Goal: Contribute content: Contribute content

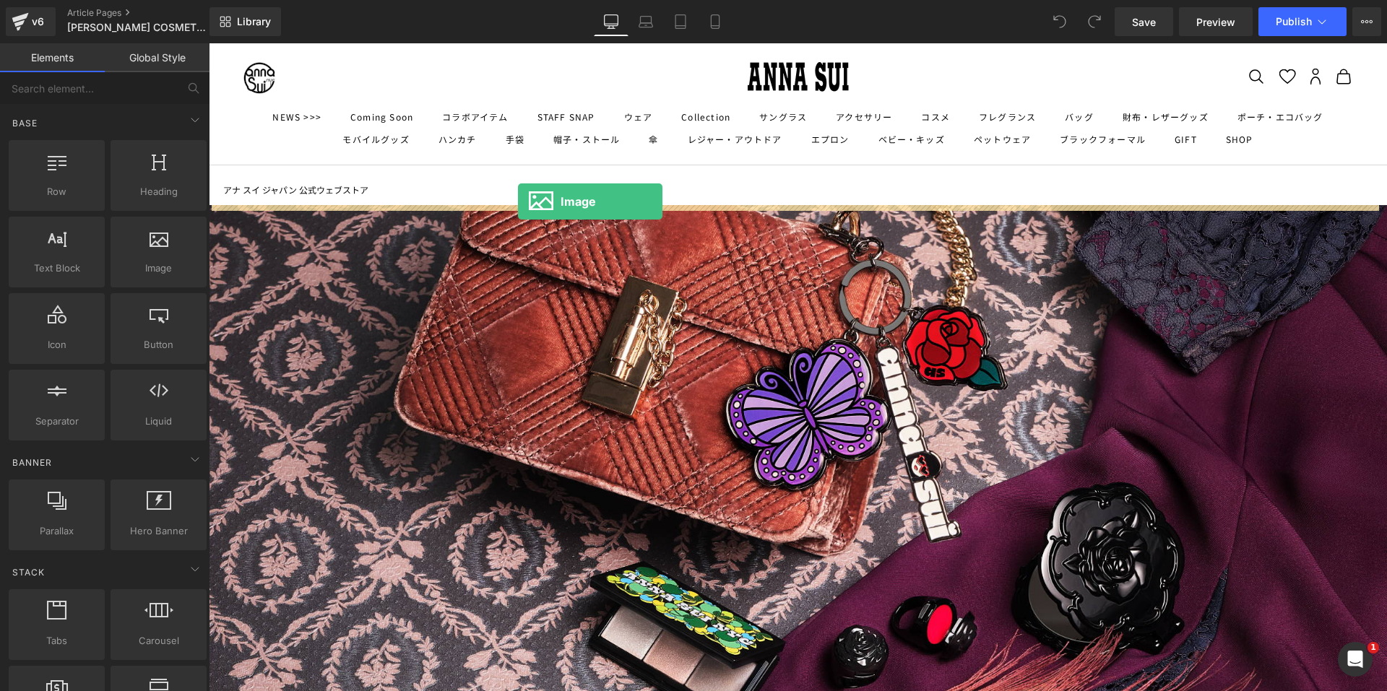
drag, startPoint x: 381, startPoint y: 295, endPoint x: 518, endPoint y: 202, distance: 165.7
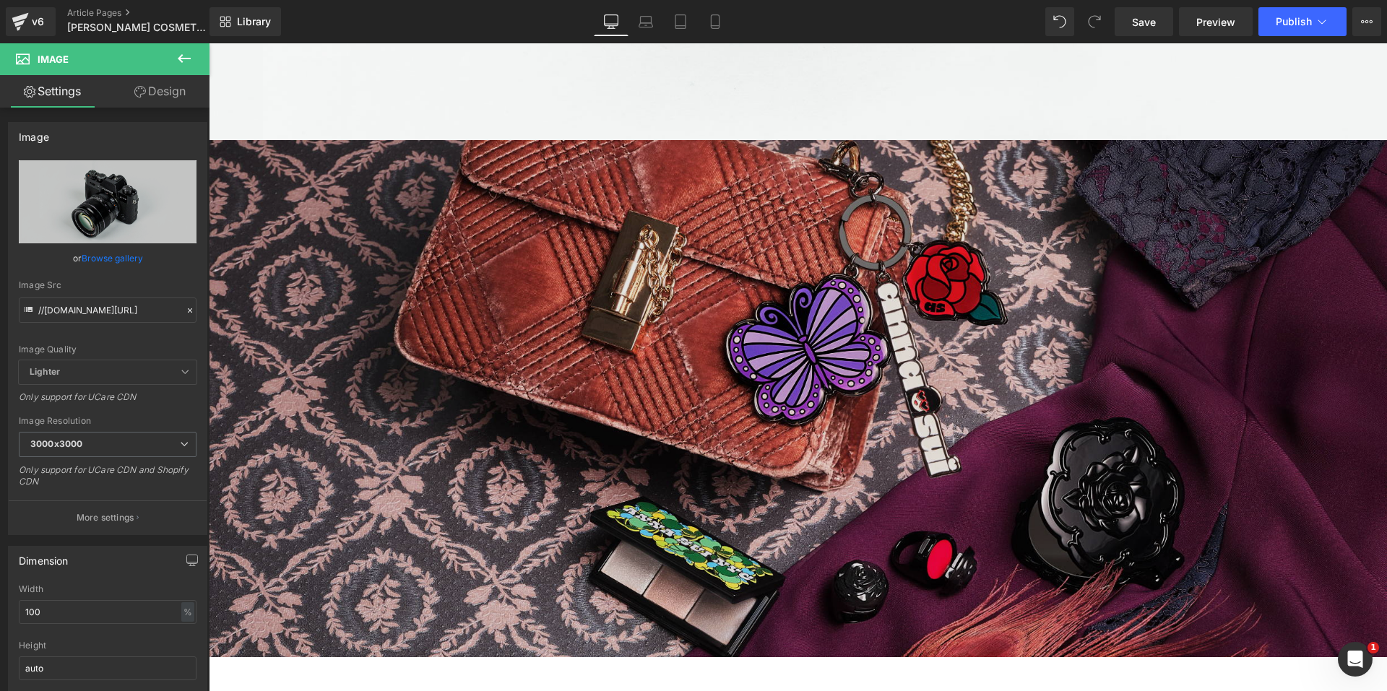
scroll to position [867, 0]
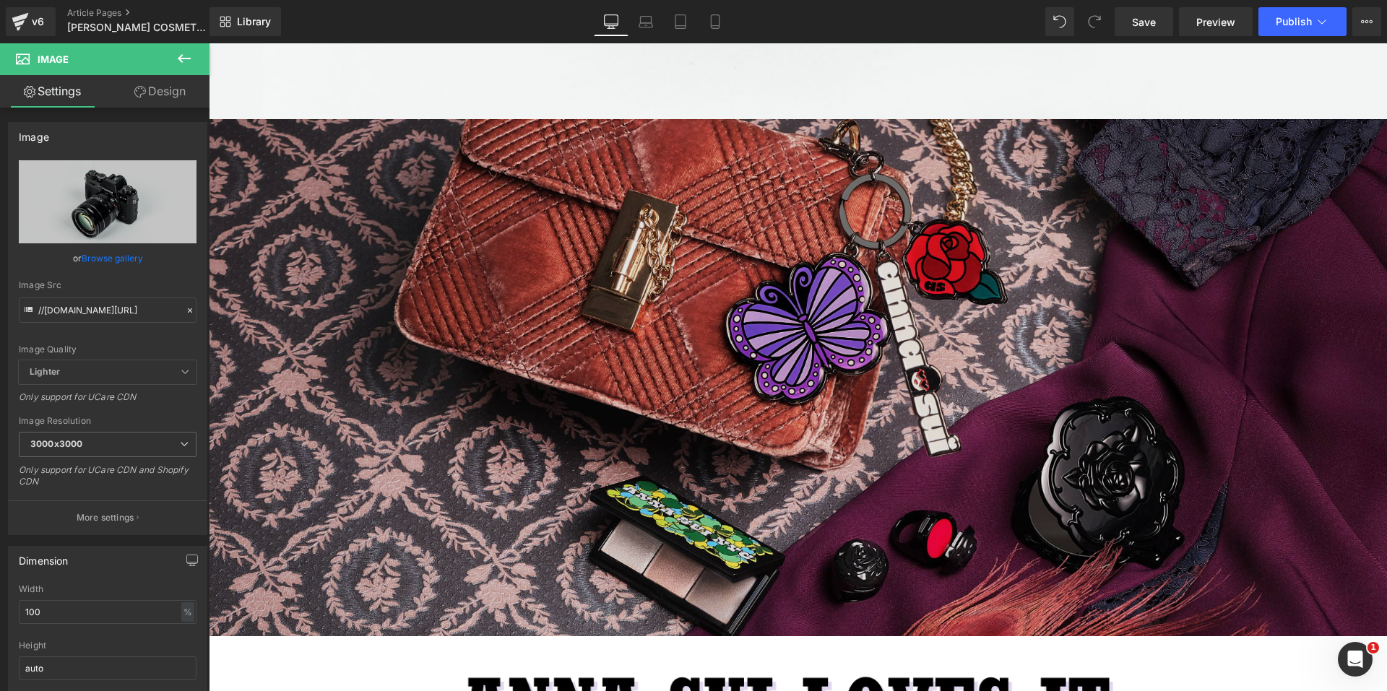
click at [808, 391] on img at bounding box center [798, 377] width 1178 height 517
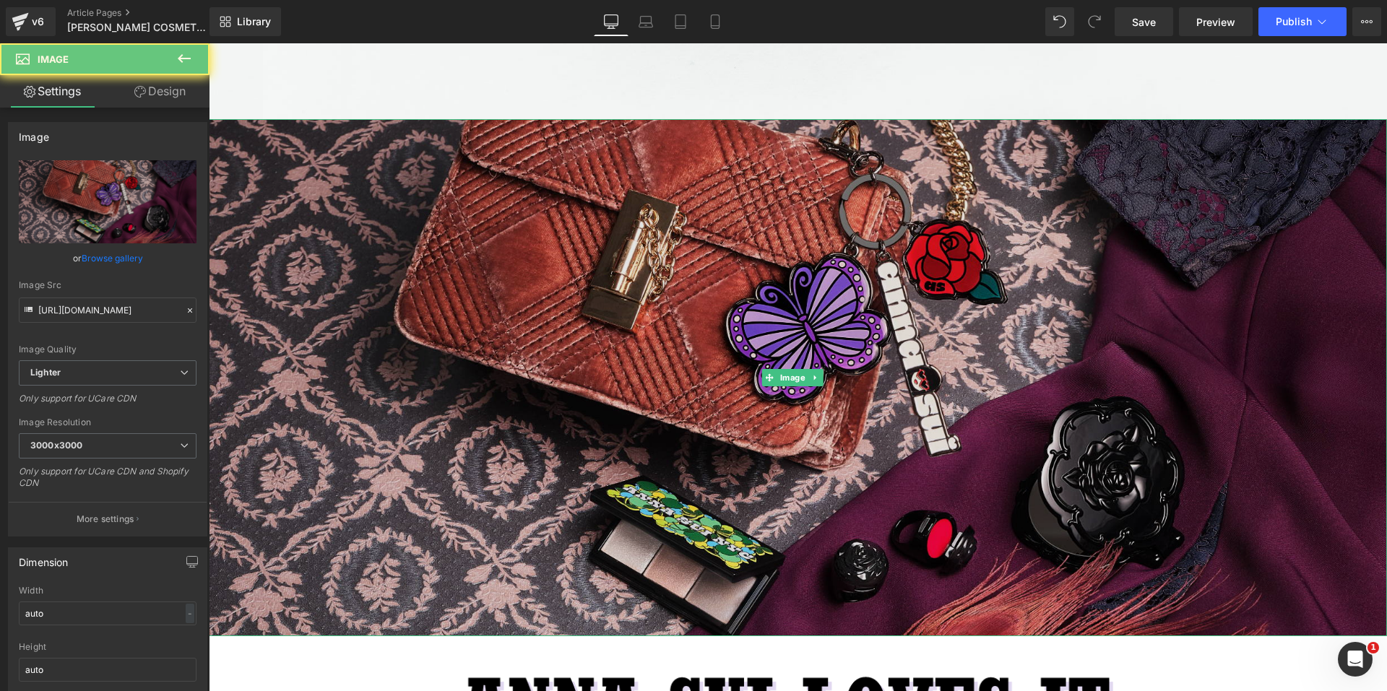
click at [819, 377] on img at bounding box center [798, 377] width 1178 height 517
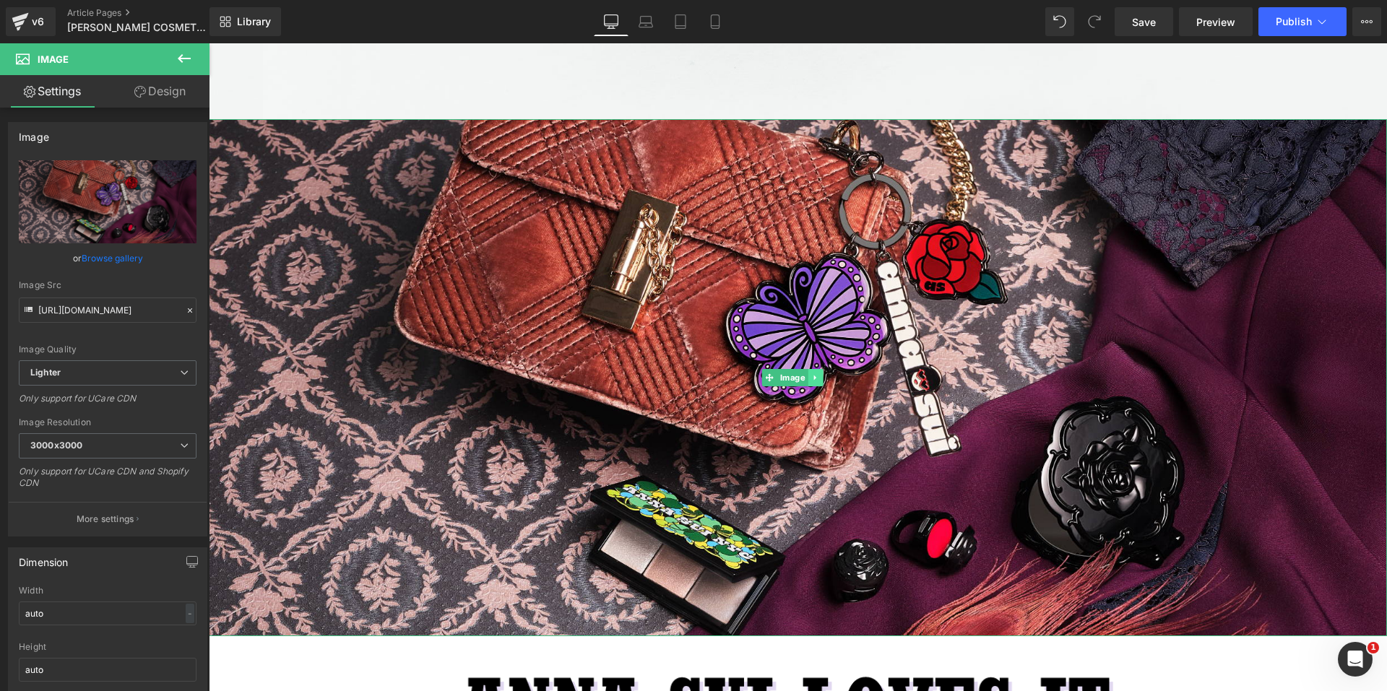
click at [819, 374] on icon at bounding box center [815, 378] width 8 height 9
click at [824, 374] on icon at bounding box center [823, 378] width 8 height 8
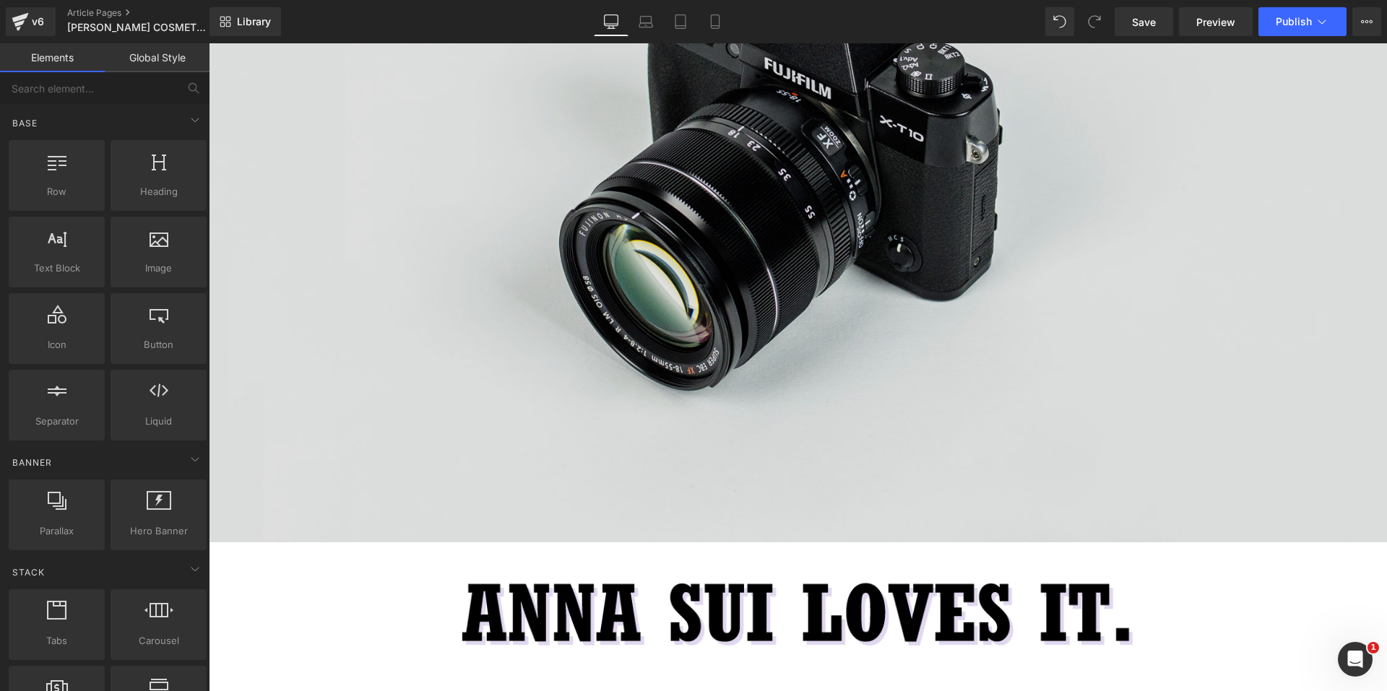
scroll to position [361, 0]
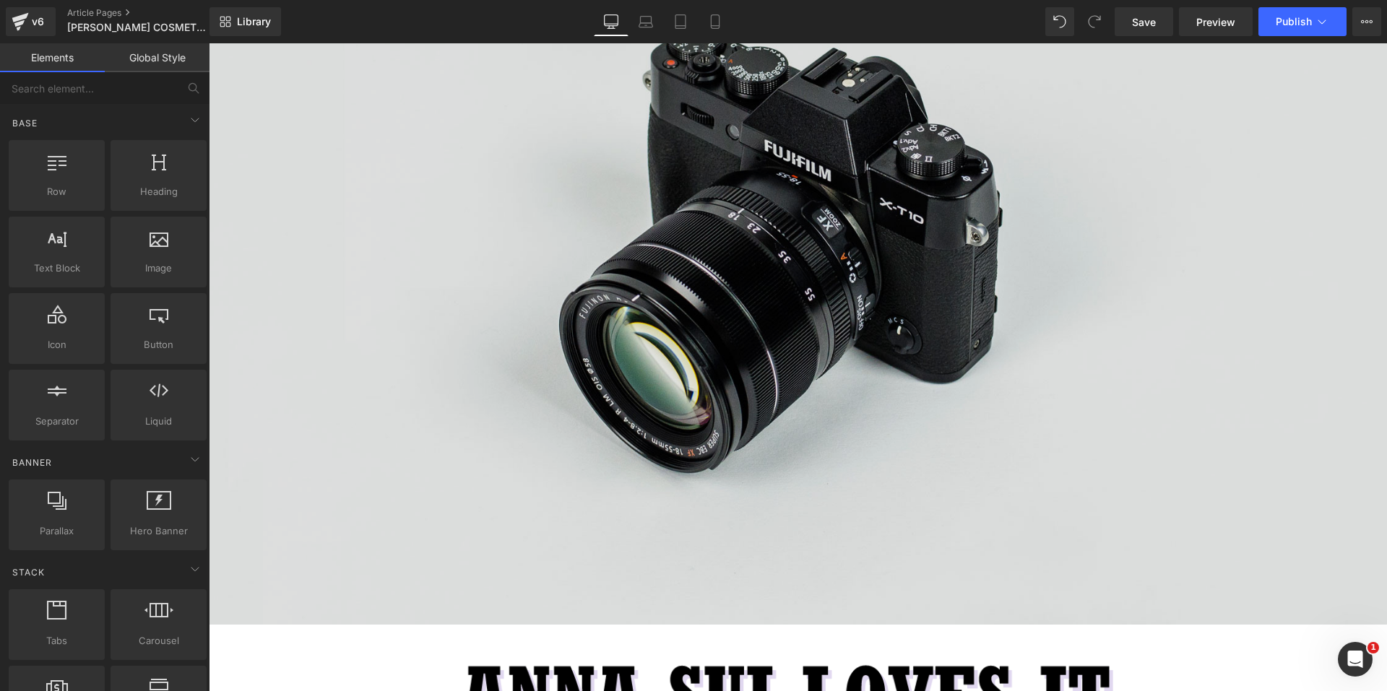
click at [776, 315] on img at bounding box center [798, 234] width 1178 height 781
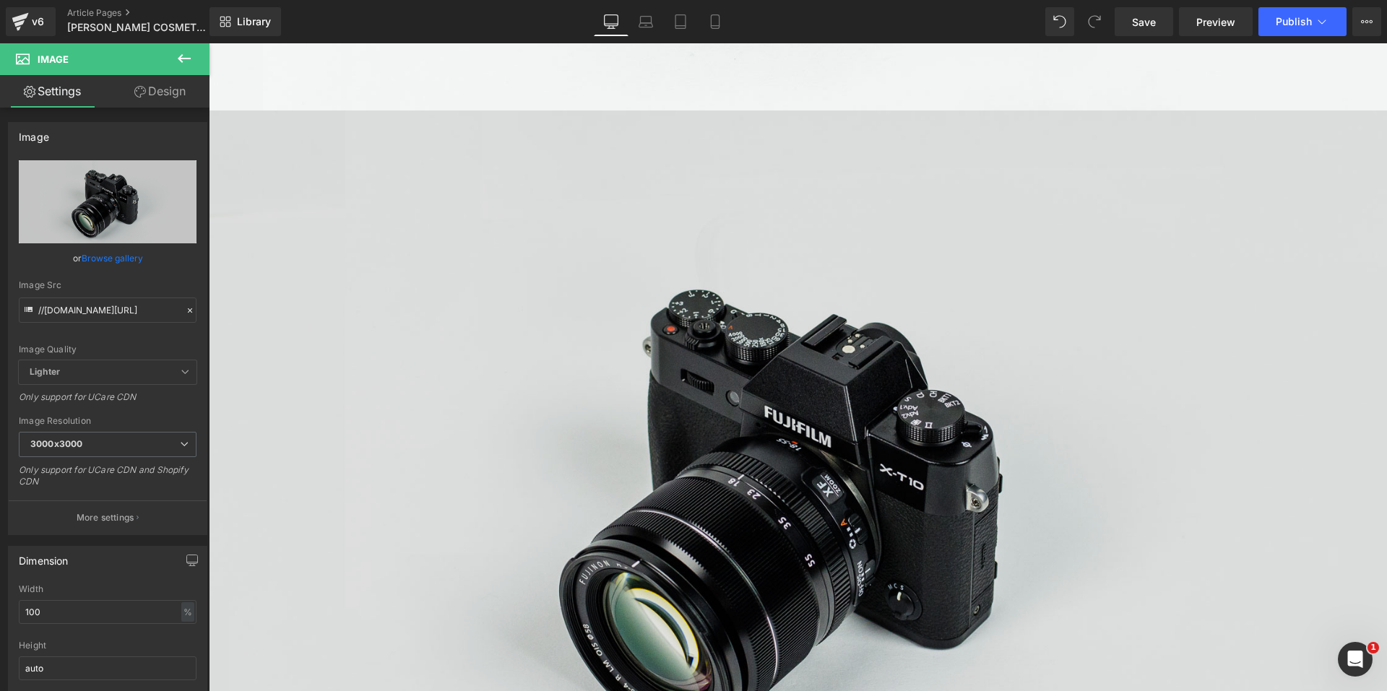
scroll to position [496, 0]
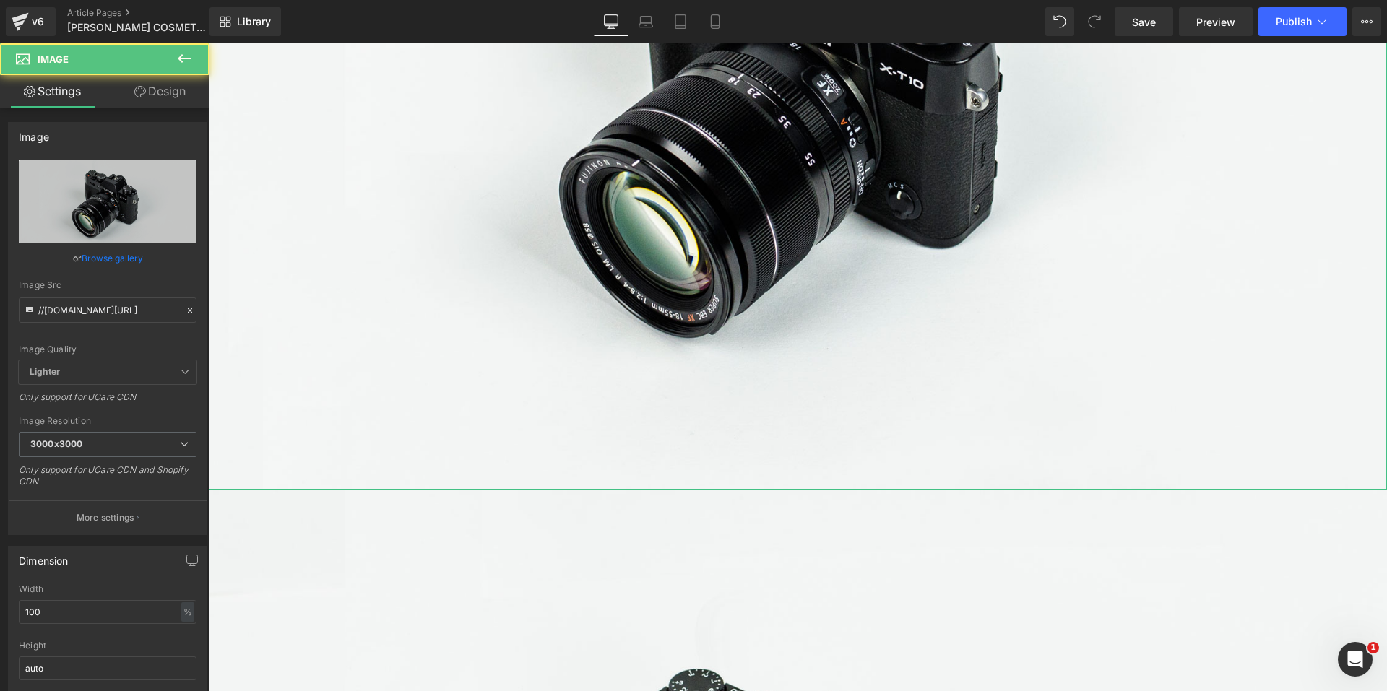
click at [161, 92] on link "Design" at bounding box center [160, 91] width 105 height 33
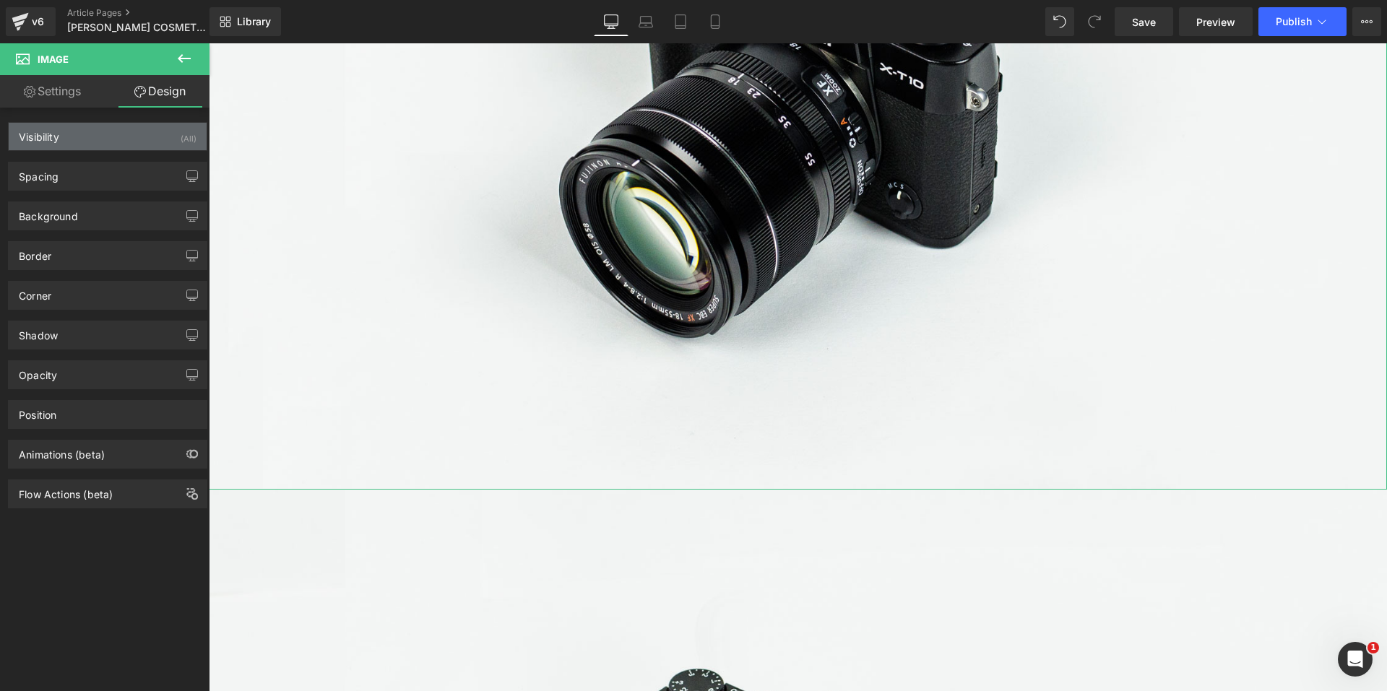
click at [125, 135] on div "Visibility (All)" at bounding box center [108, 136] width 198 height 27
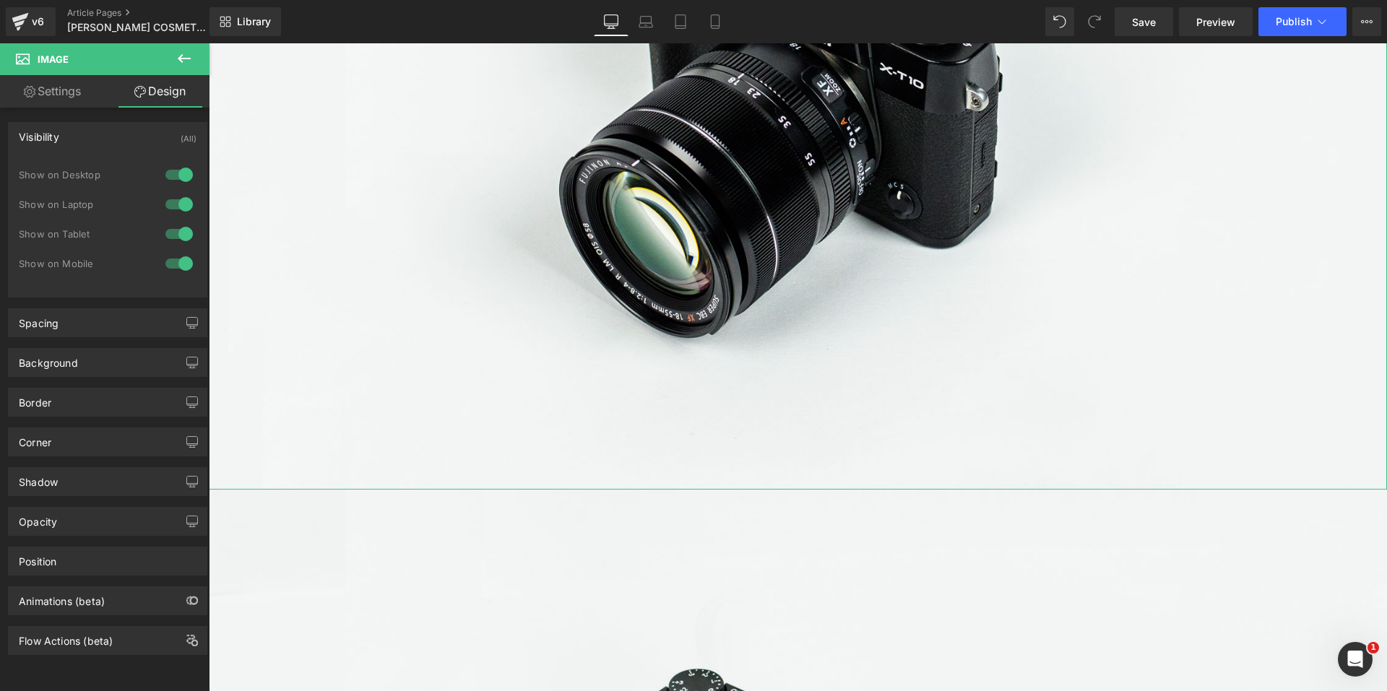
drag, startPoint x: 177, startPoint y: 235, endPoint x: 173, endPoint y: 264, distance: 29.9
click at [177, 236] on div at bounding box center [179, 234] width 35 height 23
click at [172, 264] on div at bounding box center [179, 263] width 35 height 23
click at [706, 23] on link "Mobile" at bounding box center [715, 21] width 35 height 29
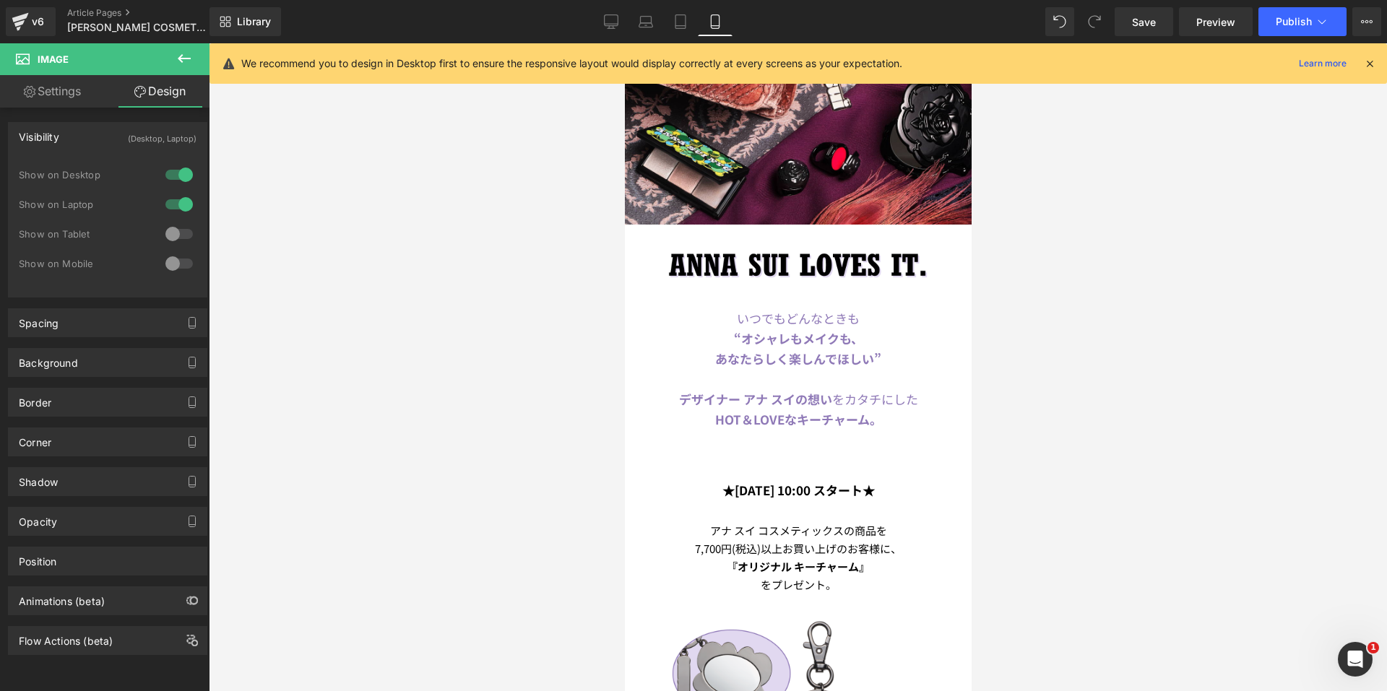
scroll to position [0, 0]
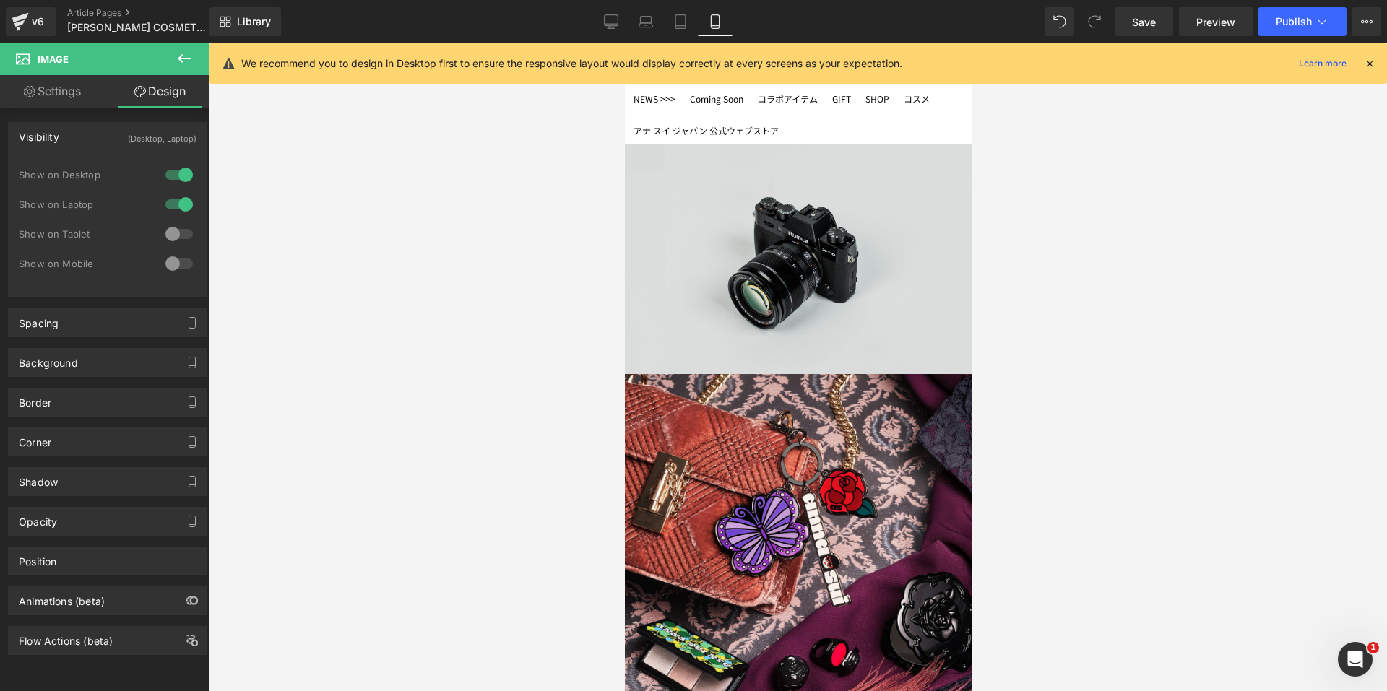
click at [691, 220] on img at bounding box center [797, 259] width 347 height 230
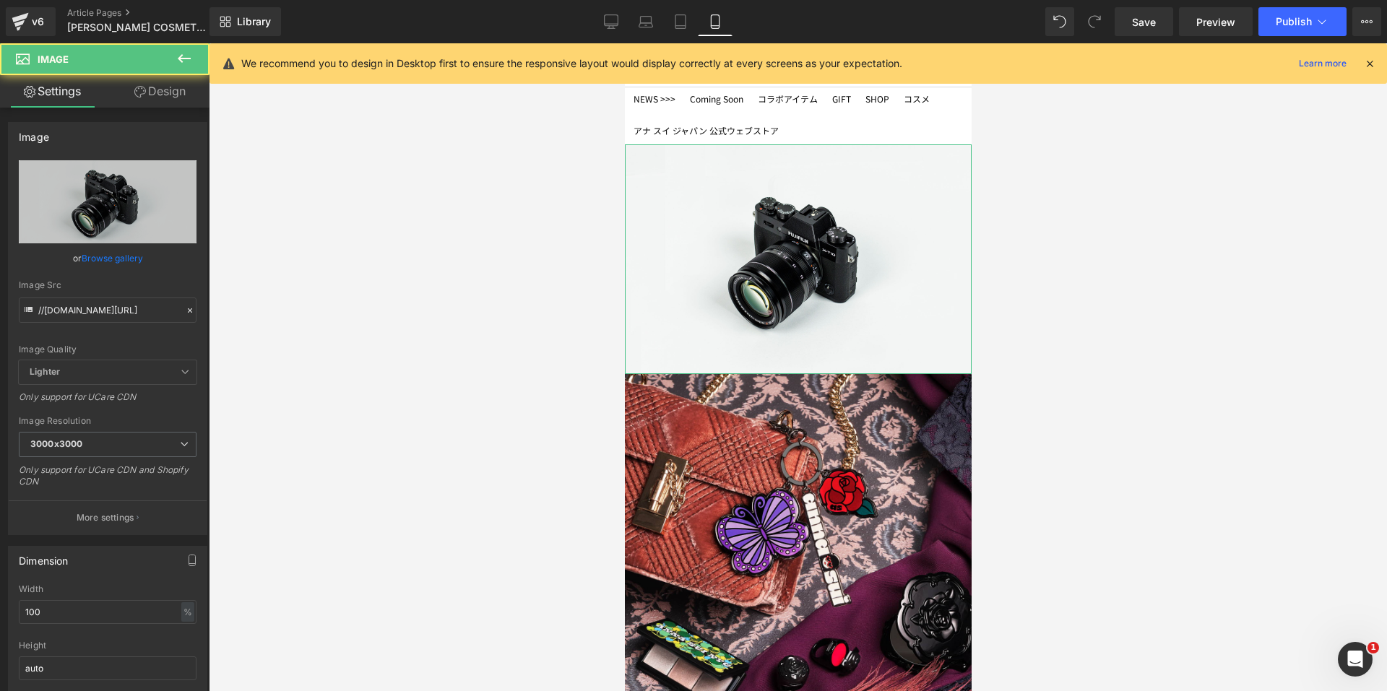
click at [152, 89] on link "Design" at bounding box center [160, 91] width 105 height 33
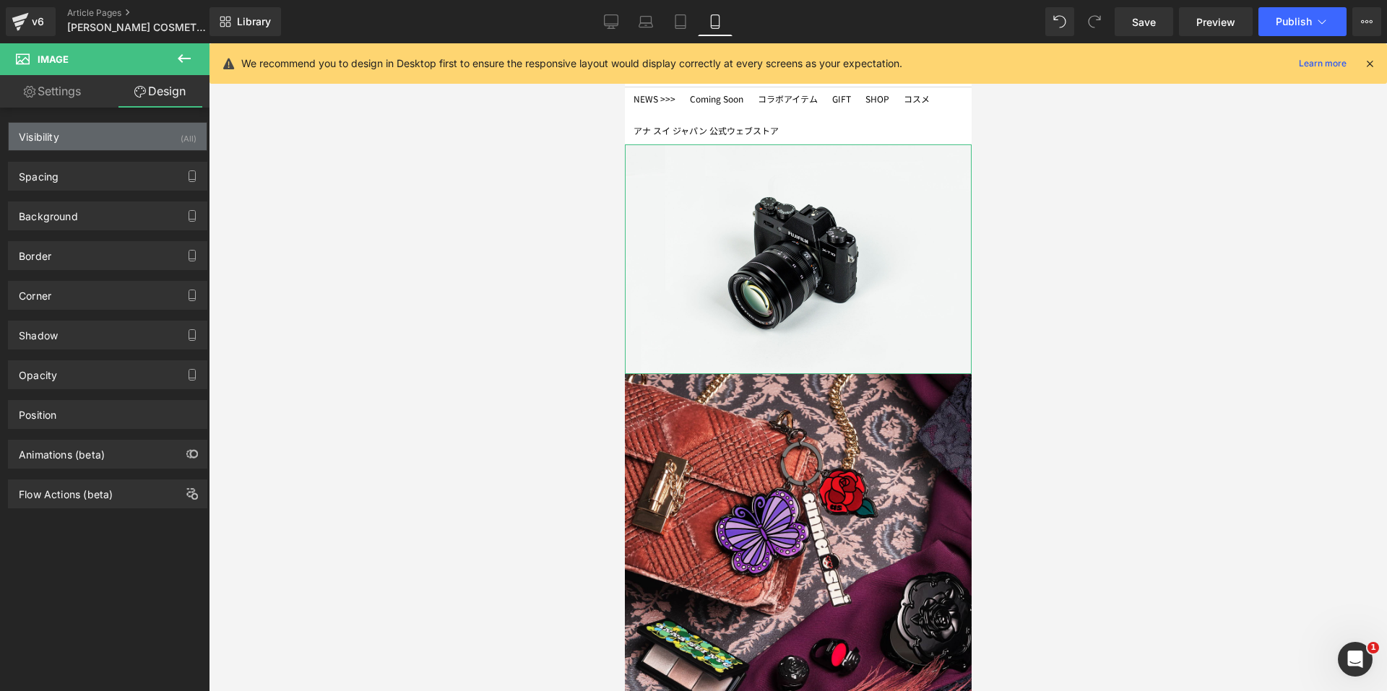
click at [121, 142] on div "Visibility (All)" at bounding box center [108, 136] width 198 height 27
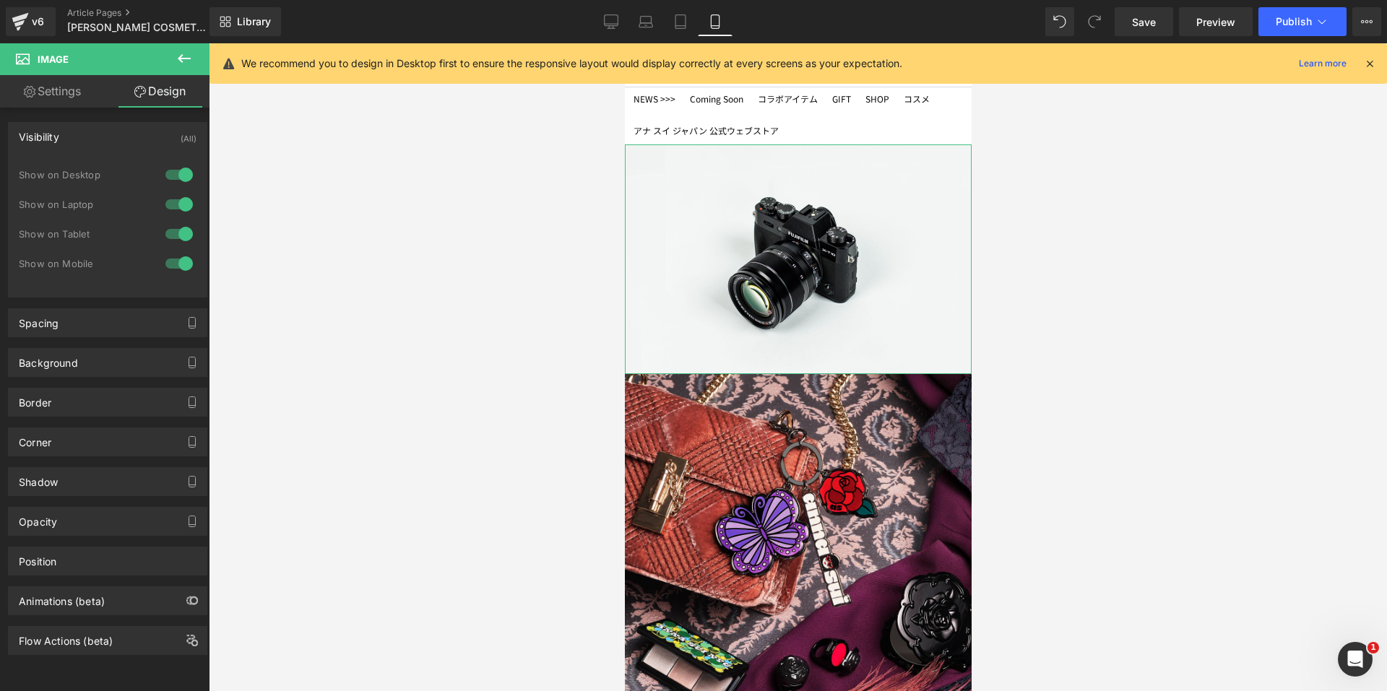
click at [183, 177] on div at bounding box center [179, 174] width 35 height 23
click at [184, 204] on div at bounding box center [179, 204] width 35 height 23
click at [601, 23] on link "Desktop" at bounding box center [611, 21] width 35 height 29
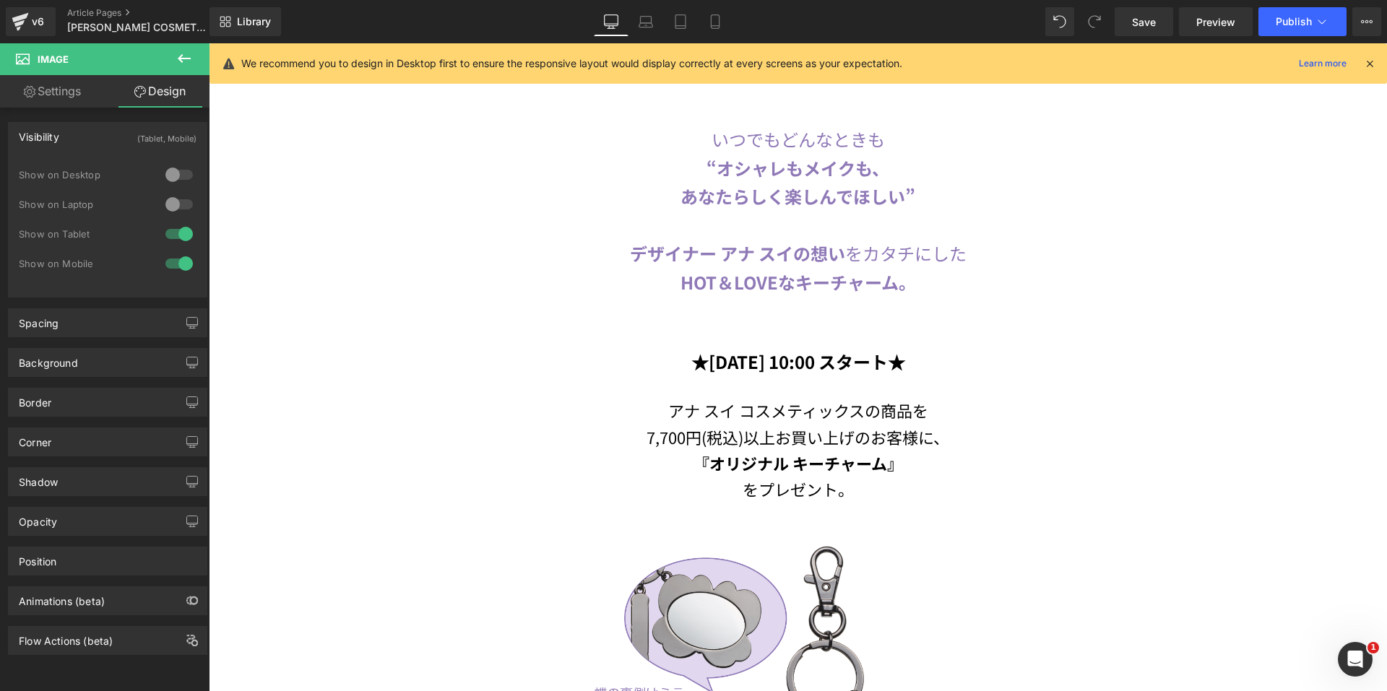
scroll to position [1011, 0]
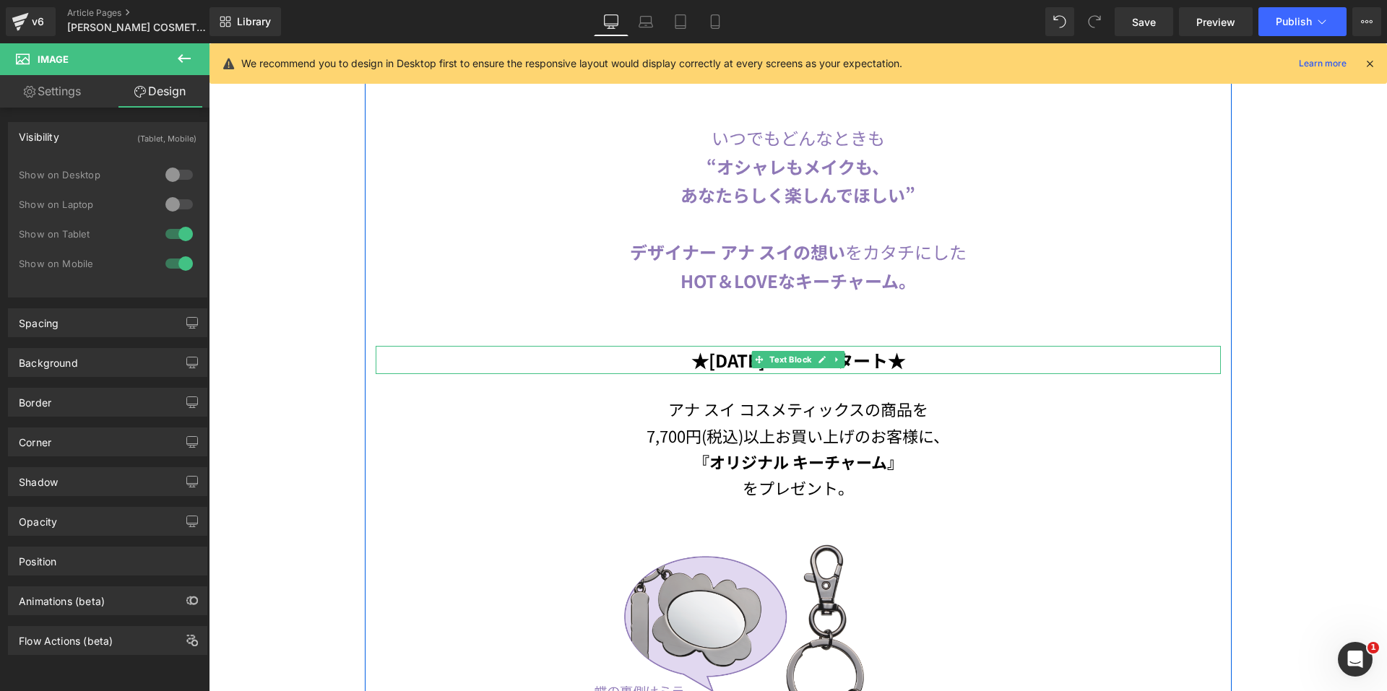
click at [730, 354] on b "★[DATE] 10:00 スタート★" at bounding box center [798, 360] width 214 height 25
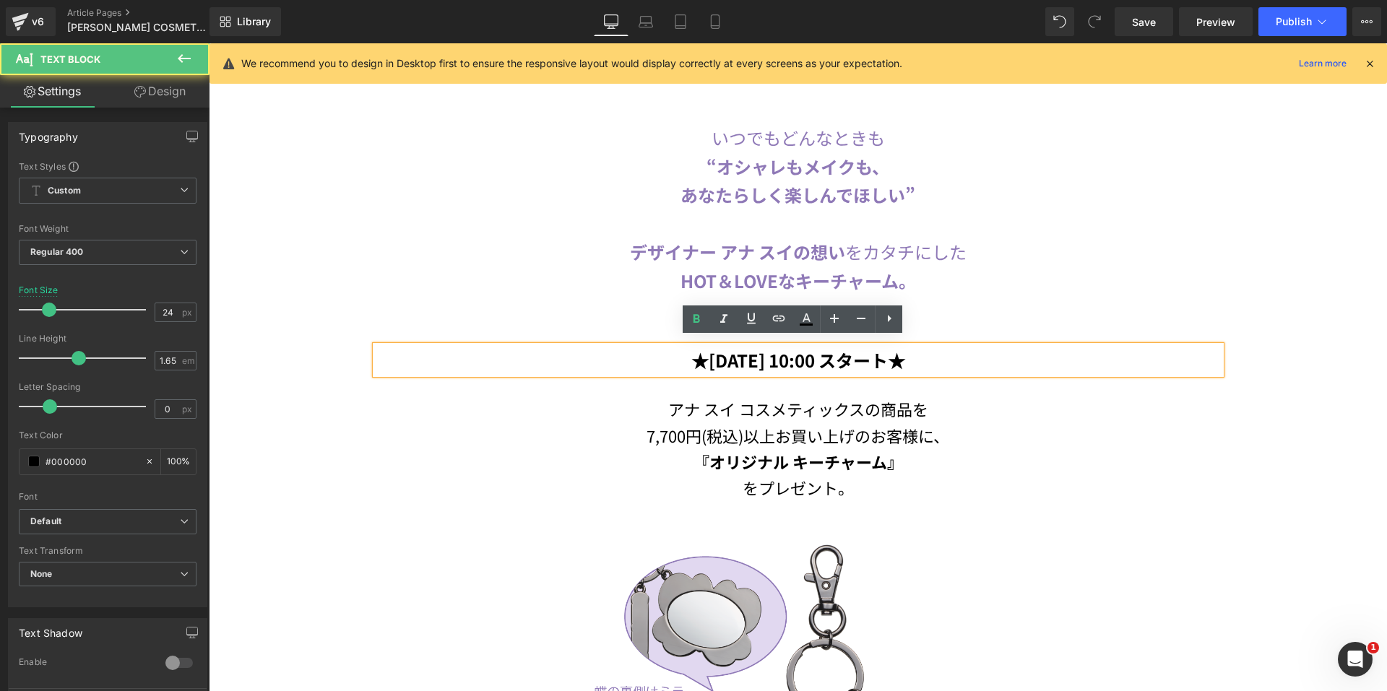
click at [730, 353] on b "★[DATE] 10:00 スタート★" at bounding box center [798, 360] width 214 height 25
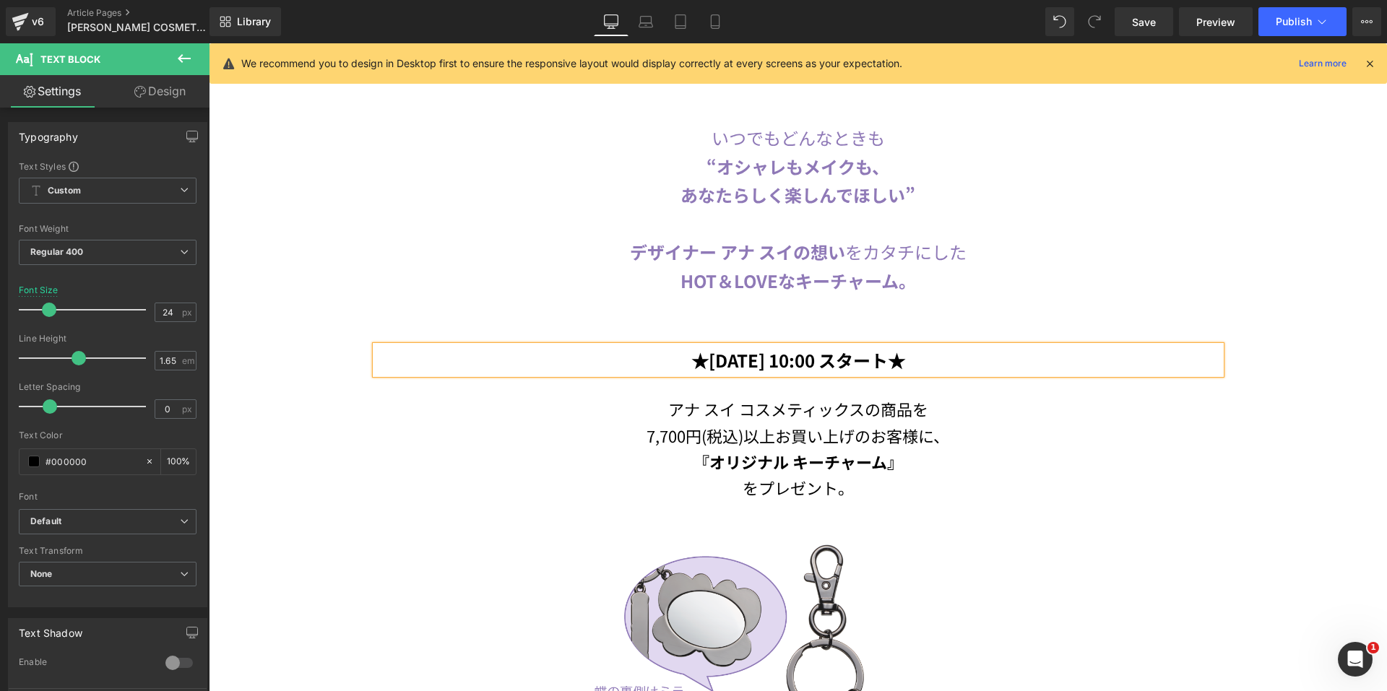
click at [801, 356] on b "★[DATE] 10:00 スタート★" at bounding box center [798, 360] width 214 height 25
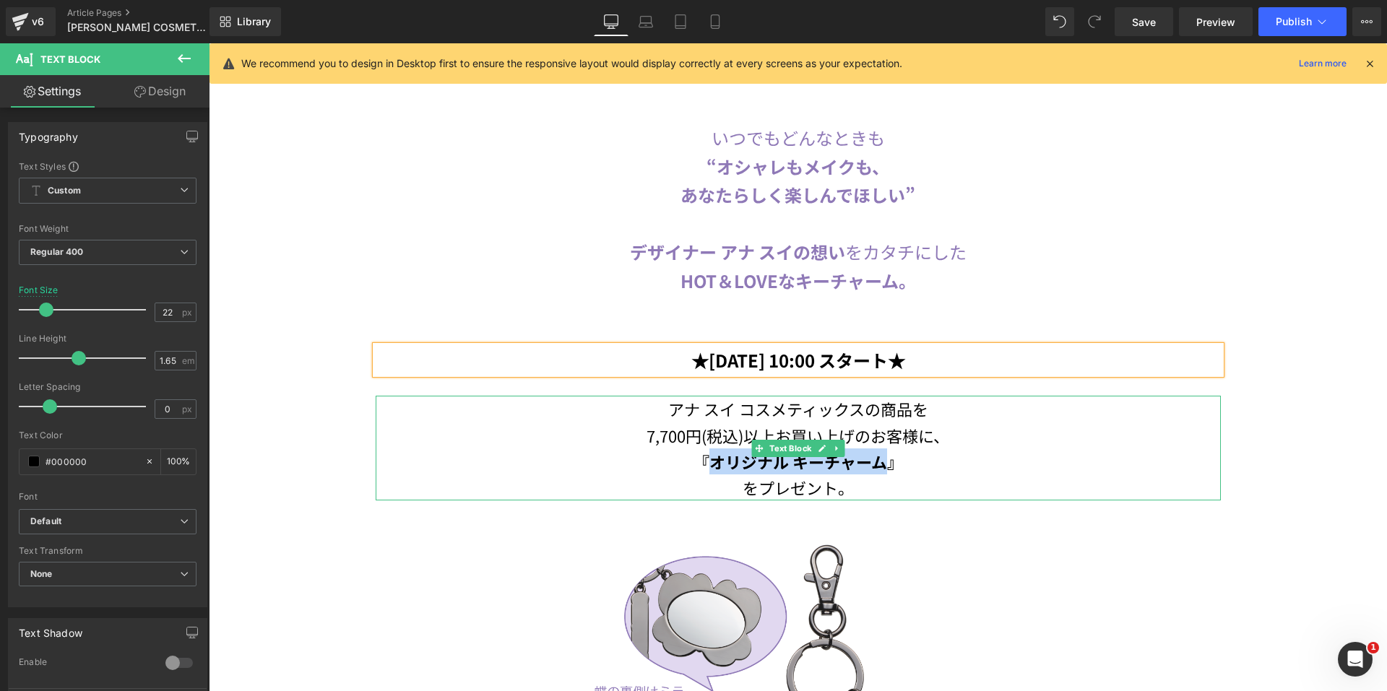
drag, startPoint x: 709, startPoint y: 450, endPoint x: 882, endPoint y: 456, distance: 173.5
click at [882, 456] on strong "『オリジナル キーチャーム』" at bounding box center [799, 461] width 210 height 23
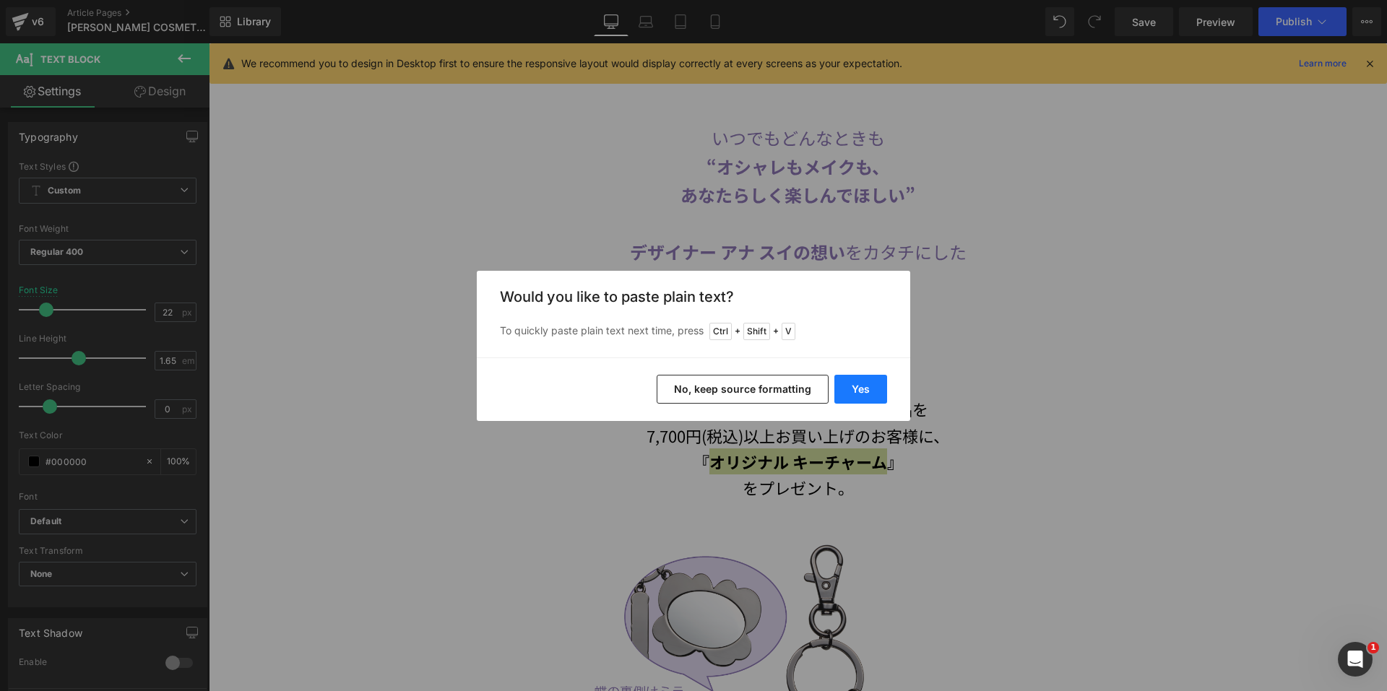
click at [856, 380] on button "Yes" at bounding box center [860, 389] width 53 height 29
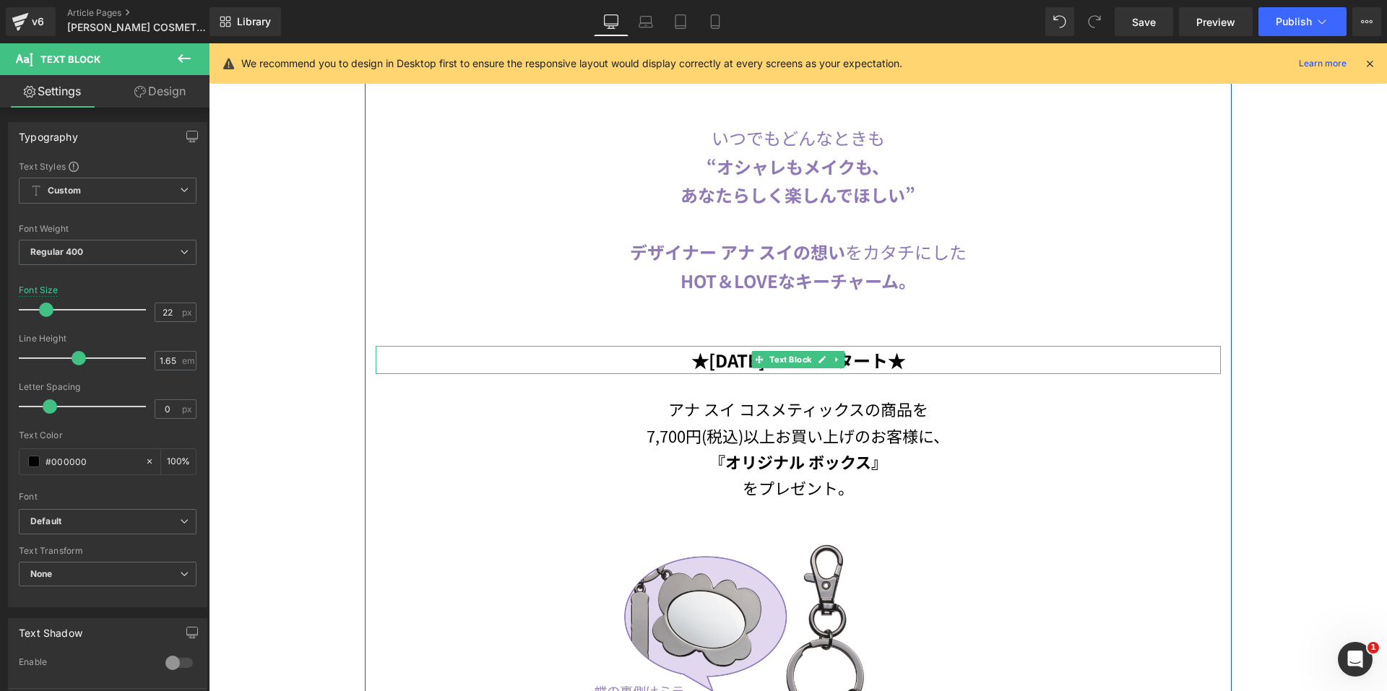
click at [972, 350] on p "★[DATE] 10:00 スタート★" at bounding box center [798, 360] width 845 height 29
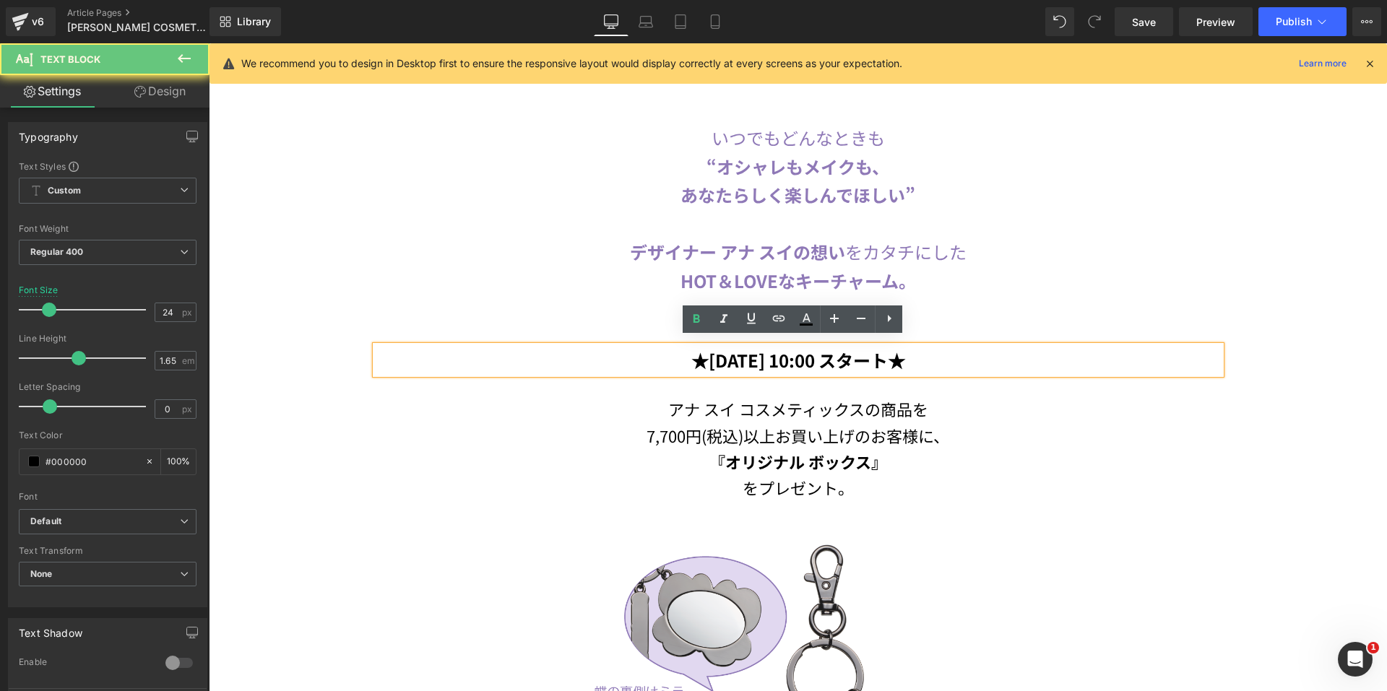
click at [972, 350] on p "★[DATE] 10:00 スタート★" at bounding box center [798, 360] width 845 height 29
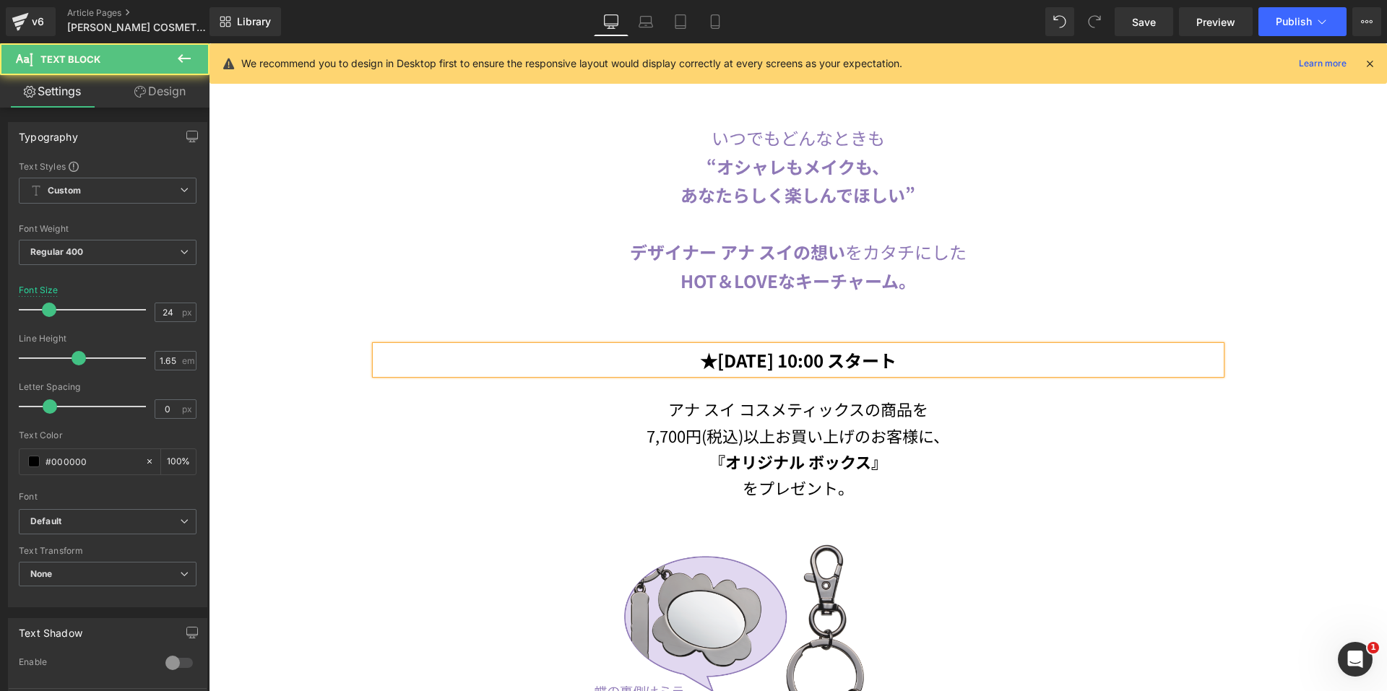
click at [700, 348] on b "★[DATE] 10:00 スタート" at bounding box center [798, 360] width 197 height 25
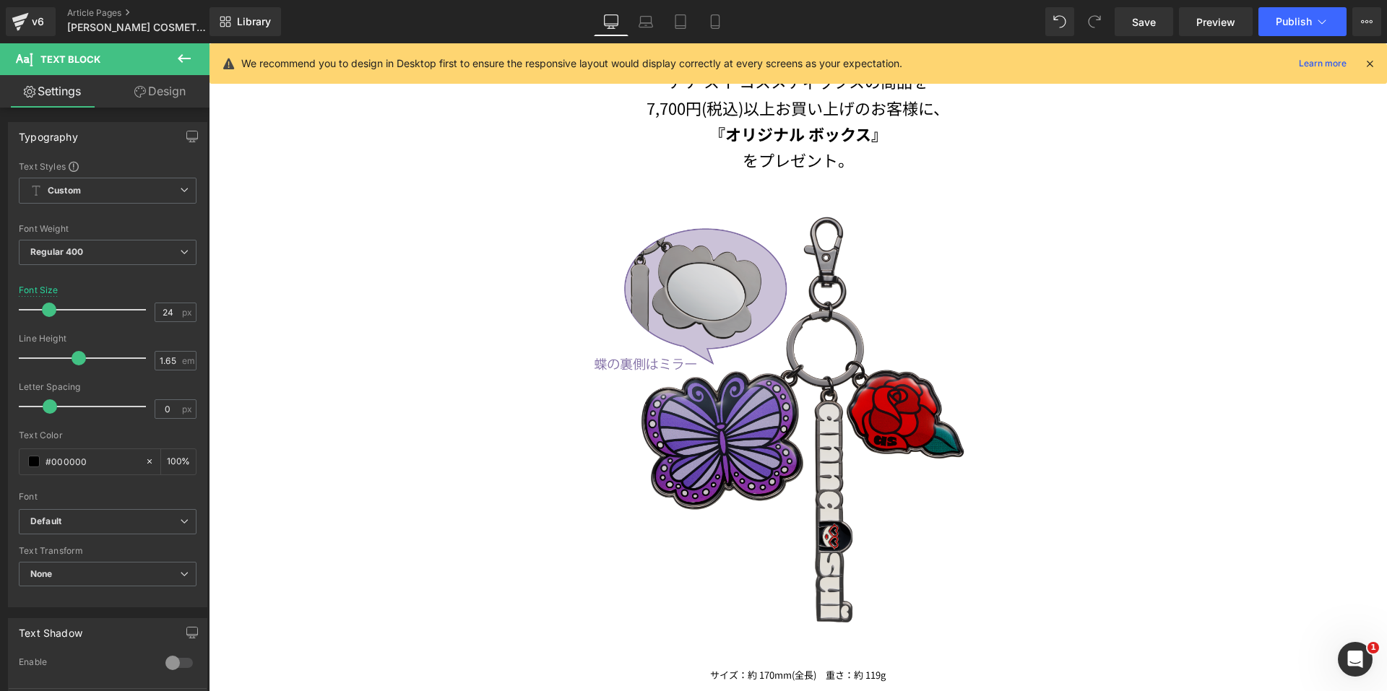
scroll to position [1373, 0]
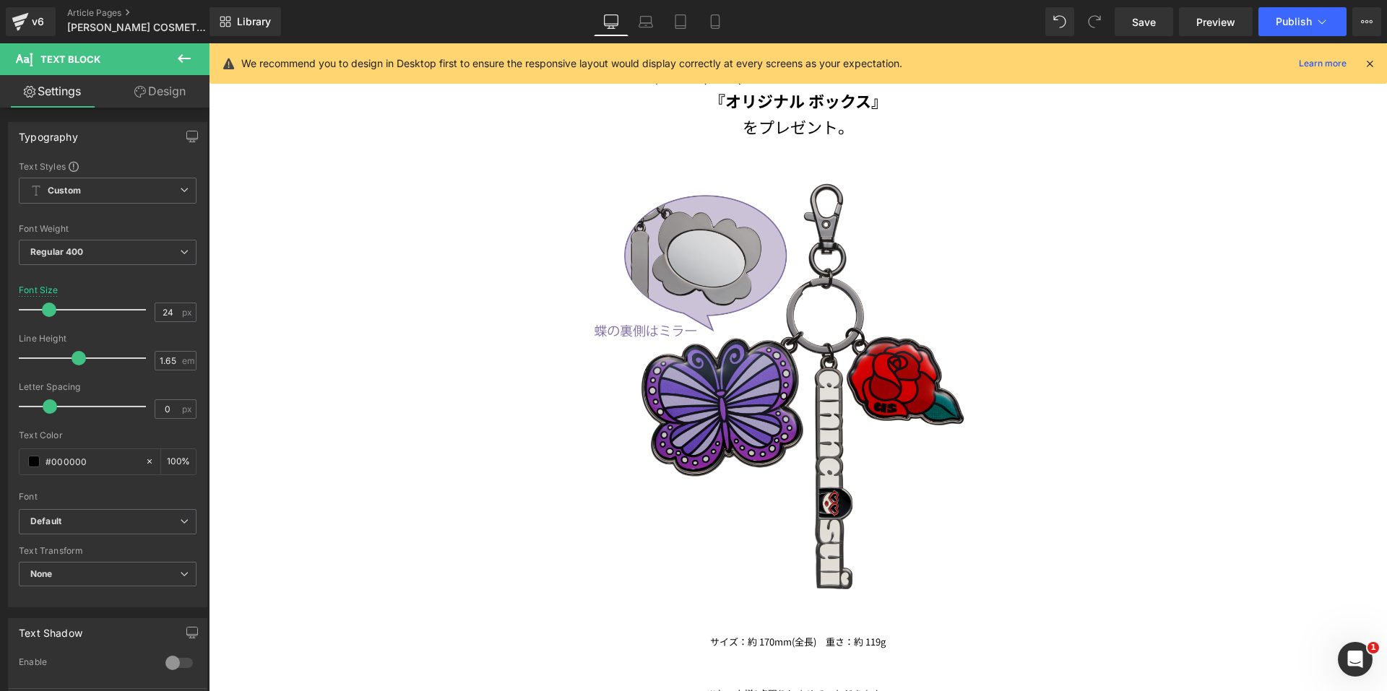
click at [759, 345] on img at bounding box center [798, 387] width 423 height 423
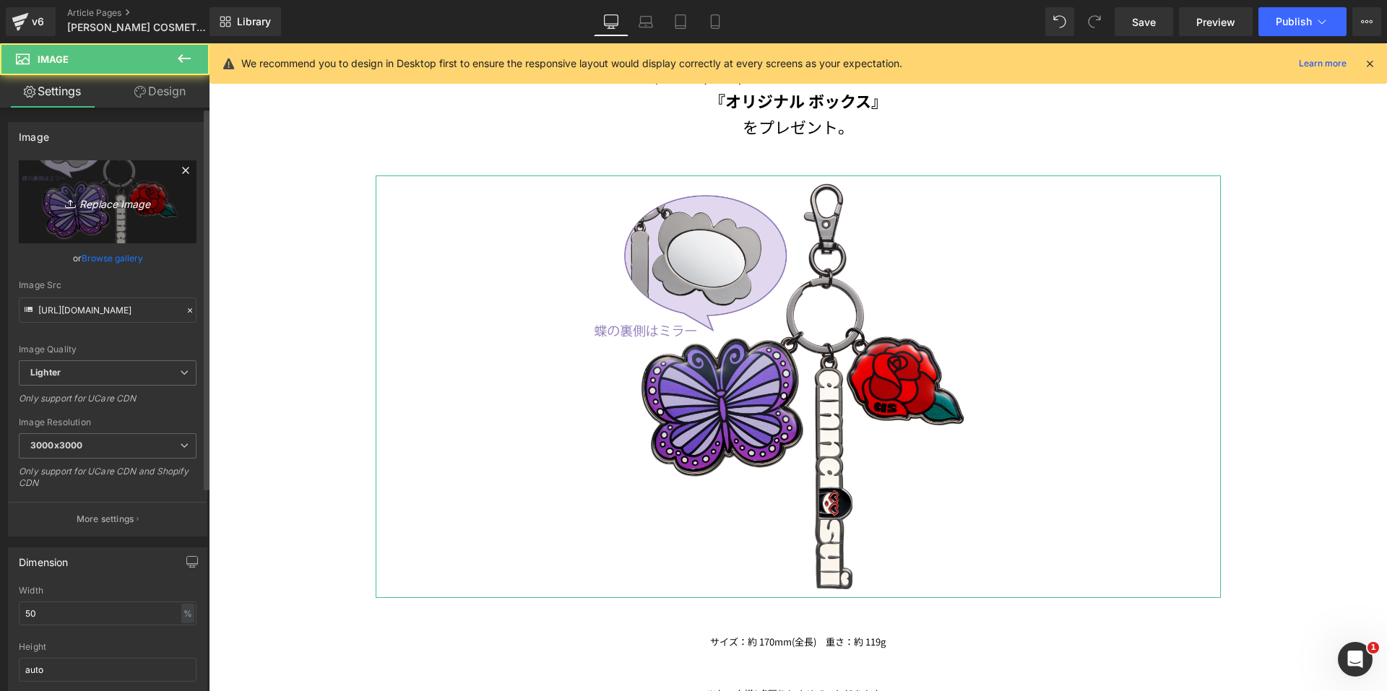
click at [106, 228] on link "Replace Image" at bounding box center [108, 201] width 178 height 83
type input "C:\fakepath\cutout.png"
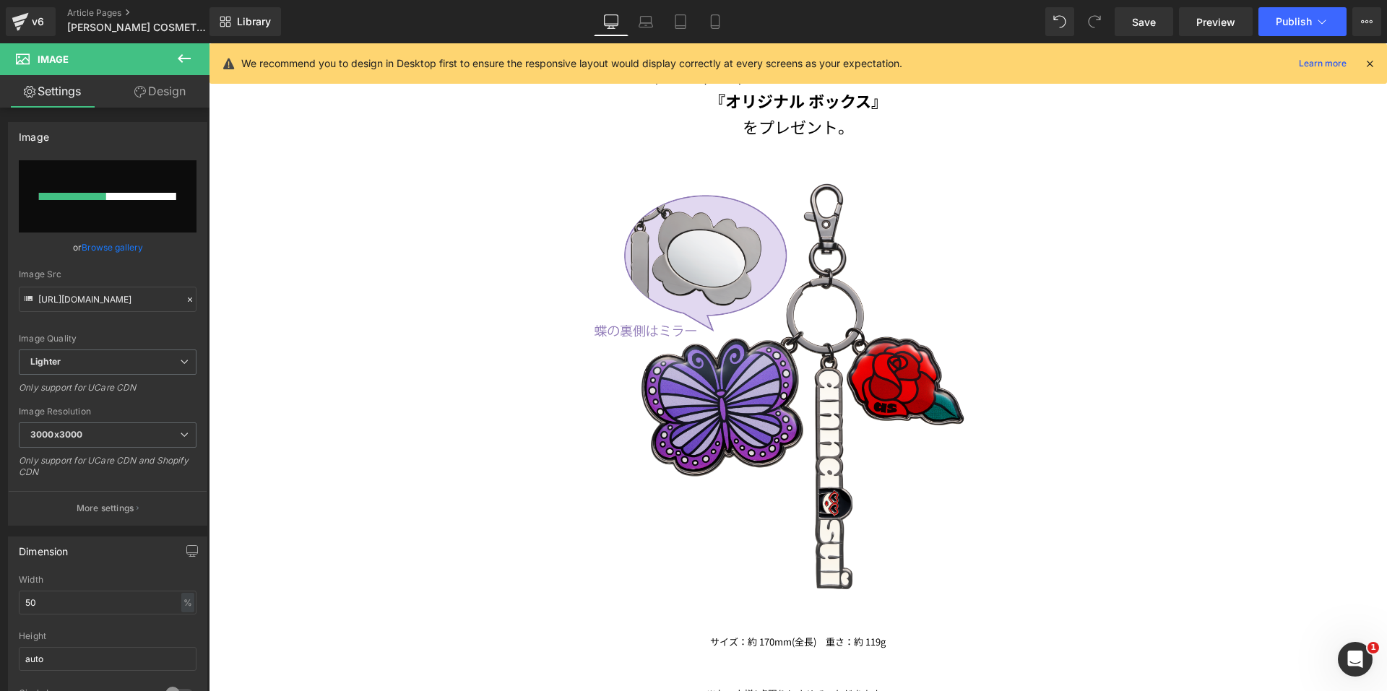
type input "[URL][DOMAIN_NAME]"
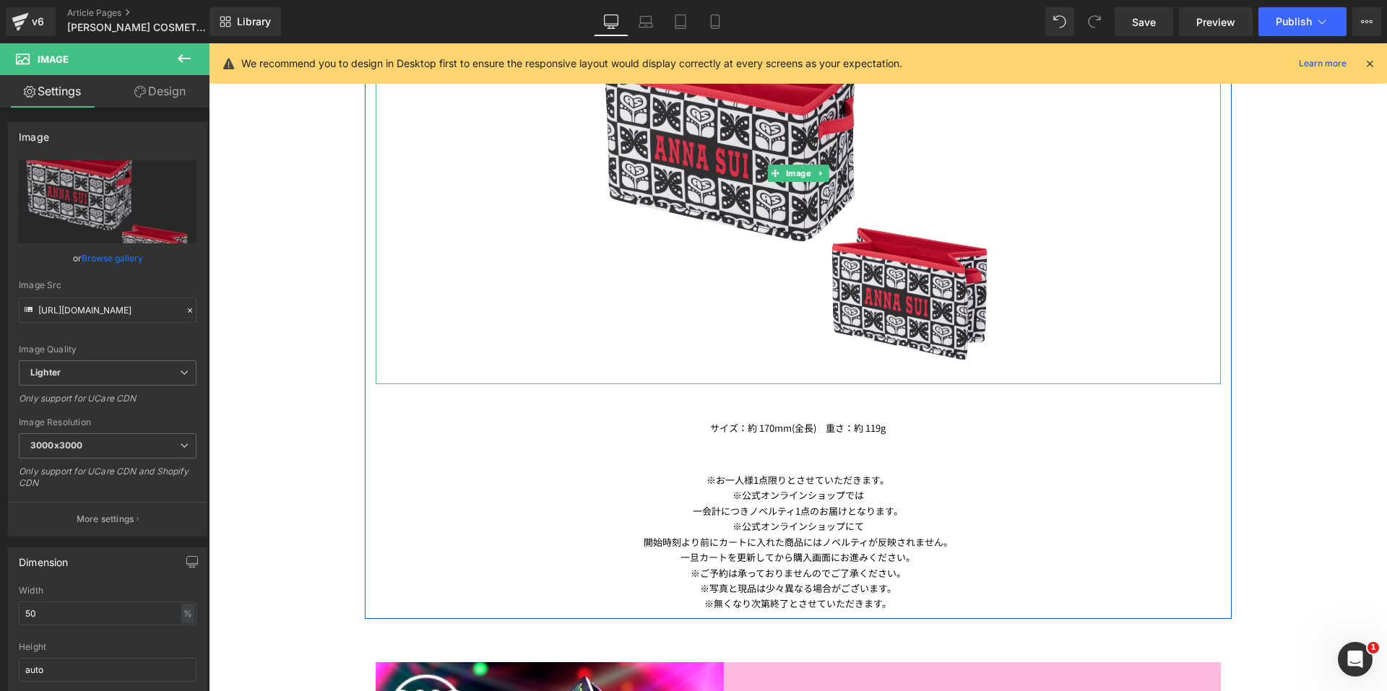
scroll to position [1589, 0]
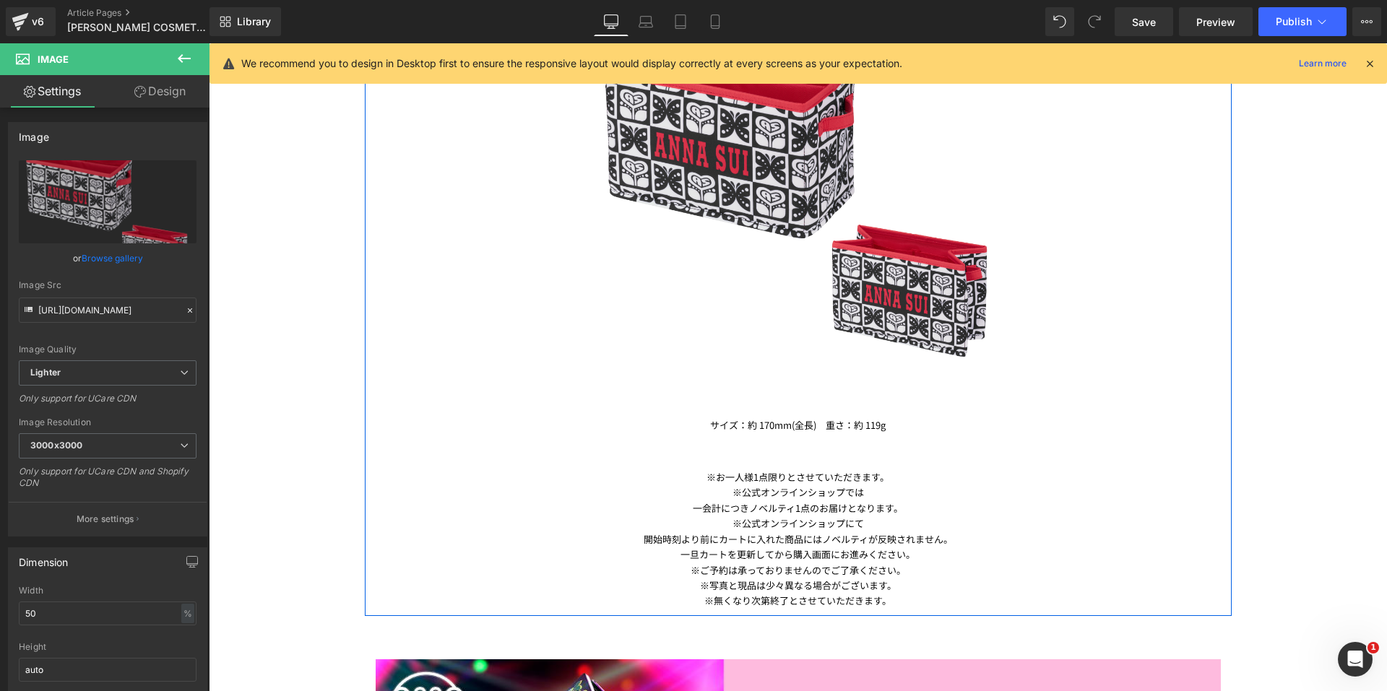
click at [872, 418] on div "サイズ：約 170mm(全長)　重さ：約 119g Text Block" at bounding box center [798, 425] width 845 height 15
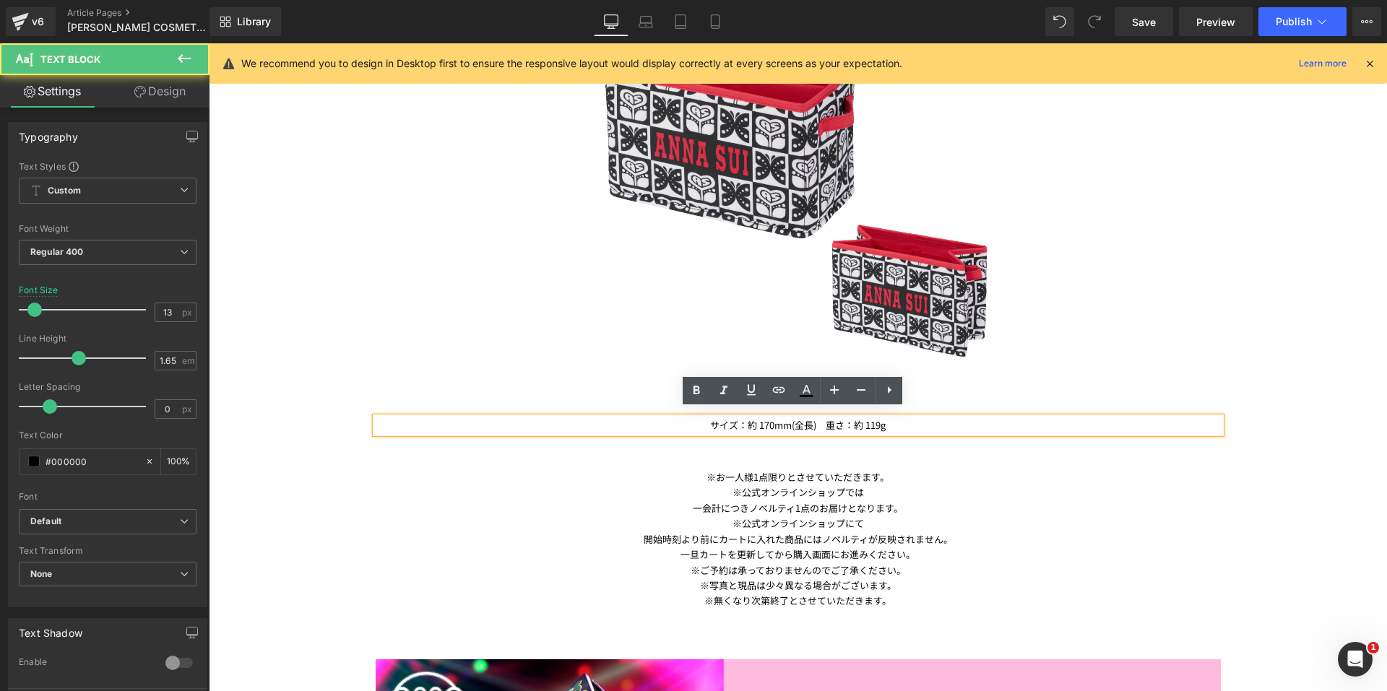
click at [905, 423] on p "サイズ：約 170mm(全長)　重さ：約 119g" at bounding box center [798, 425] width 845 height 15
drag, startPoint x: 905, startPoint y: 423, endPoint x: 732, endPoint y: 426, distance: 172.7
click at [735, 426] on div "サイズ：約 170mm(全長)　重さ：約 119g" at bounding box center [798, 425] width 845 height 15
drag, startPoint x: 663, startPoint y: 426, endPoint x: 606, endPoint y: 426, distance: 57.1
click at [606, 426] on div "サイズ：約 170mm(全長)　重さ：約 119g" at bounding box center [798, 425] width 845 height 15
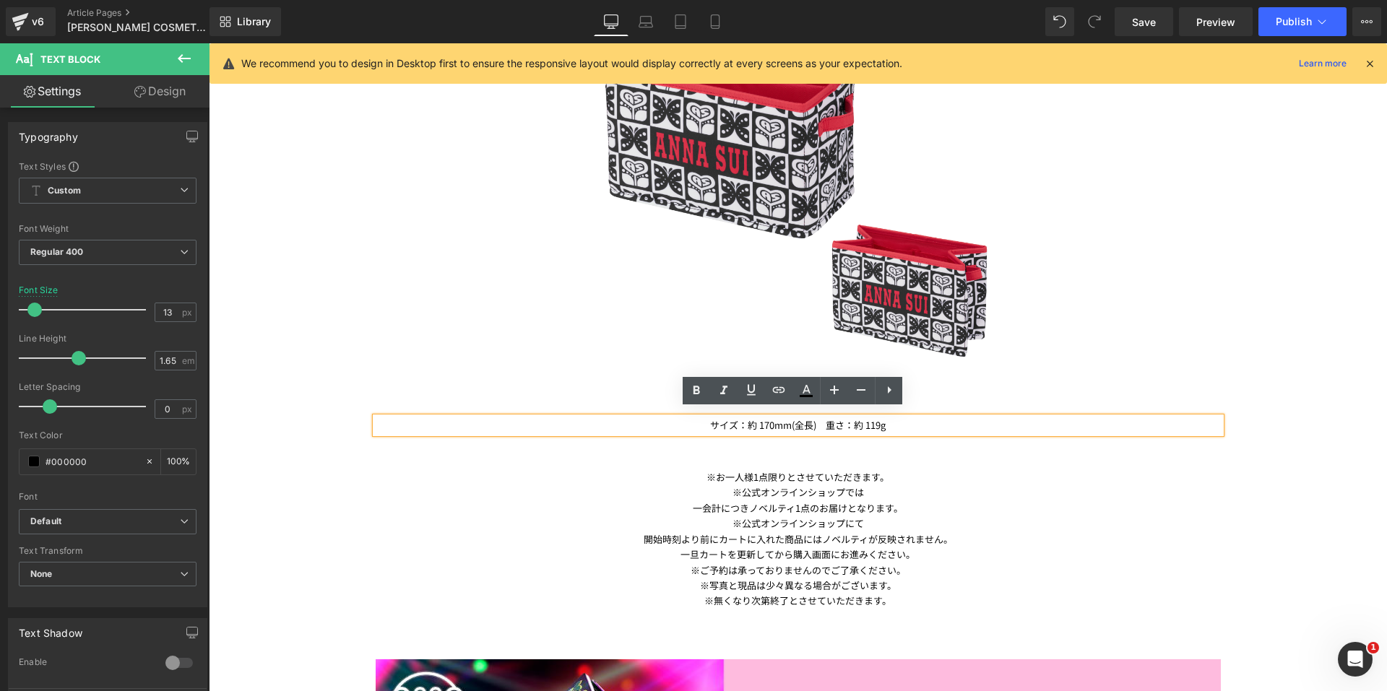
click at [614, 423] on p "サイズ：約 170mm(全長)　重さ：約 119g" at bounding box center [798, 425] width 845 height 15
drag, startPoint x: 629, startPoint y: 418, endPoint x: 886, endPoint y: 421, distance: 257.2
click at [886, 421] on p "サイズ：約 170mm(全長)　重さ：約 119g" at bounding box center [798, 425] width 845 height 15
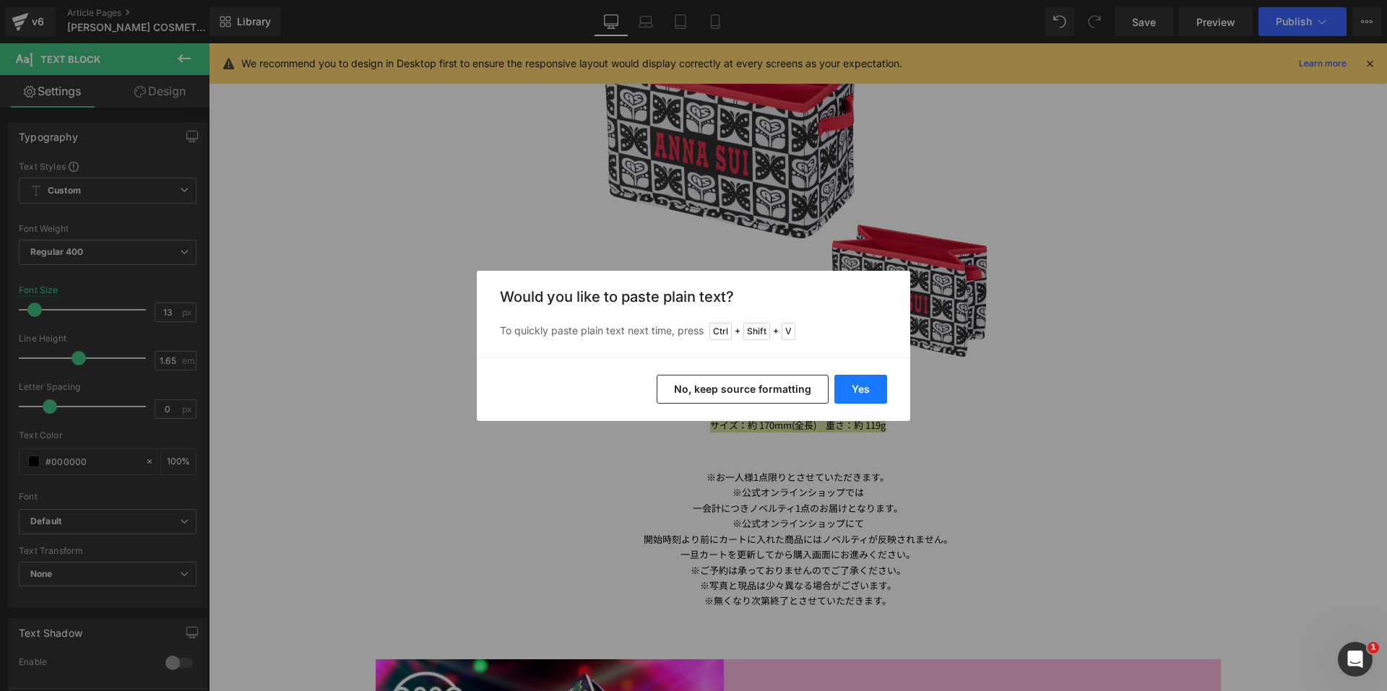
click at [871, 394] on button "Yes" at bounding box center [860, 389] width 53 height 29
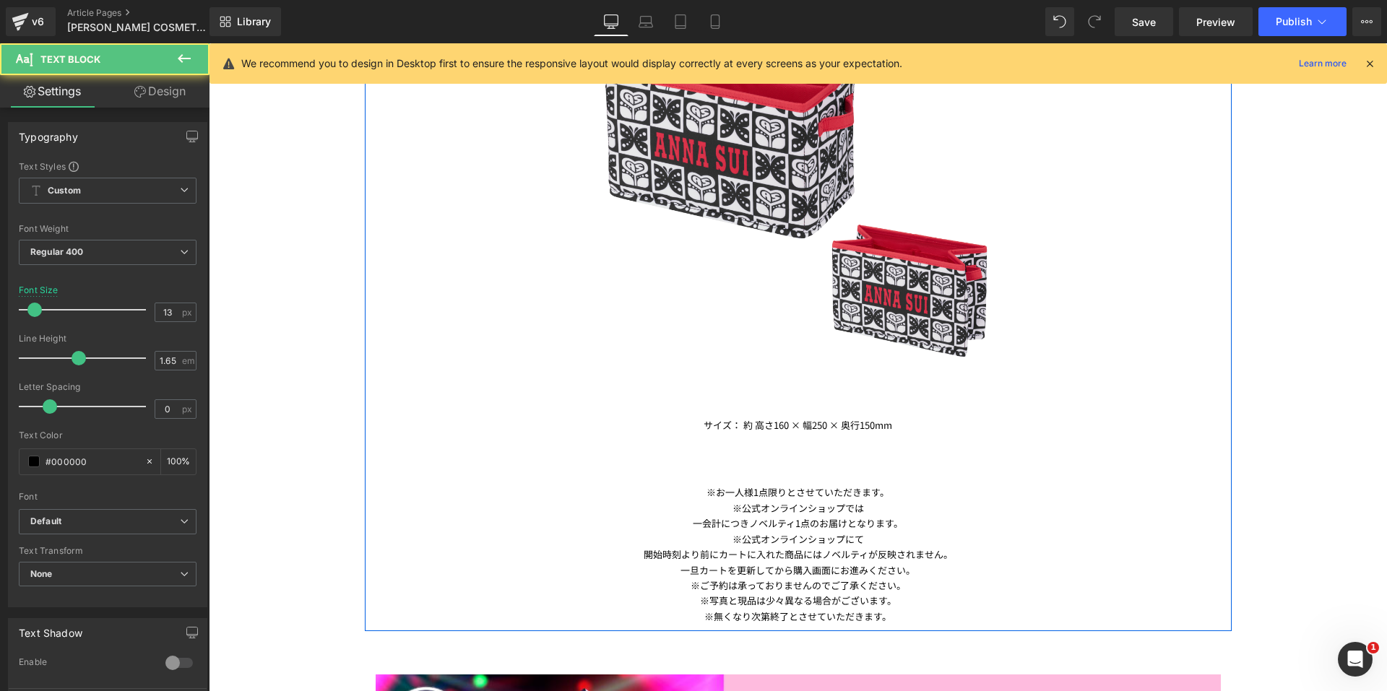
click at [886, 436] on p at bounding box center [798, 440] width 845 height 15
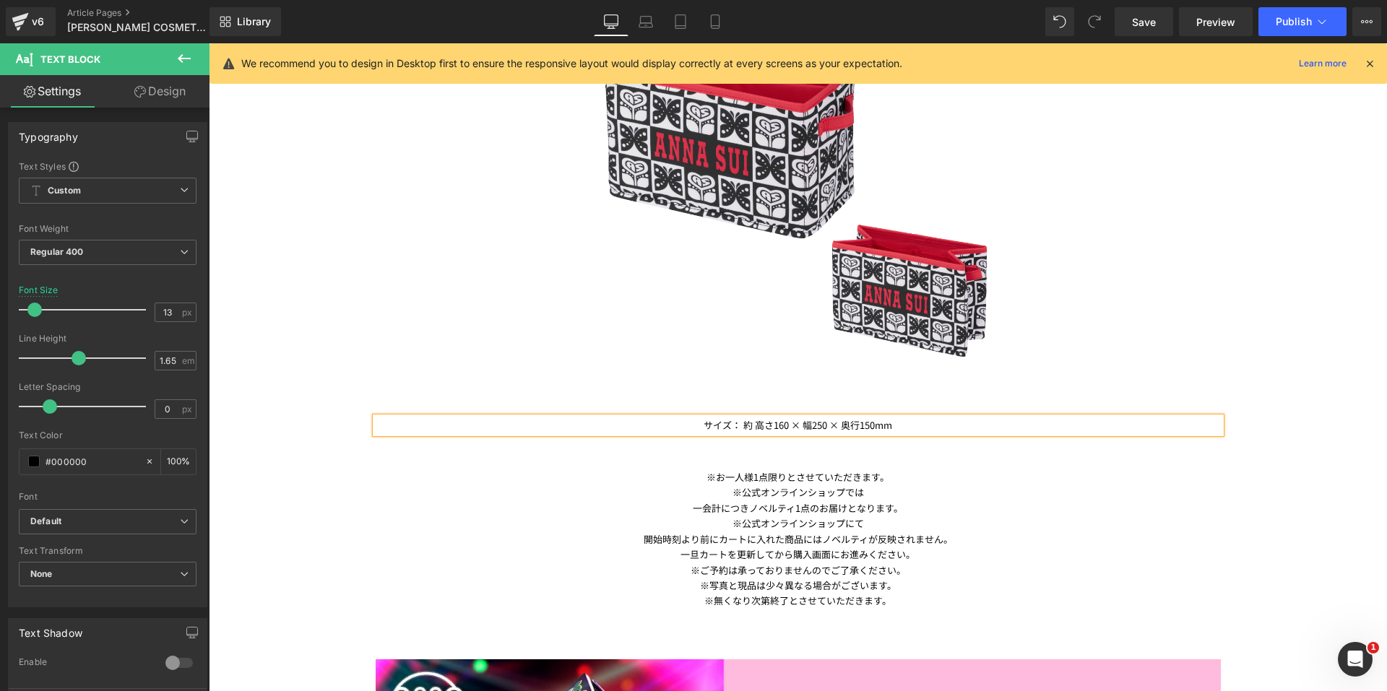
click at [694, 472] on p "※お一人様1点限りとさせていただきます。" at bounding box center [798, 477] width 845 height 15
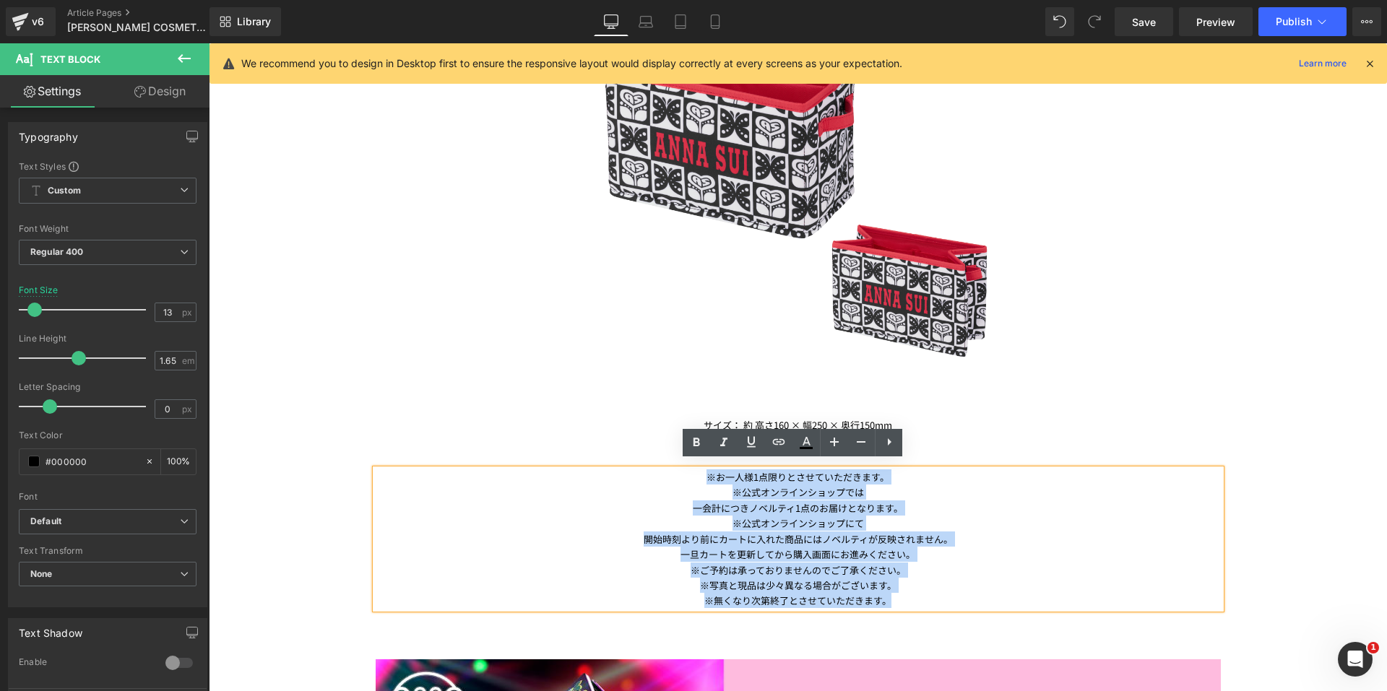
drag, startPoint x: 700, startPoint y: 469, endPoint x: 897, endPoint y: 598, distance: 235.9
click at [897, 598] on div "※お一人様1点限りとさせていただきます。 ※公式オンラインショップでは 一会計につきノベルティ1点のお届けとなります。 ※公式オンラインショップにて 開始時刻…" at bounding box center [798, 539] width 845 height 139
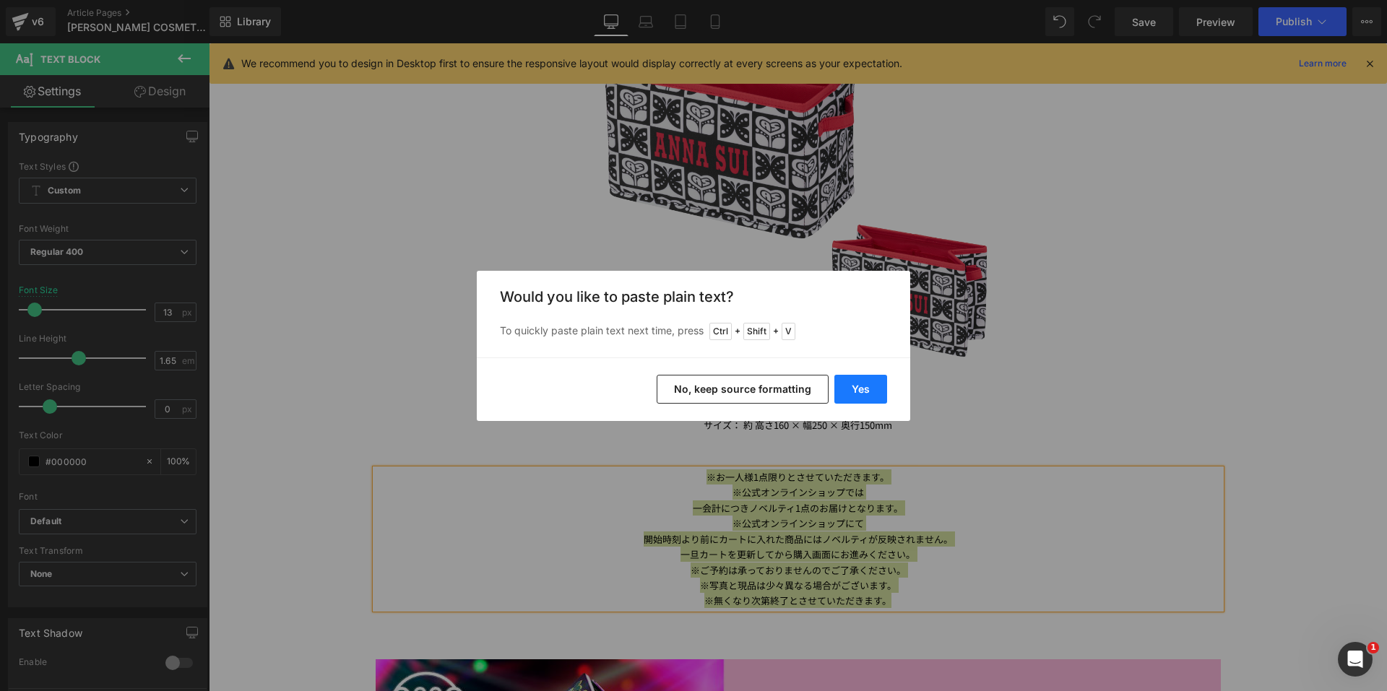
click at [868, 386] on button "Yes" at bounding box center [860, 389] width 53 height 29
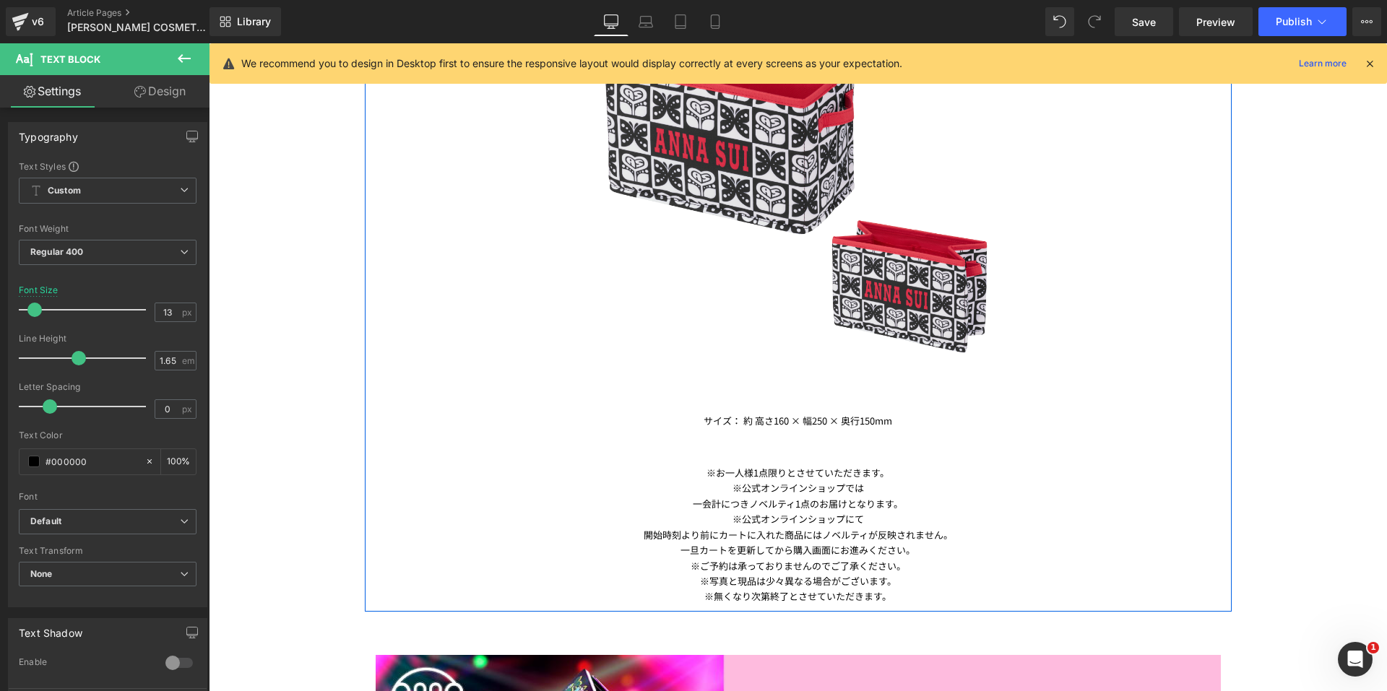
scroll to position [1951, 0]
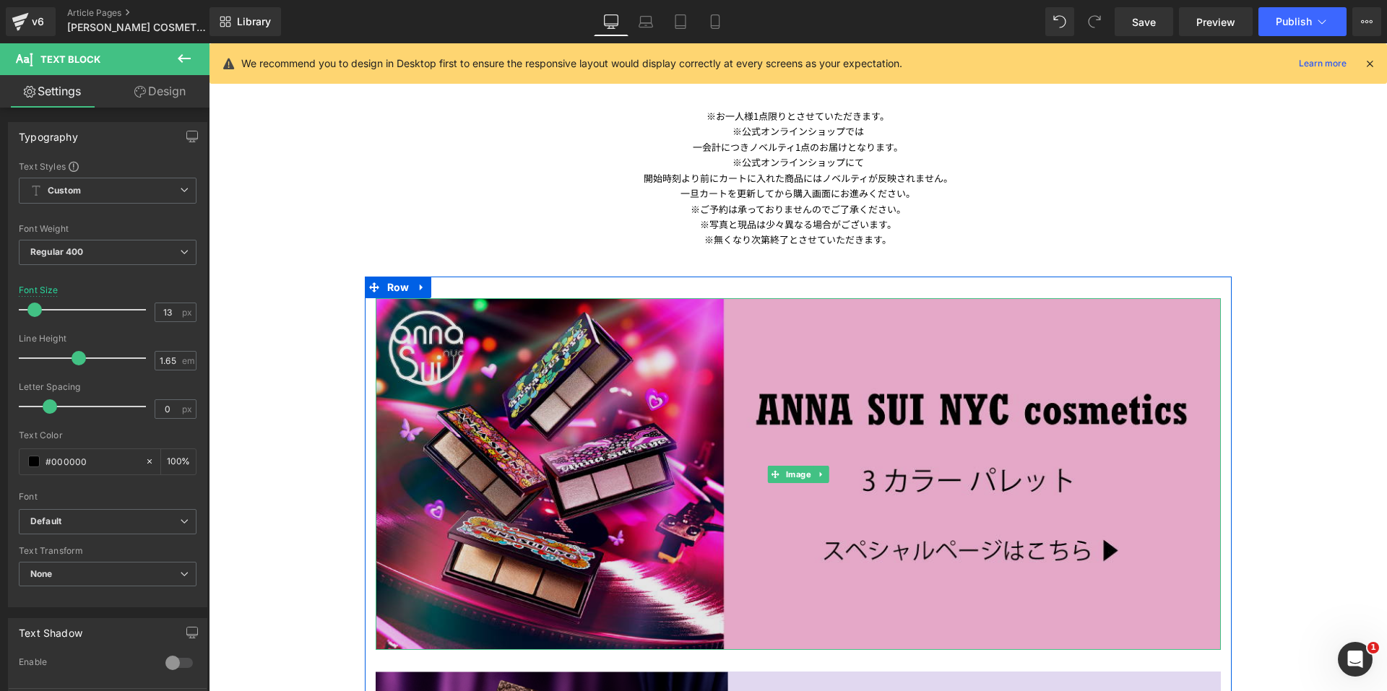
click at [692, 528] on img at bounding box center [798, 474] width 845 height 353
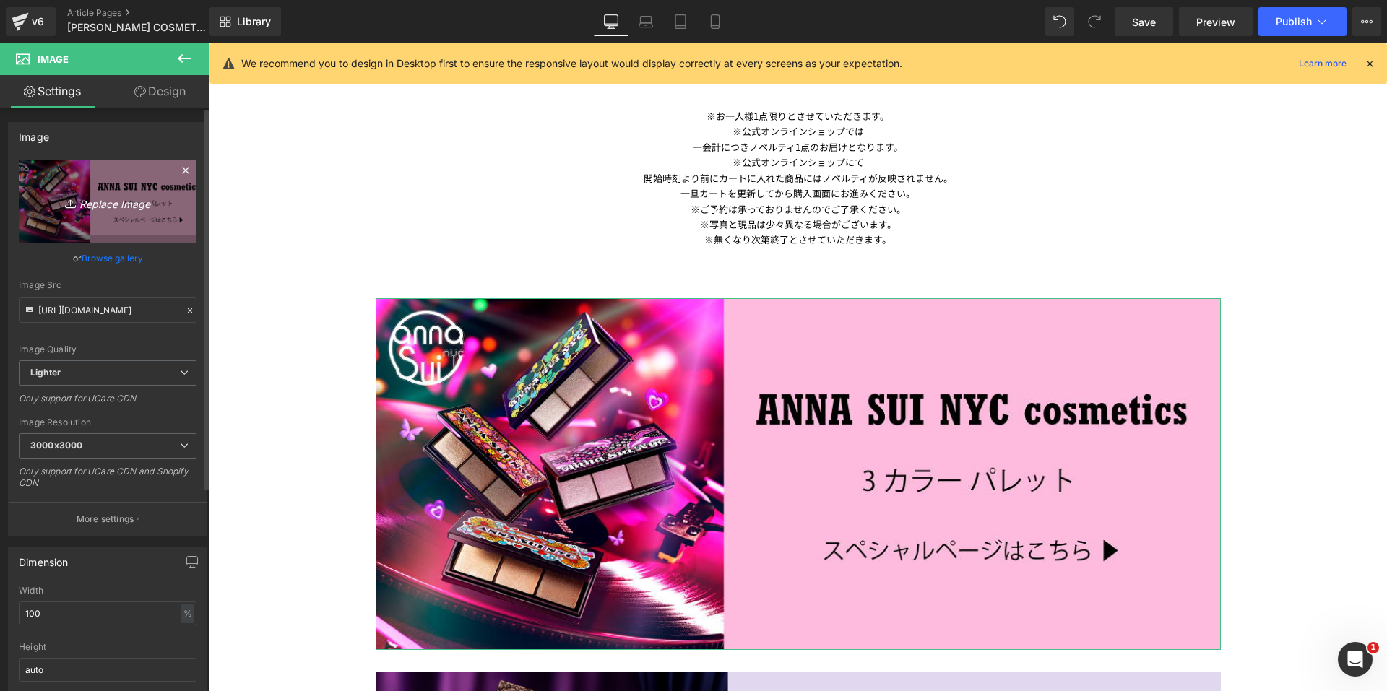
click at [95, 216] on link "Replace Image" at bounding box center [108, 201] width 178 height 83
type input "C:\fakepath\25ho_makeup_banner.png"
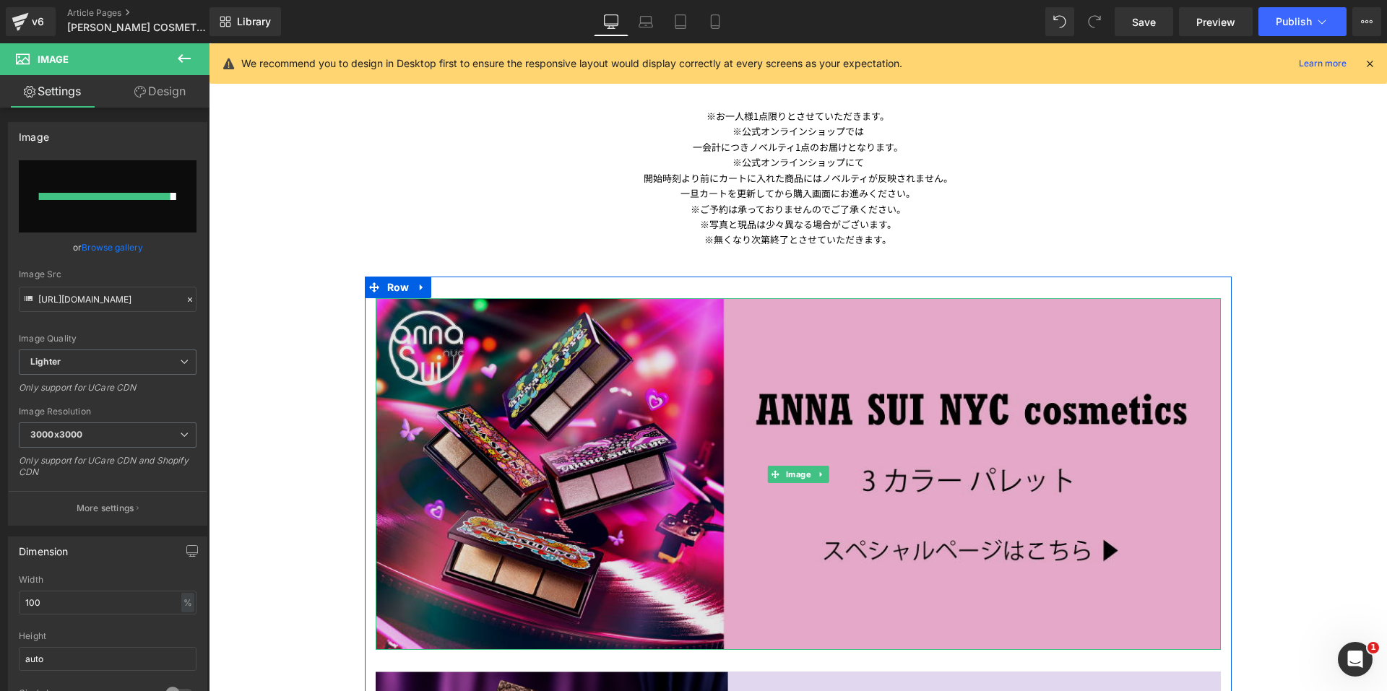
type input "[URL][DOMAIN_NAME]"
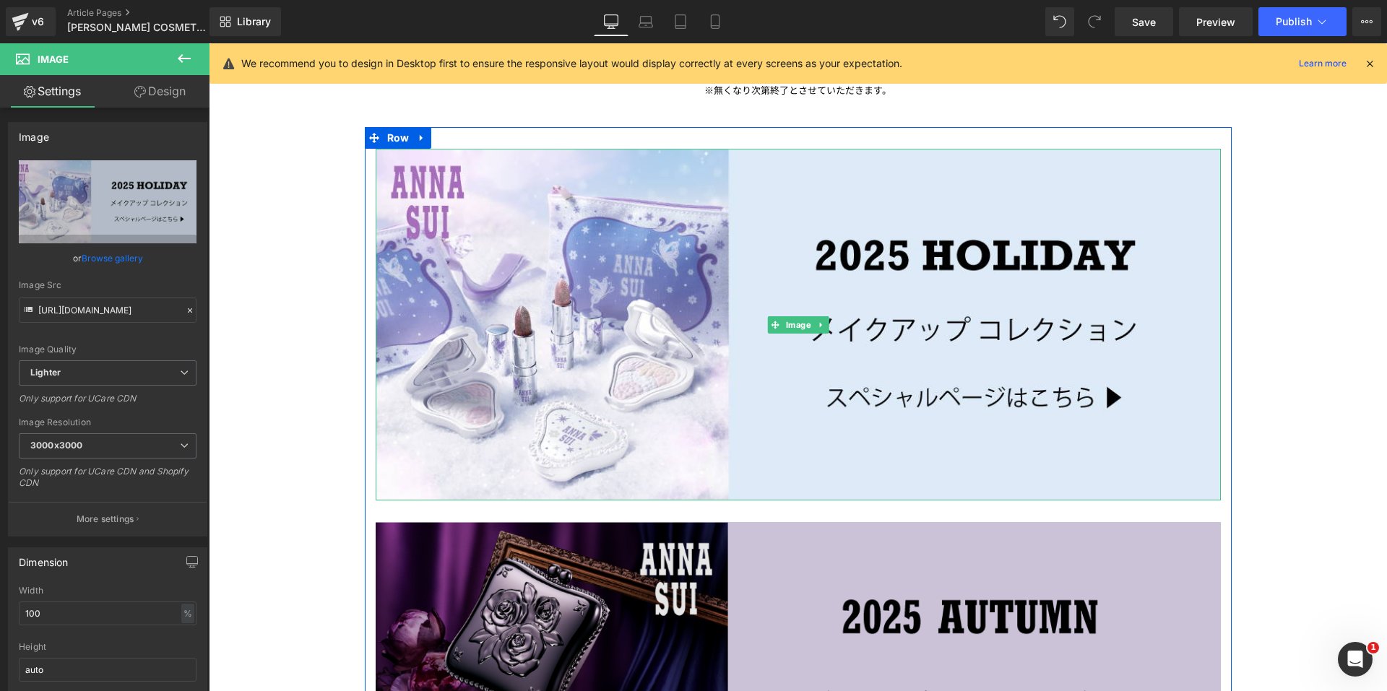
scroll to position [2312, 0]
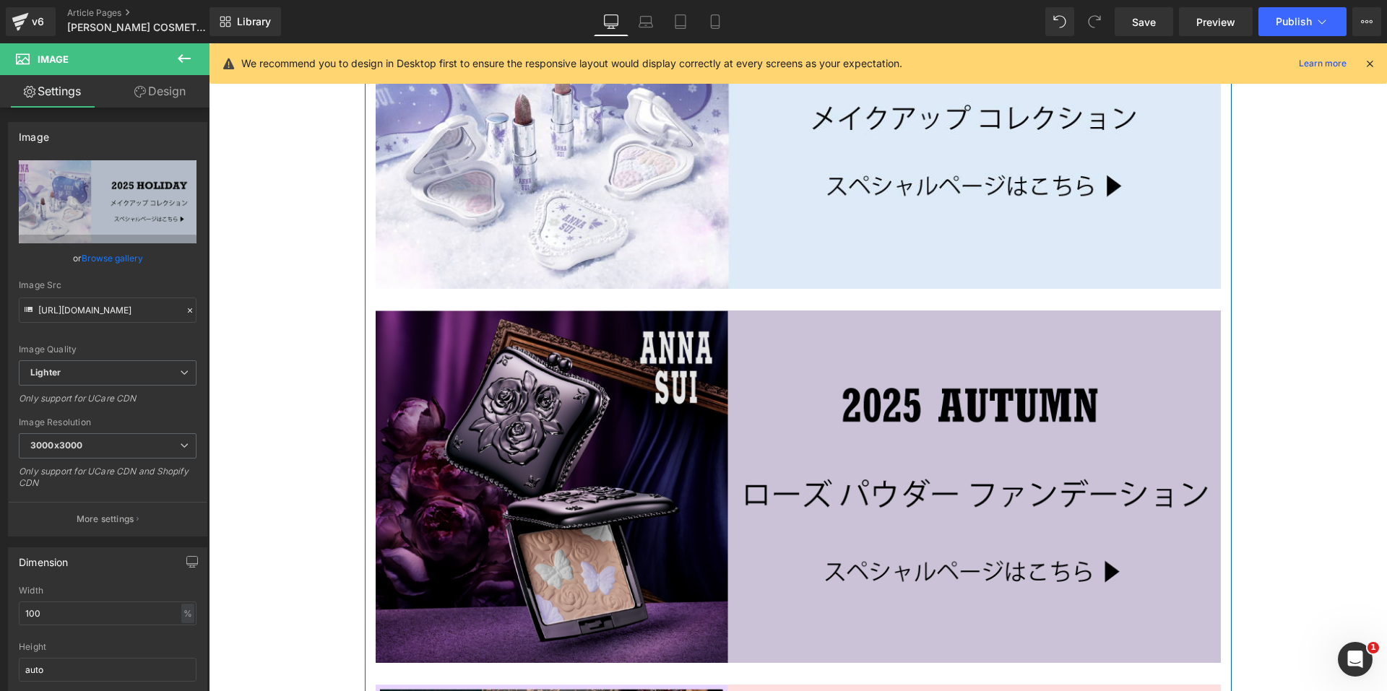
click at [837, 478] on img at bounding box center [798, 487] width 845 height 353
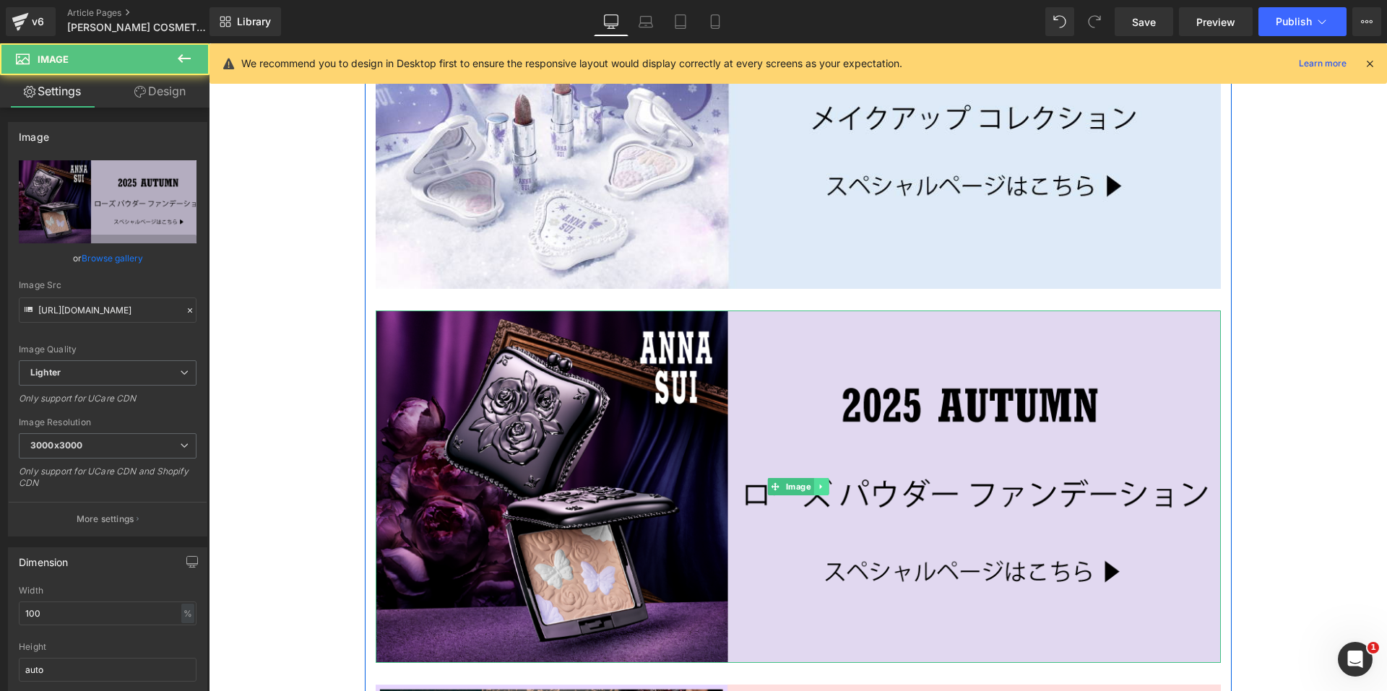
click at [818, 483] on icon at bounding box center [821, 487] width 8 height 9
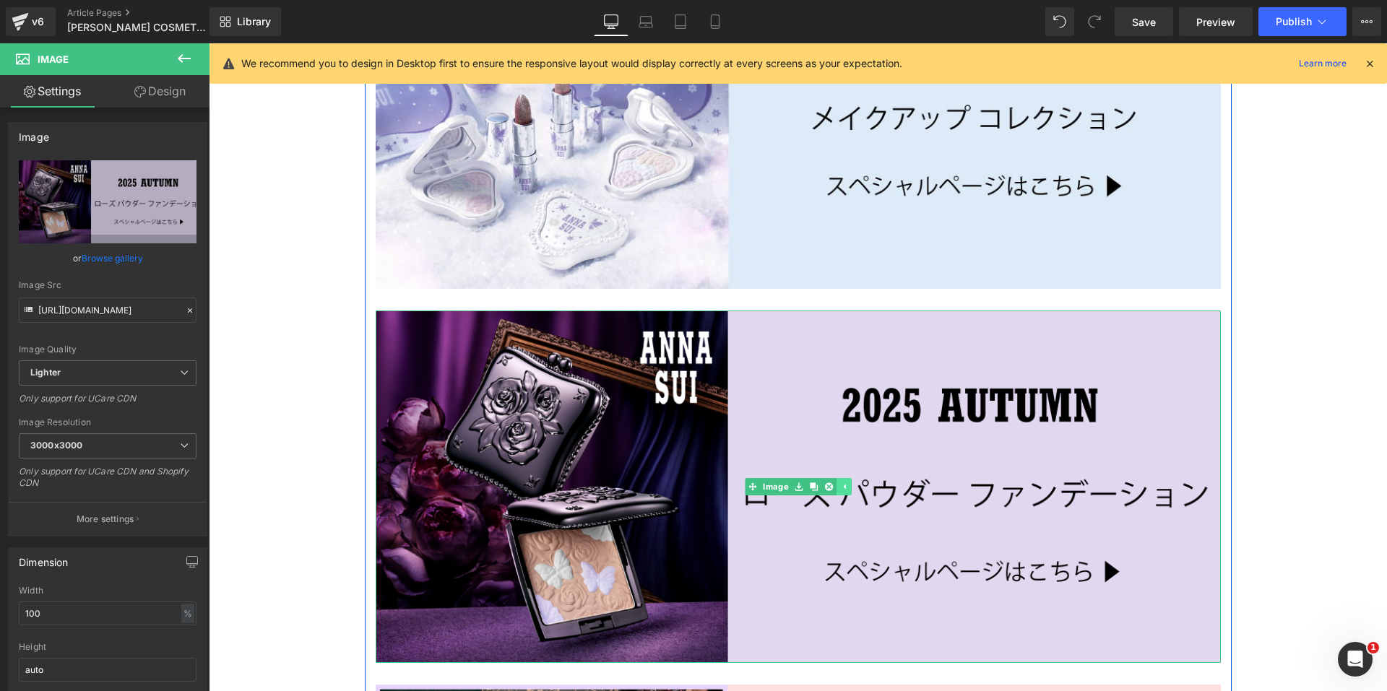
click at [821, 483] on link at bounding box center [828, 486] width 15 height 17
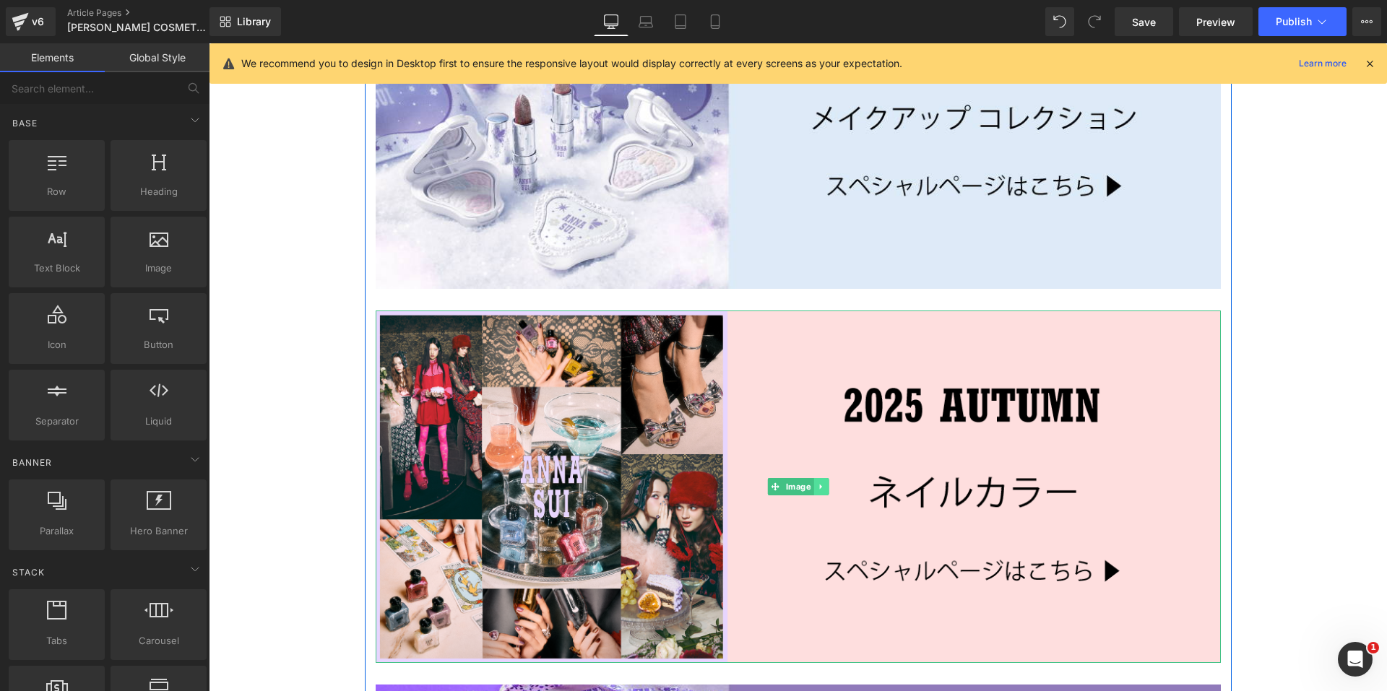
click at [820, 480] on link at bounding box center [821, 486] width 15 height 17
click at [824, 483] on icon at bounding box center [828, 487] width 8 height 8
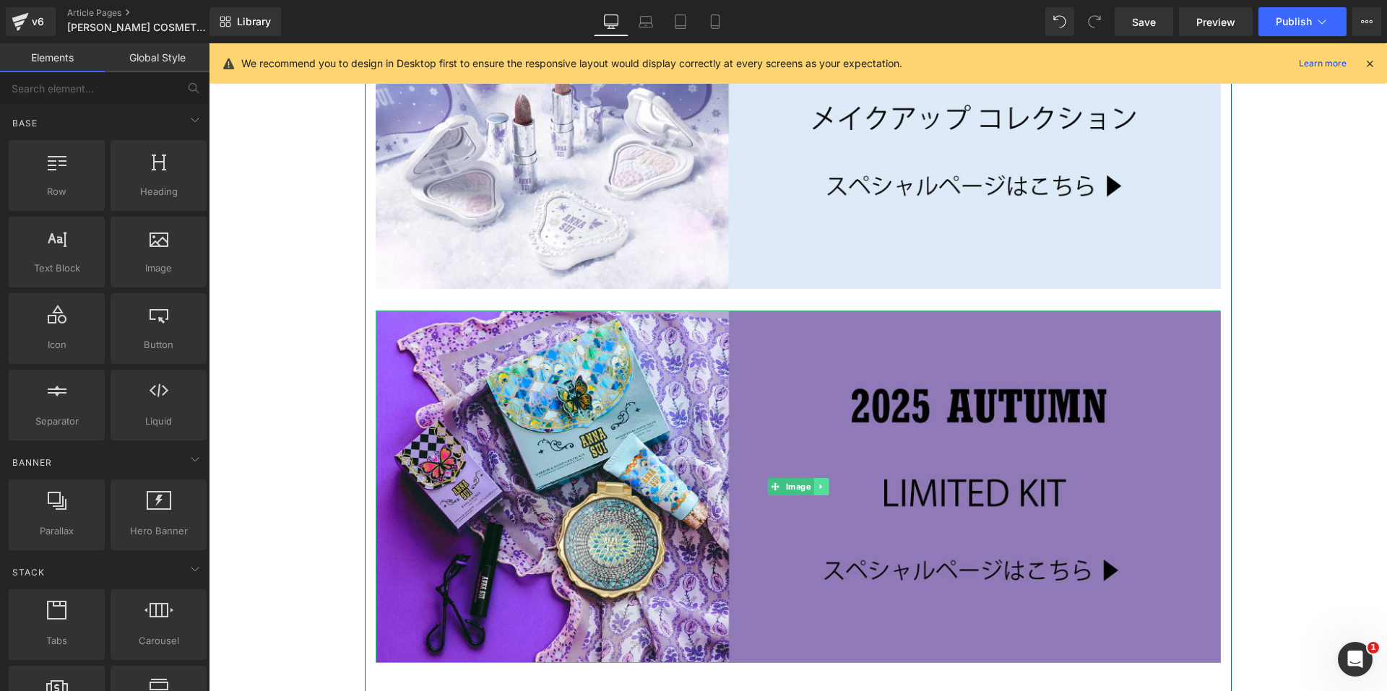
click at [817, 483] on icon at bounding box center [821, 487] width 8 height 9
click at [824, 483] on icon at bounding box center [828, 487] width 8 height 8
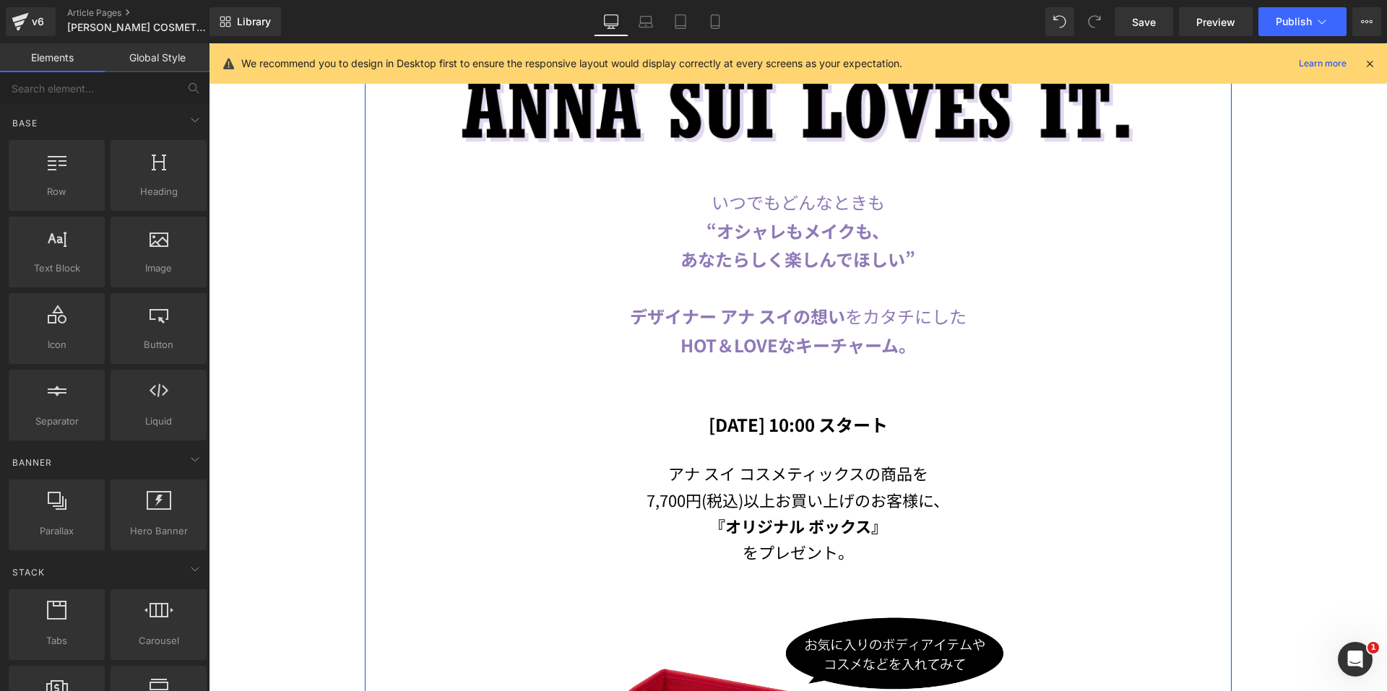
scroll to position [939, 0]
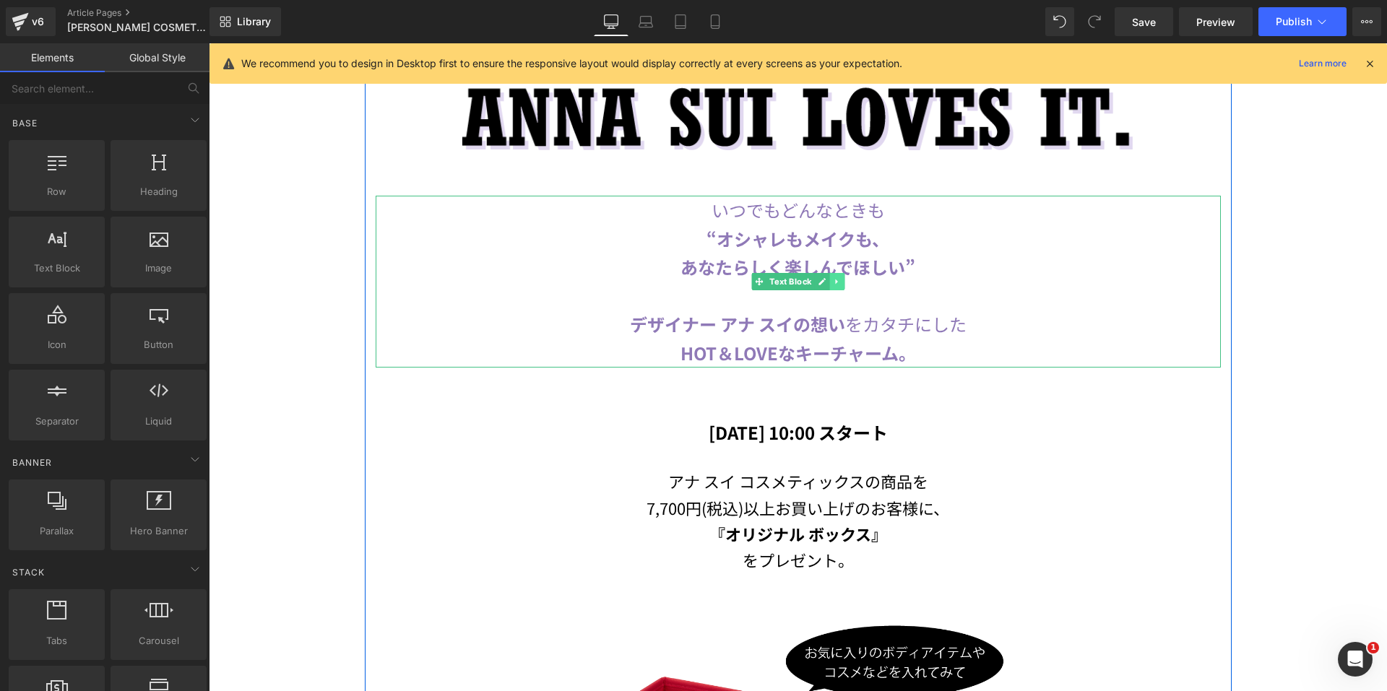
click at [833, 277] on icon at bounding box center [837, 281] width 8 height 9
click at [840, 277] on icon at bounding box center [844, 281] width 8 height 8
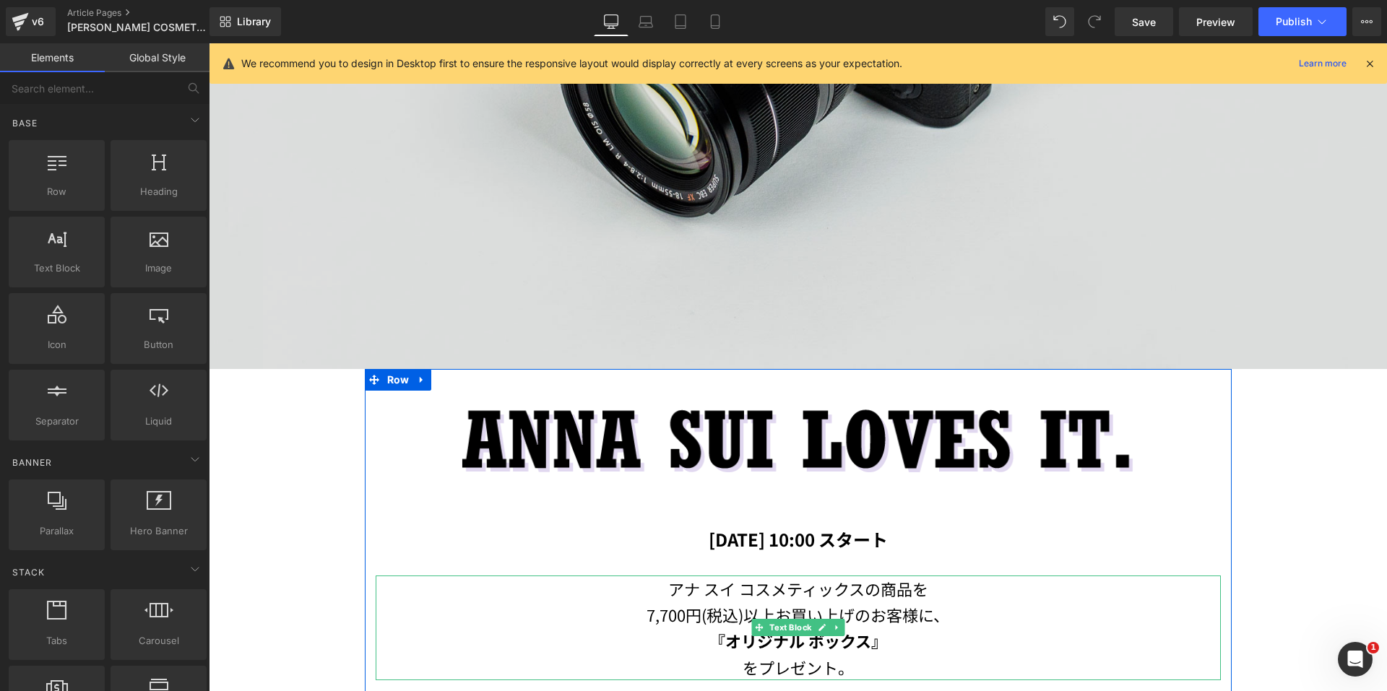
scroll to position [578, 0]
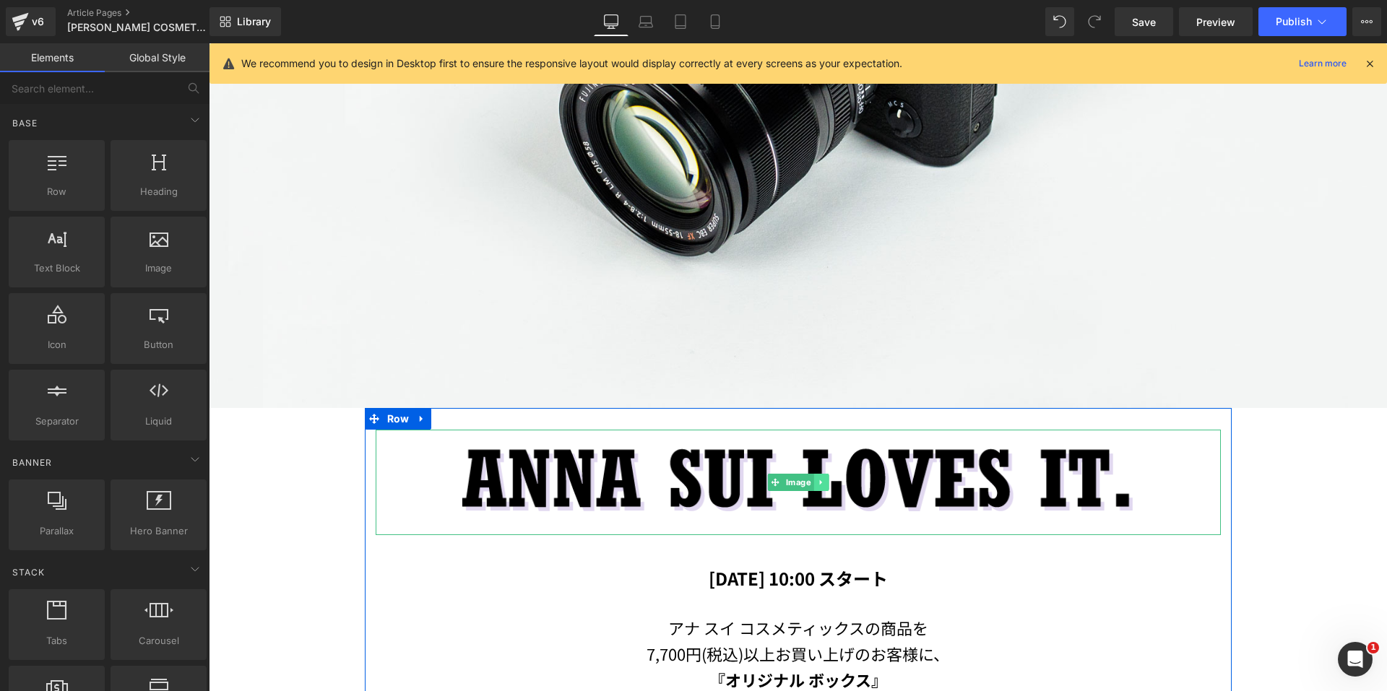
click at [817, 478] on icon at bounding box center [821, 482] width 8 height 9
click at [821, 478] on link at bounding box center [828, 482] width 15 height 17
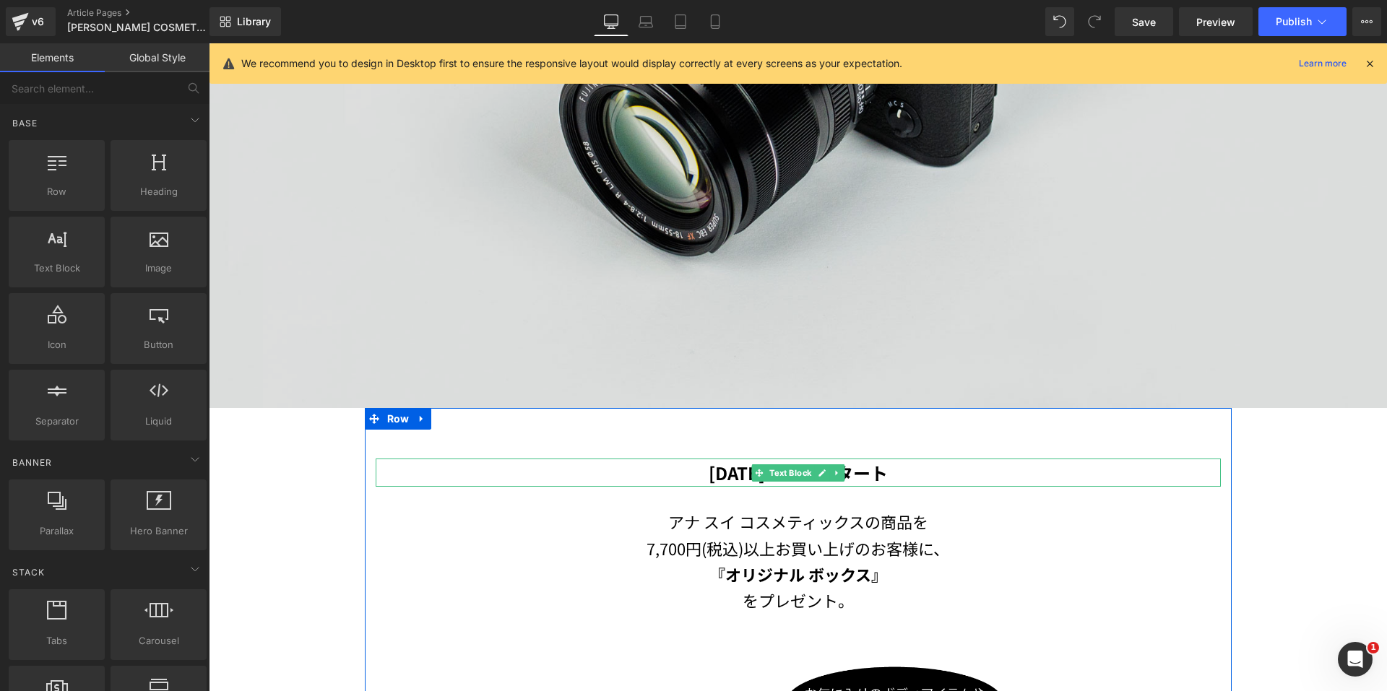
click at [786, 465] on span "Text Block" at bounding box center [791, 473] width 48 height 17
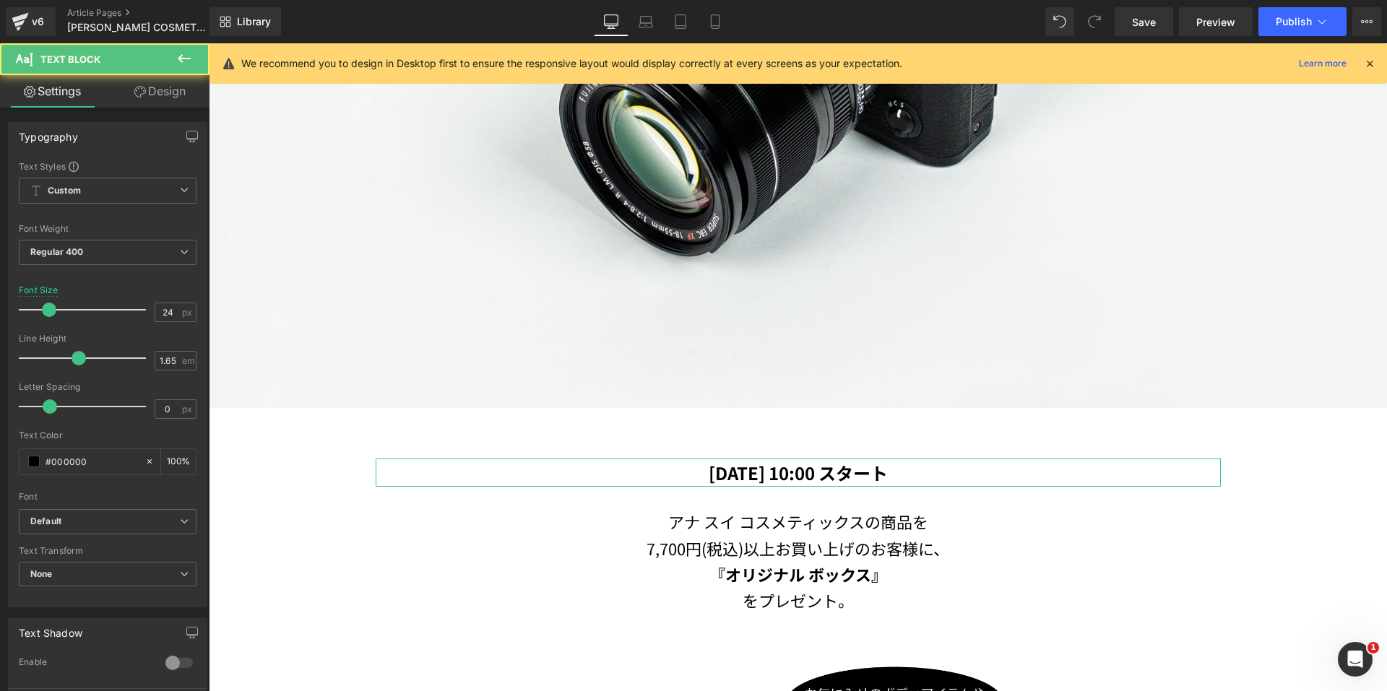
click at [126, 92] on link "Design" at bounding box center [160, 91] width 105 height 33
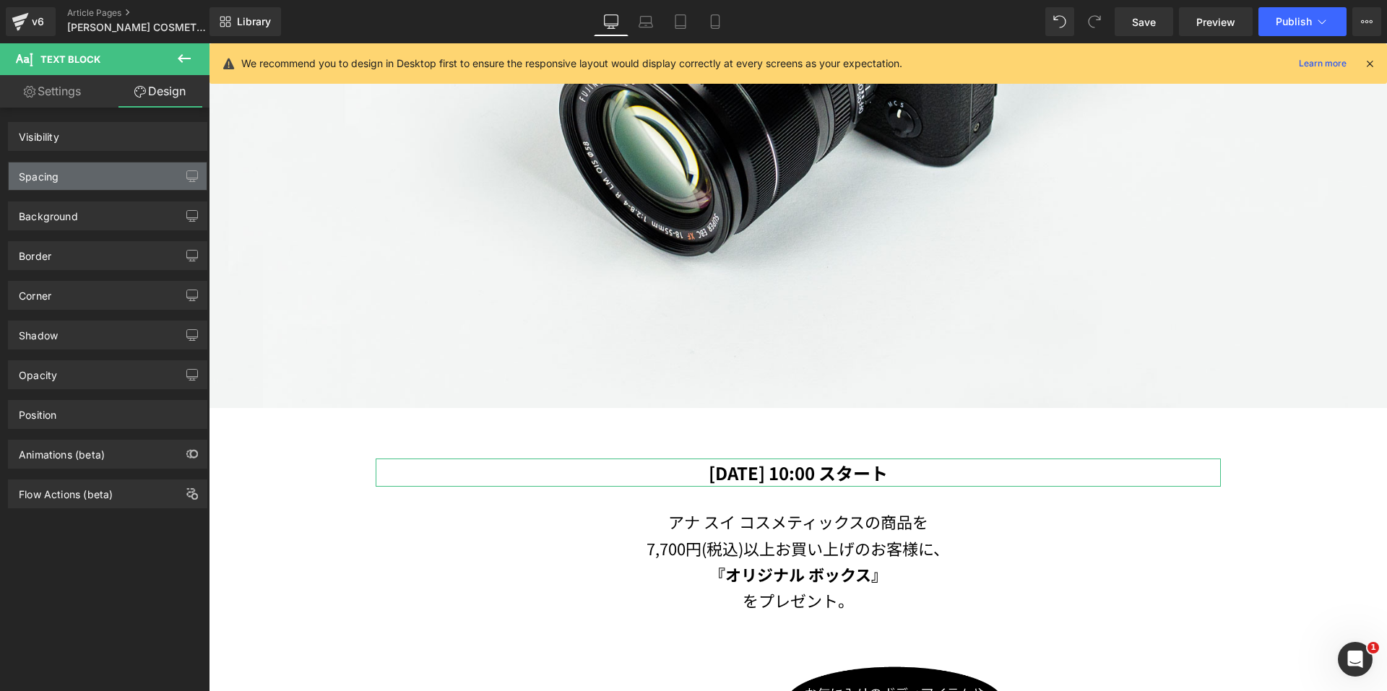
click at [74, 186] on div "Spacing" at bounding box center [108, 176] width 198 height 27
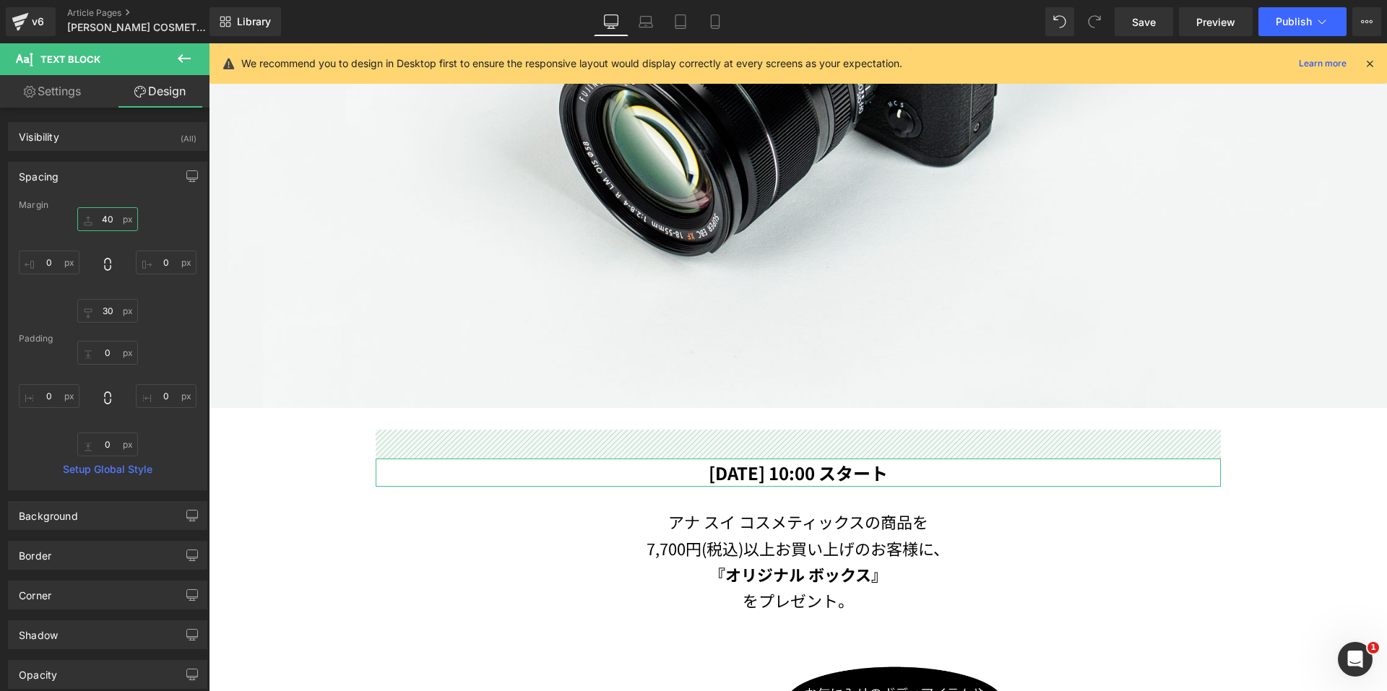
click at [110, 221] on input "40" at bounding box center [107, 219] width 61 height 24
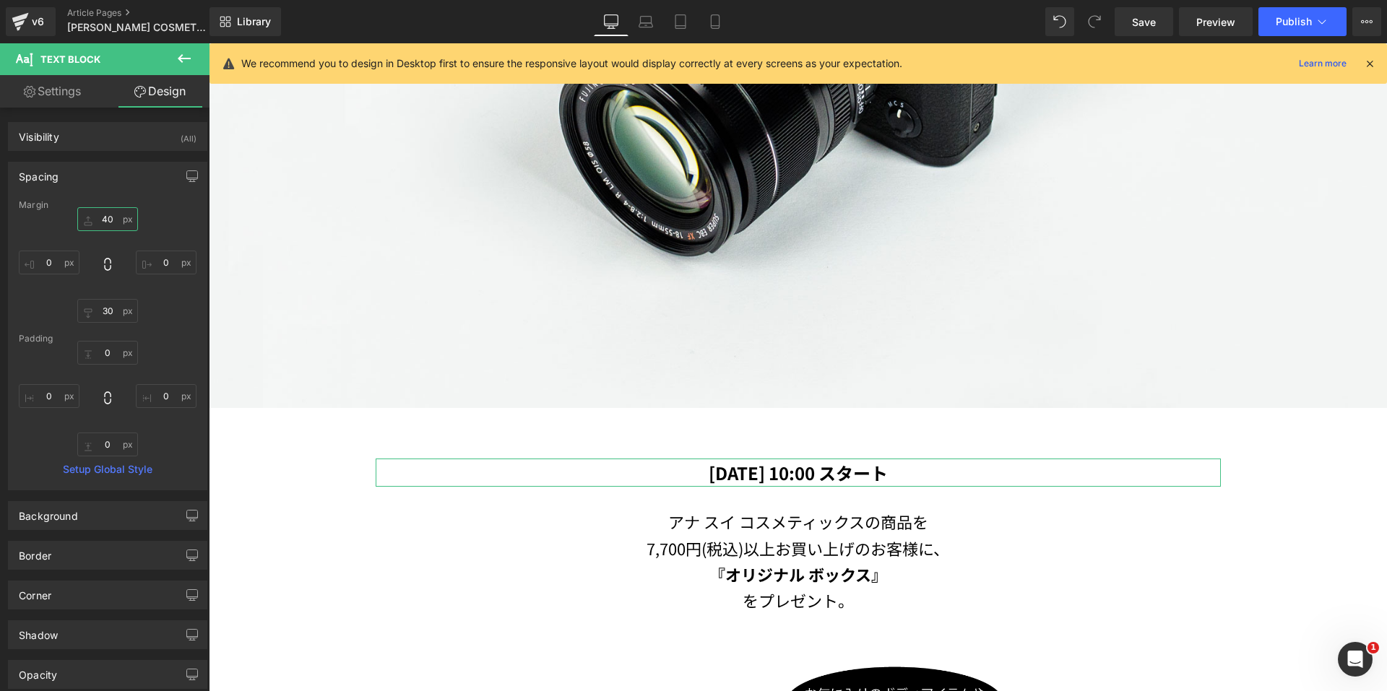
type input "０"
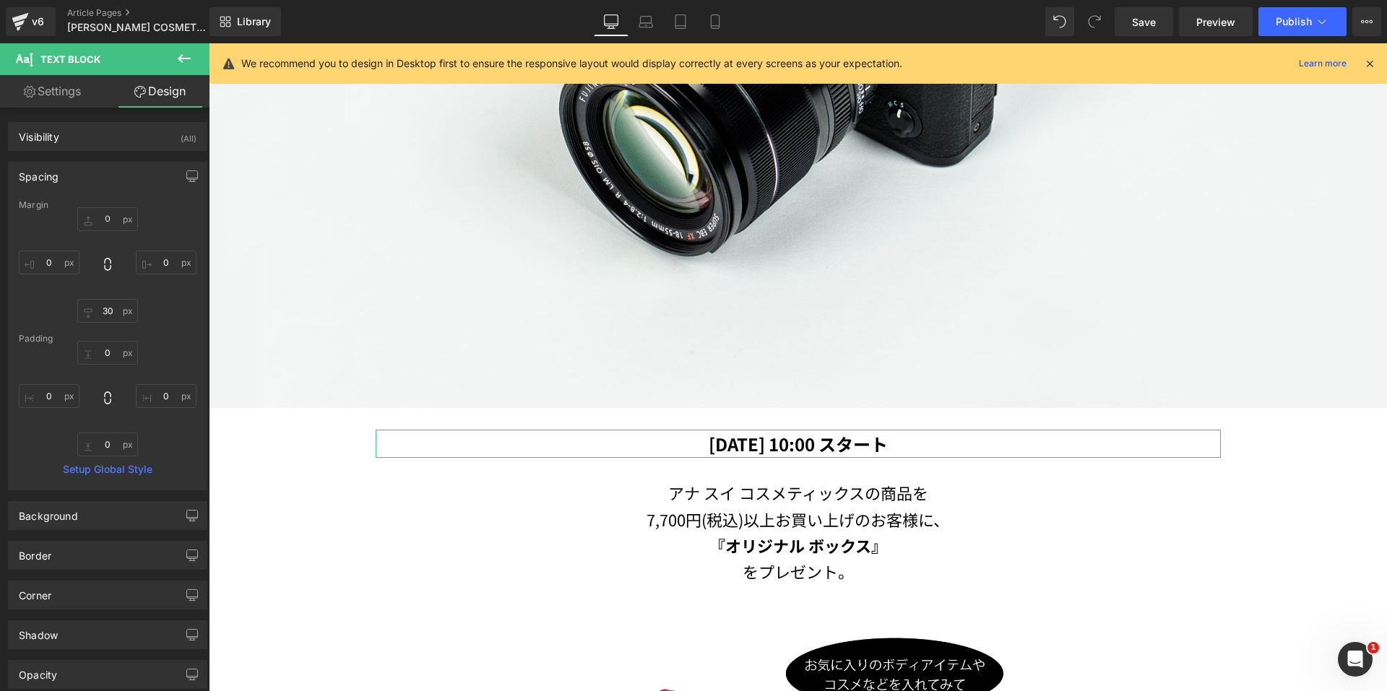
click at [113, 181] on div "Spacing" at bounding box center [108, 176] width 198 height 27
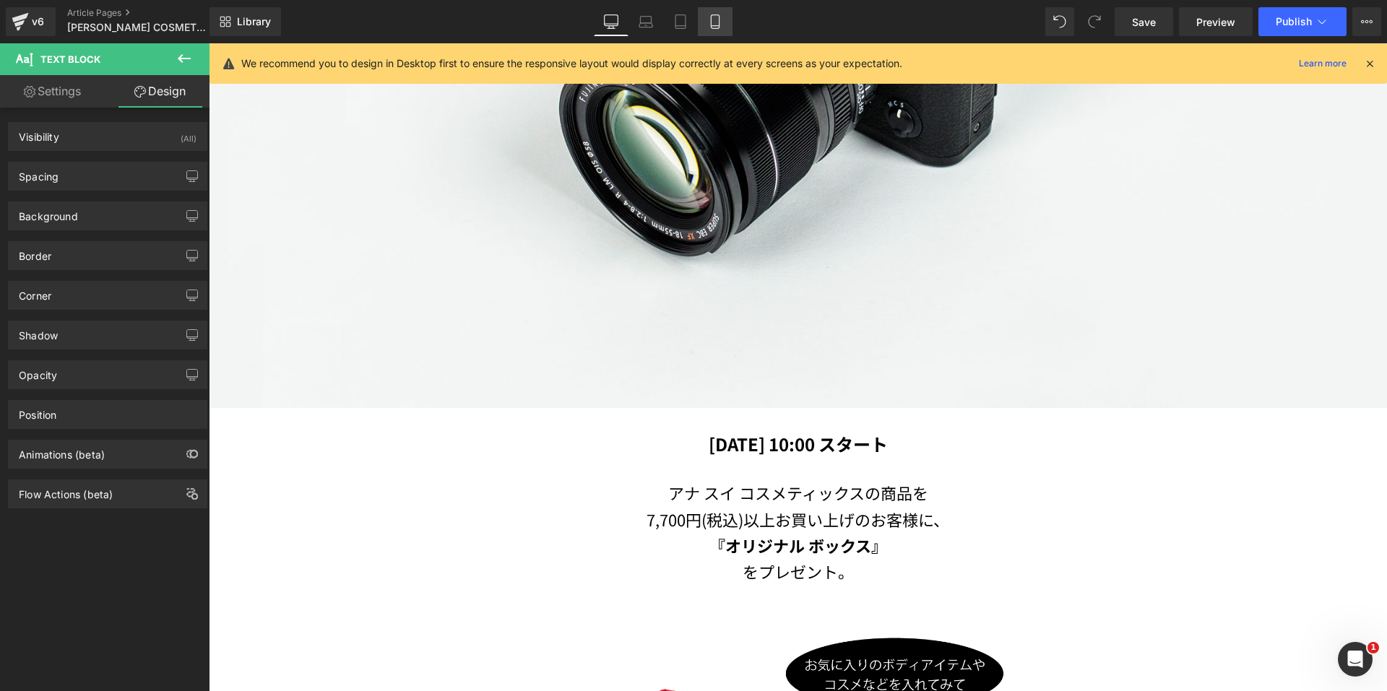
click at [721, 27] on icon at bounding box center [715, 21] width 14 height 14
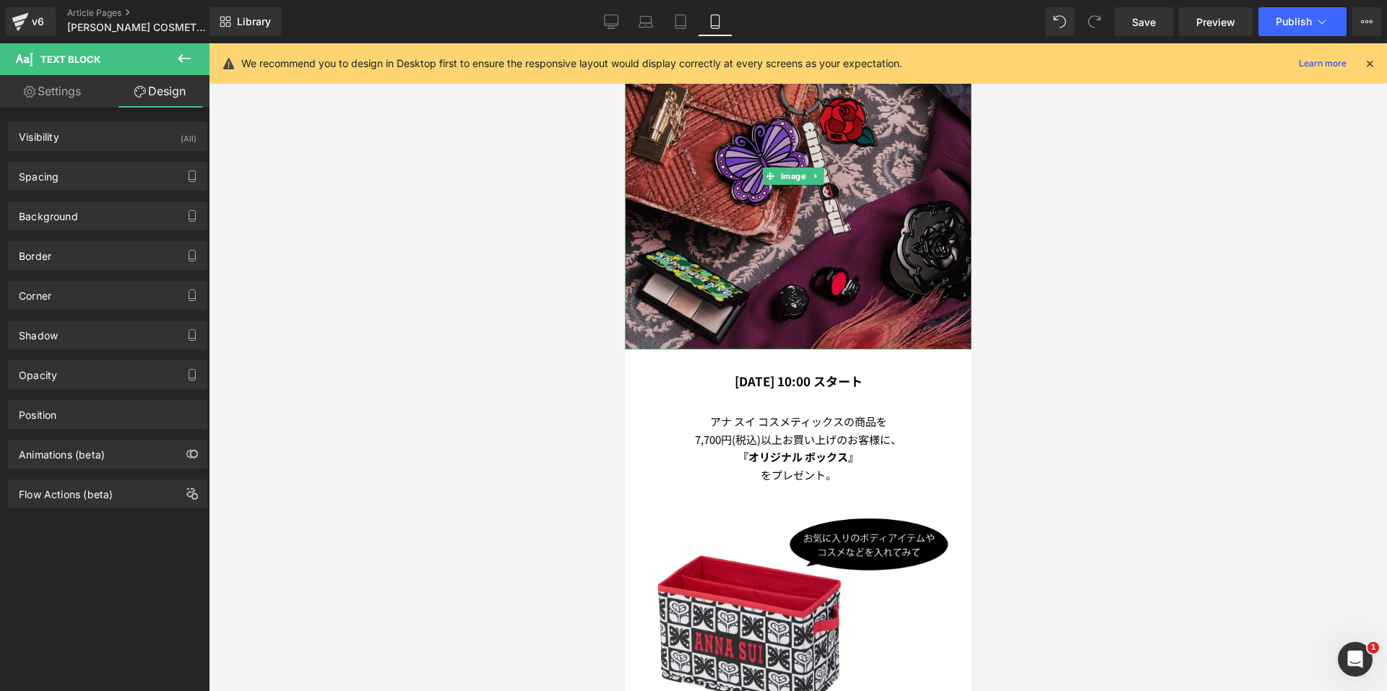
scroll to position [446, 0]
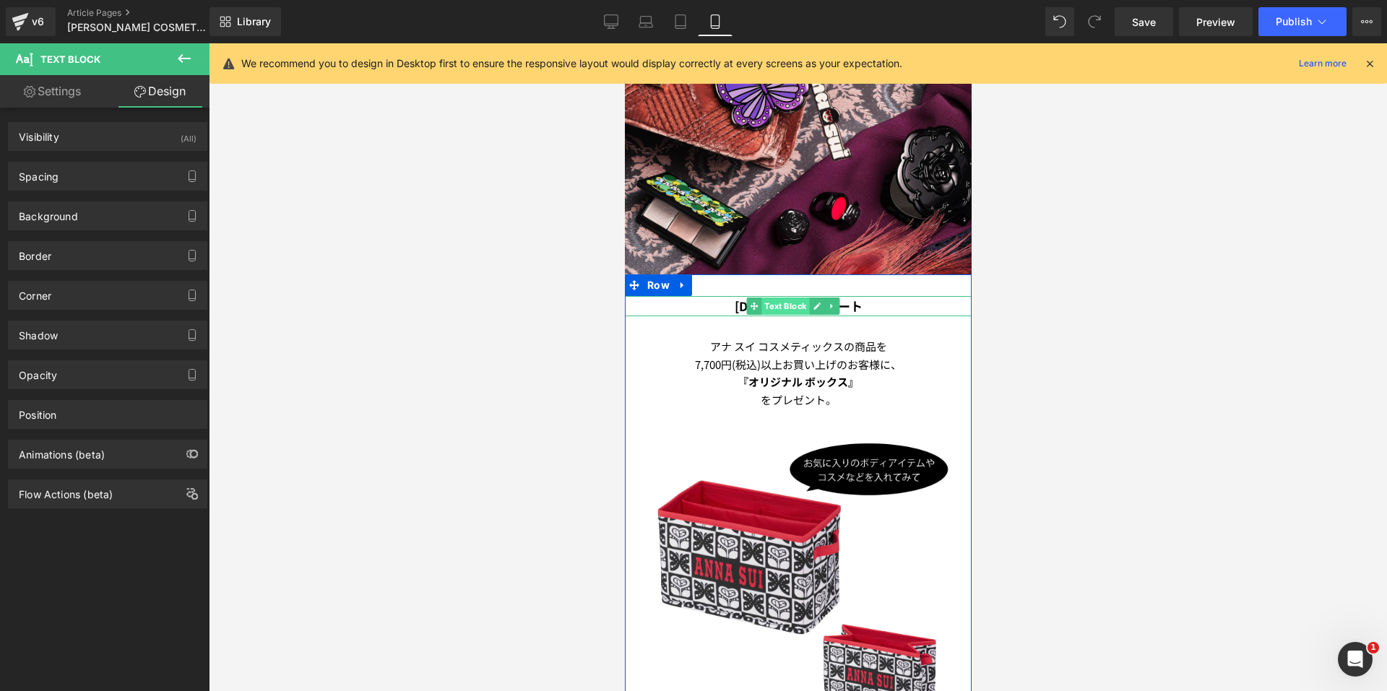
click at [772, 298] on span "Text Block" at bounding box center [785, 306] width 48 height 17
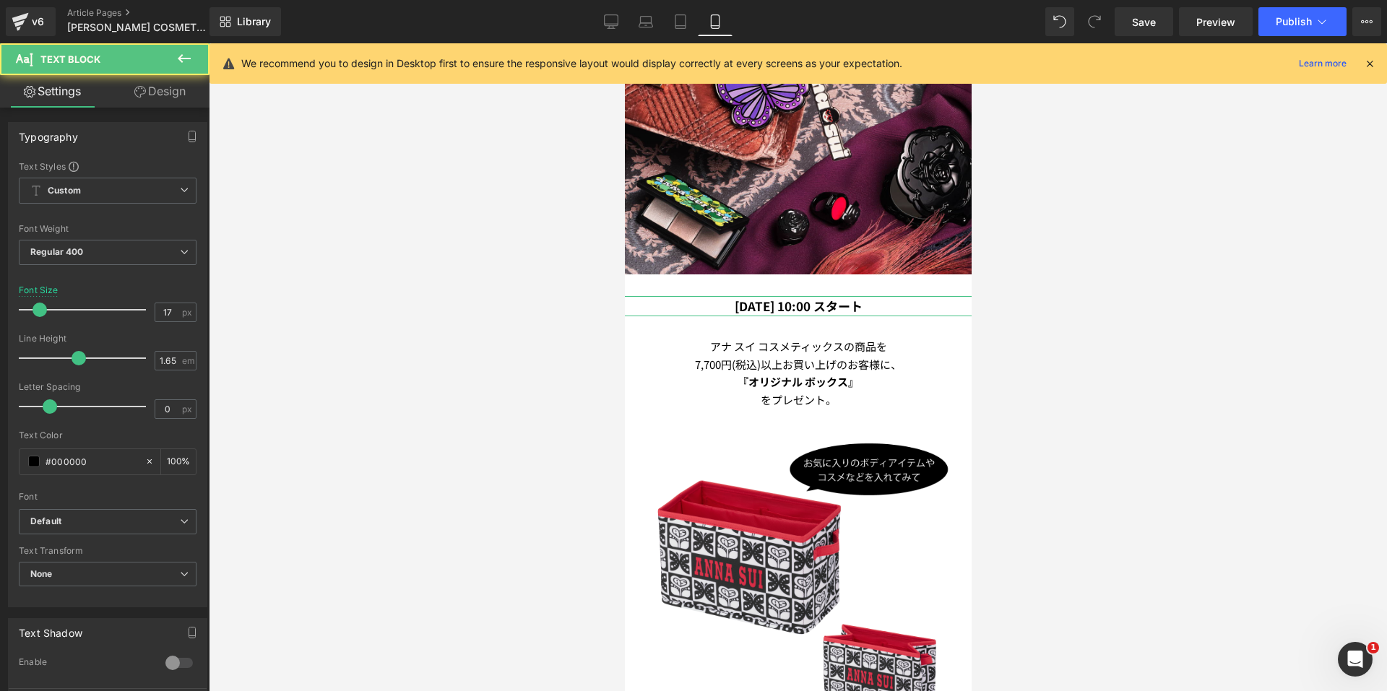
click at [174, 92] on link "Design" at bounding box center [160, 91] width 105 height 33
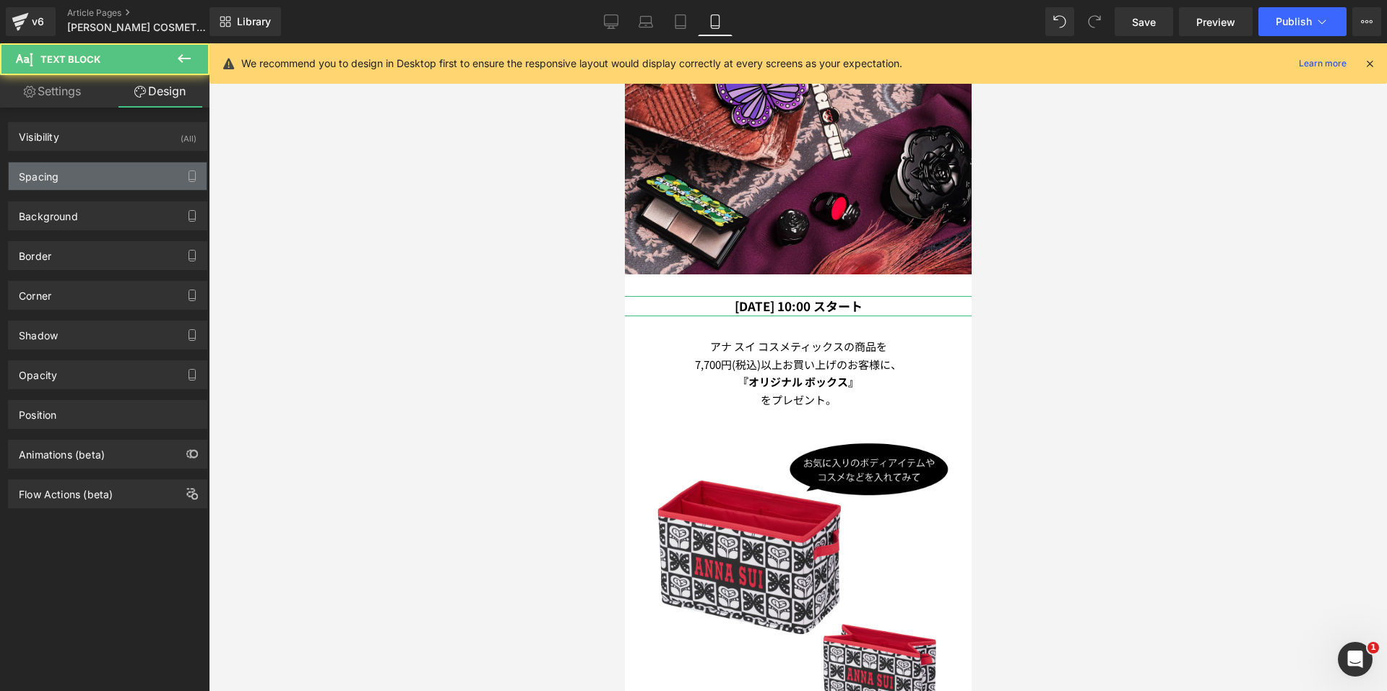
click at [103, 175] on div "Spacing" at bounding box center [108, 176] width 198 height 27
type input "0"
type input "-20"
type input "30"
type input "-20"
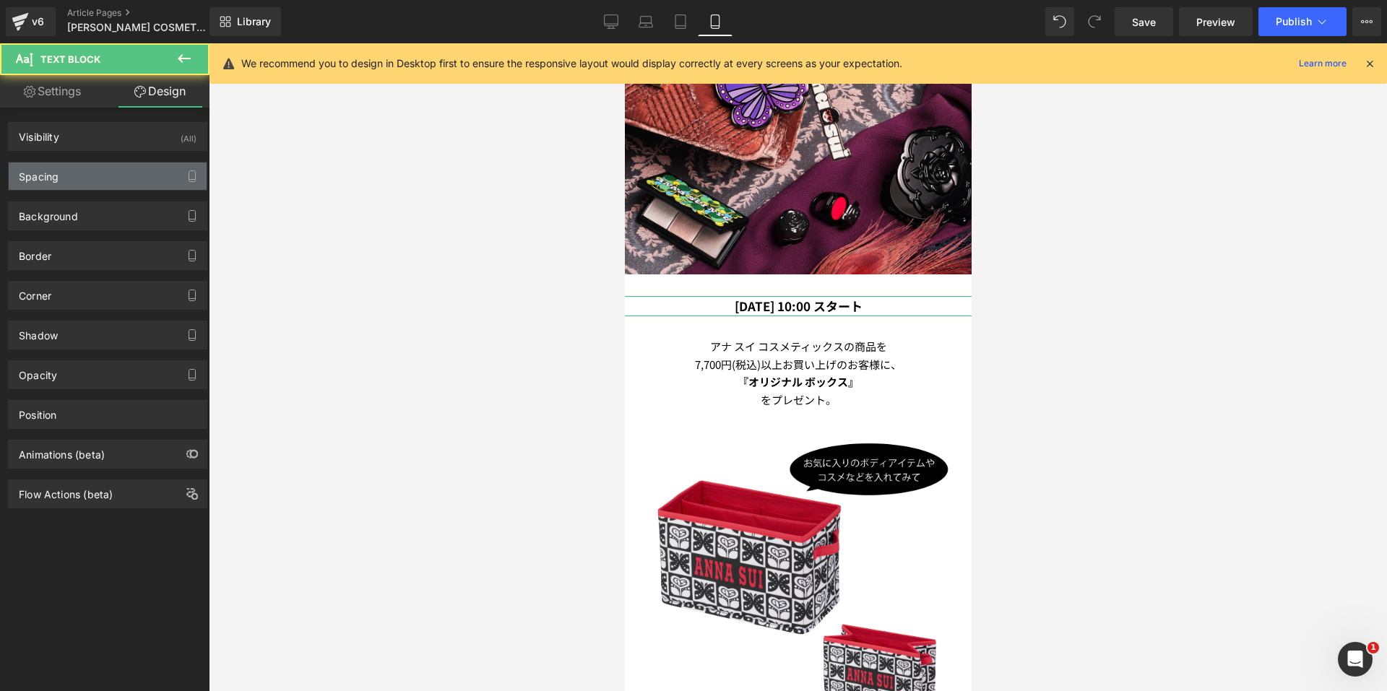
type input "0"
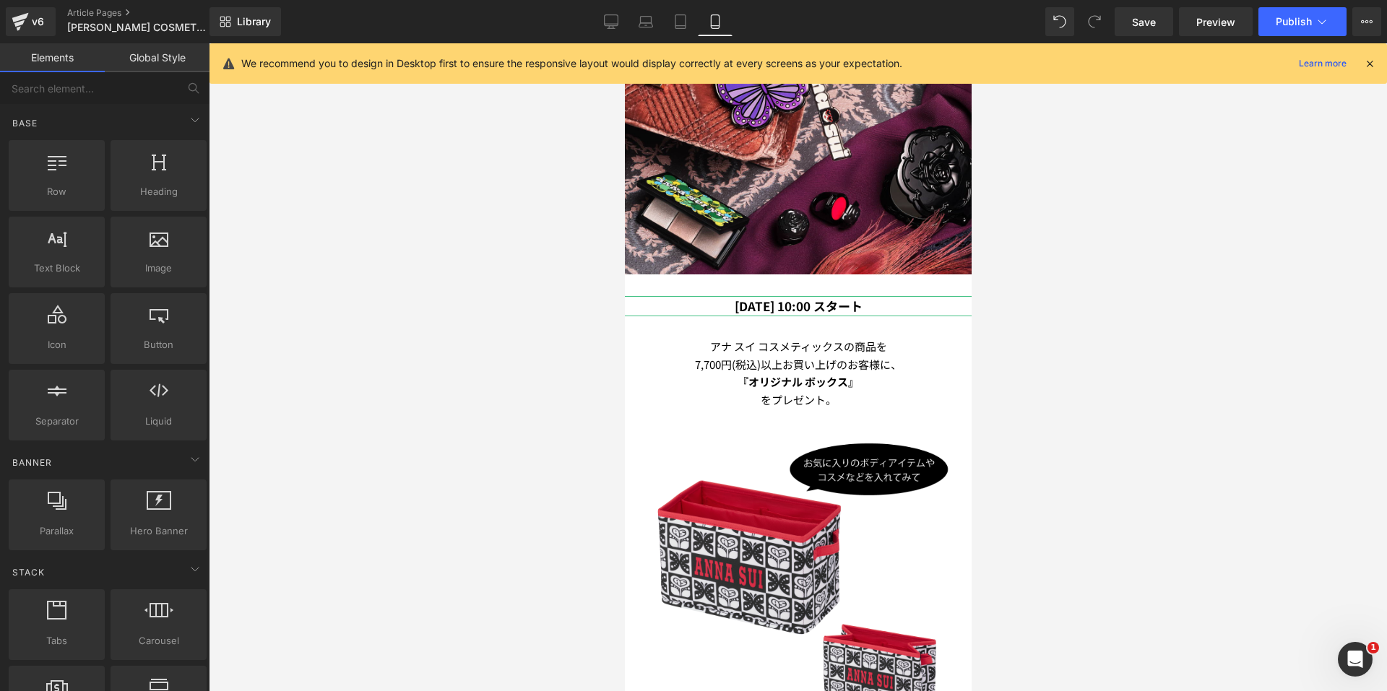
click at [262, 213] on div at bounding box center [798, 367] width 1178 height 648
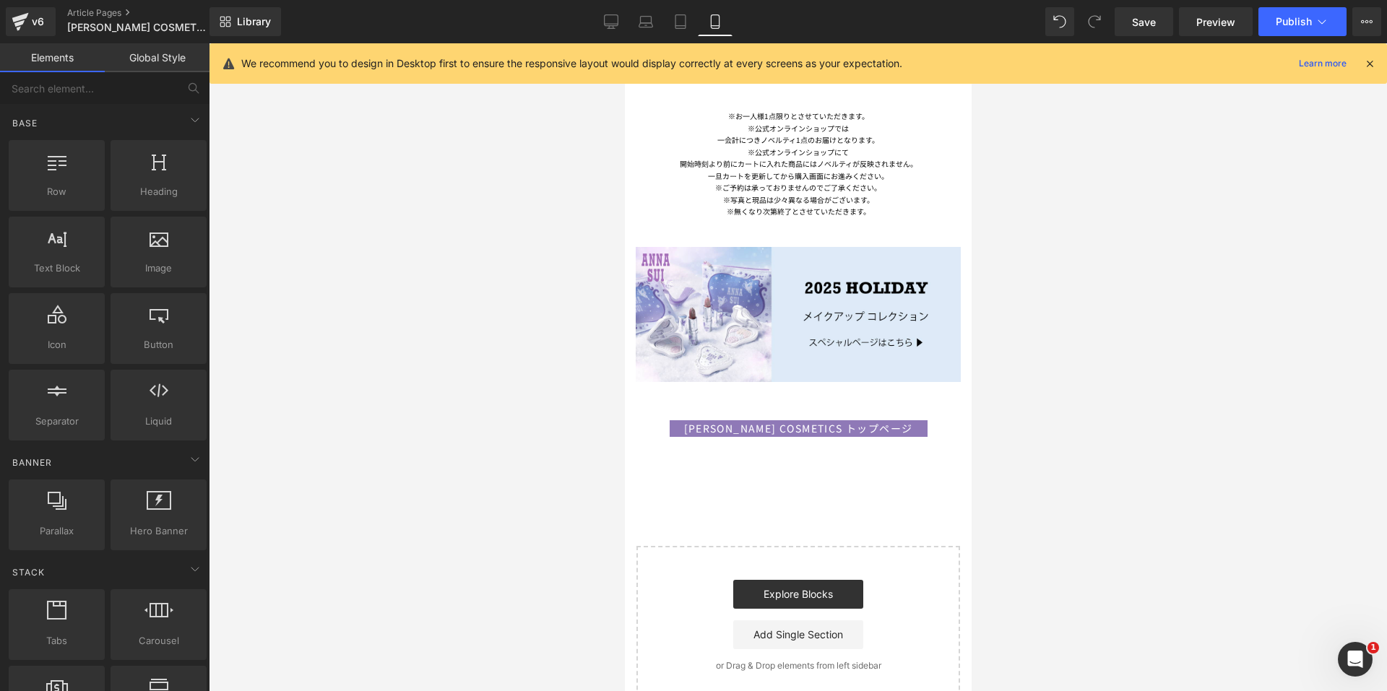
scroll to position [1169, 0]
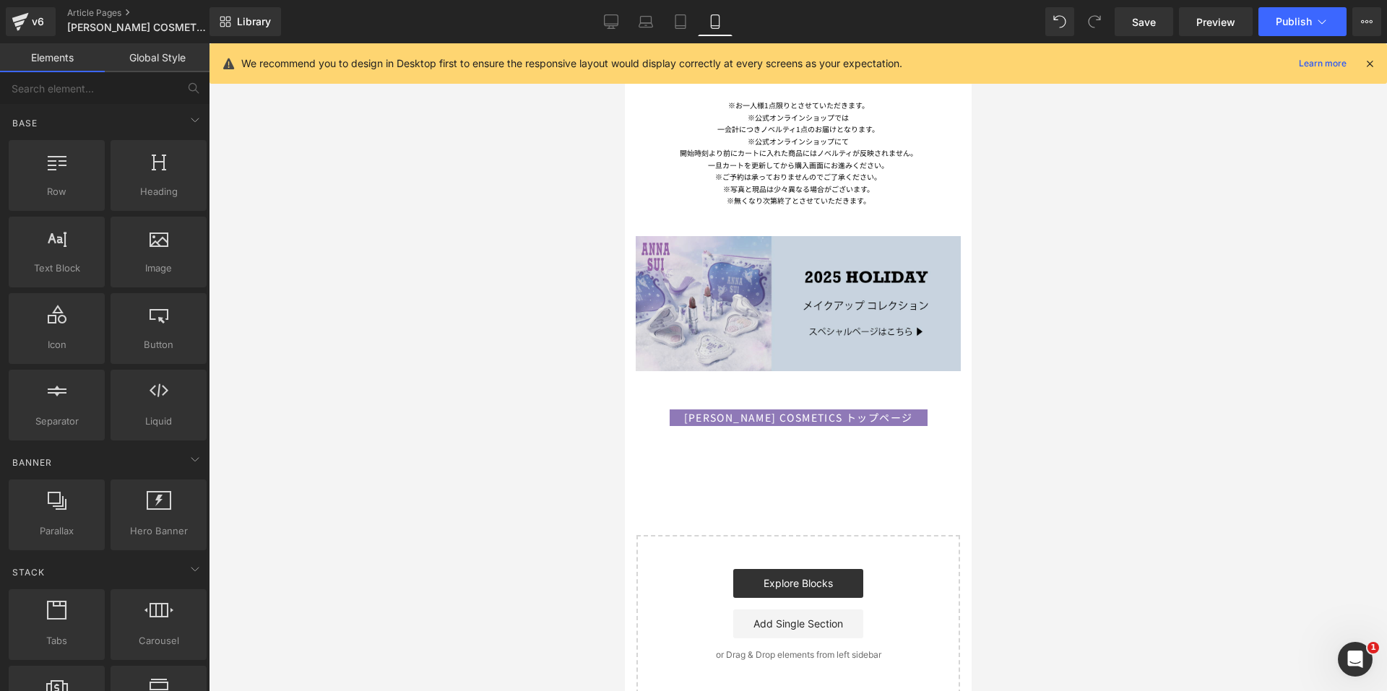
click at [802, 276] on div "Image" at bounding box center [797, 304] width 325 height 136
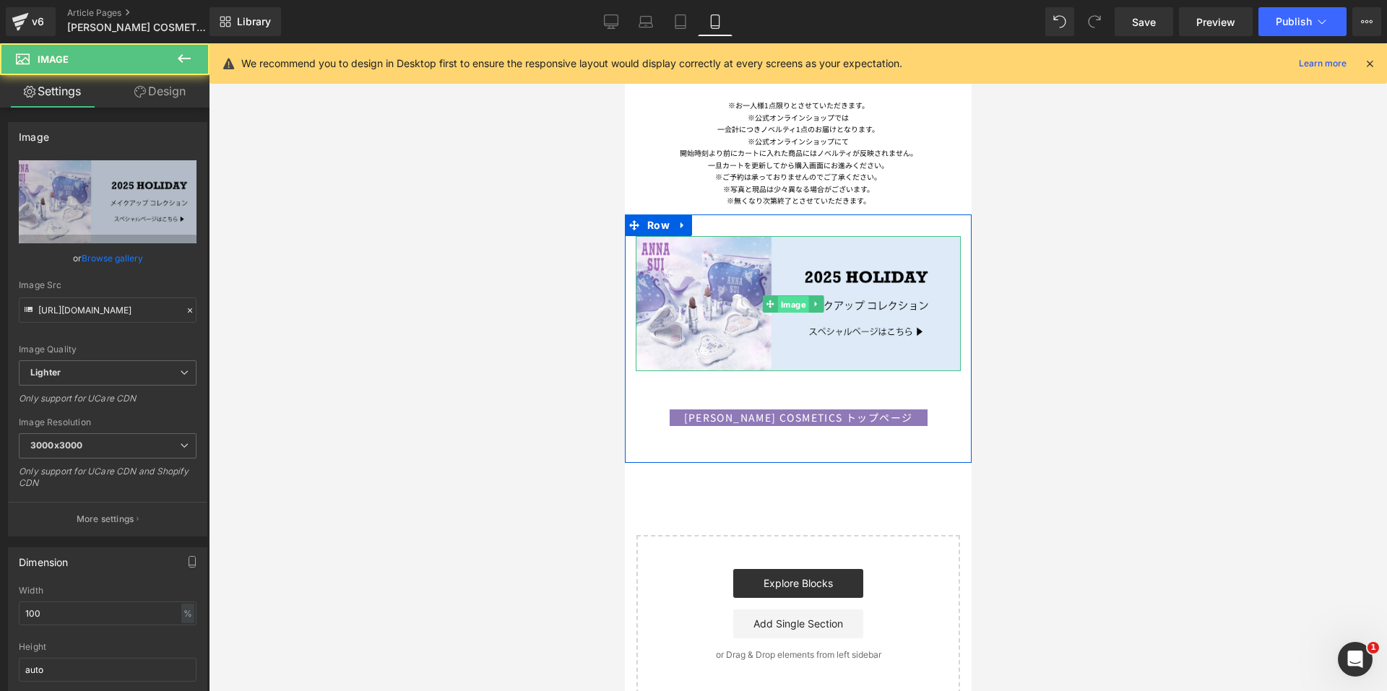
click at [793, 295] on span "Image" at bounding box center [792, 303] width 31 height 17
click at [784, 295] on span "Image" at bounding box center [792, 303] width 31 height 17
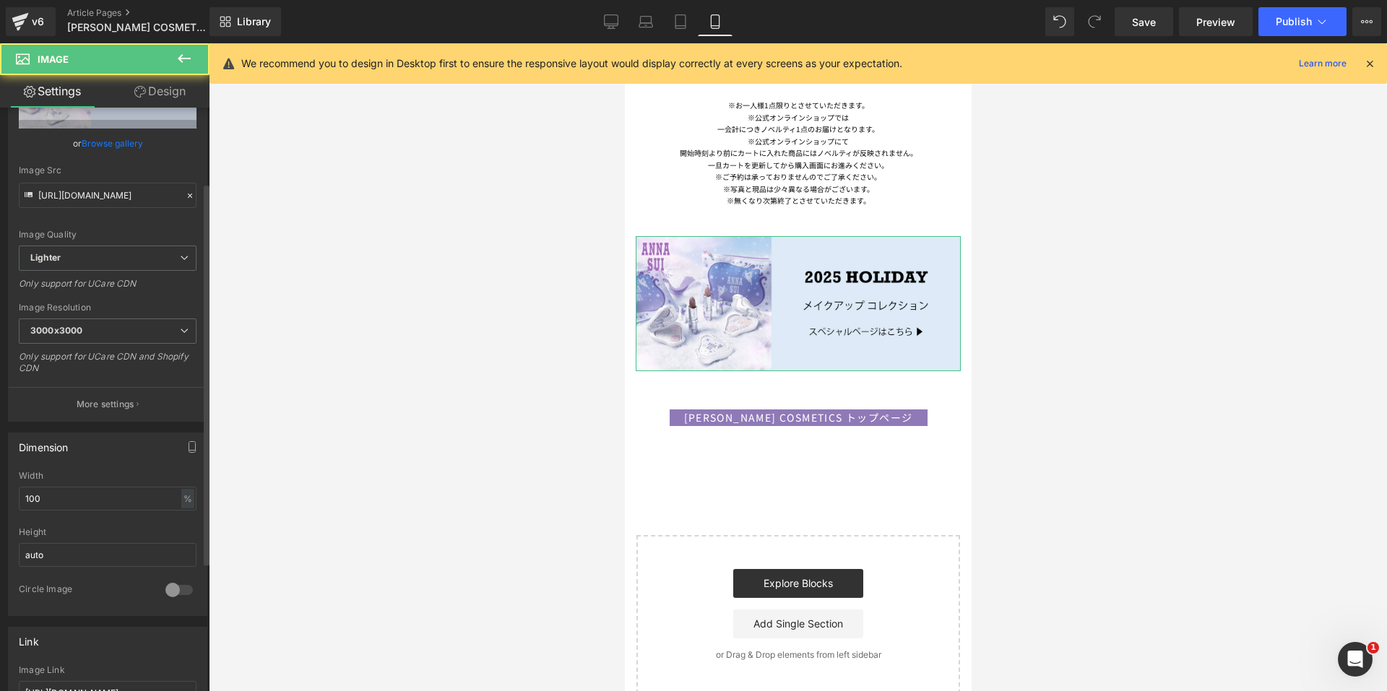
scroll to position [361, 0]
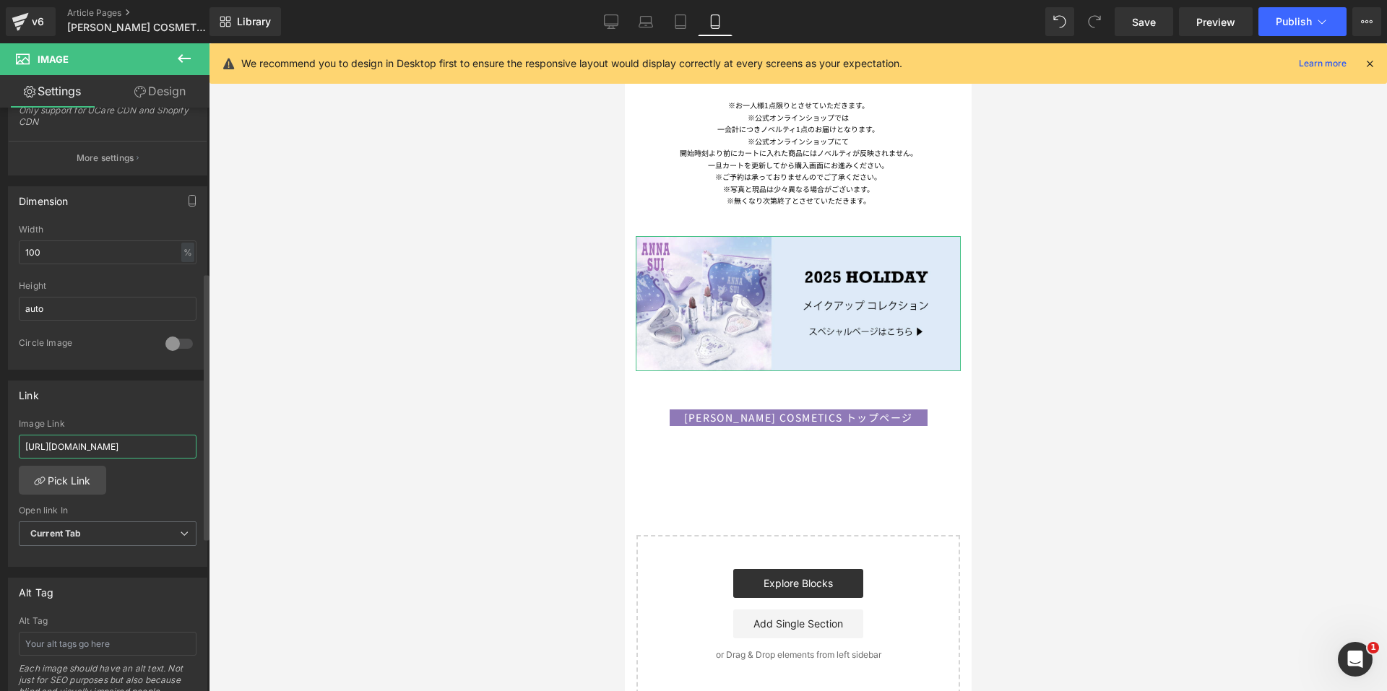
drag, startPoint x: 23, startPoint y: 449, endPoint x: 203, endPoint y: 449, distance: 179.9
click at [203, 449] on div "Link [URL][DOMAIN_NAME] Image Link [URL][DOMAIN_NAME] Pick Link Current Tab New…" at bounding box center [108, 469] width 216 height 198
type input "[URL][DOMAIN_NAME]"
click at [165, 412] on div "Link [URL][DOMAIN_NAME] Image Link [URL][DOMAIN_NAME] Pick Link Current Tab New…" at bounding box center [107, 474] width 199 height 187
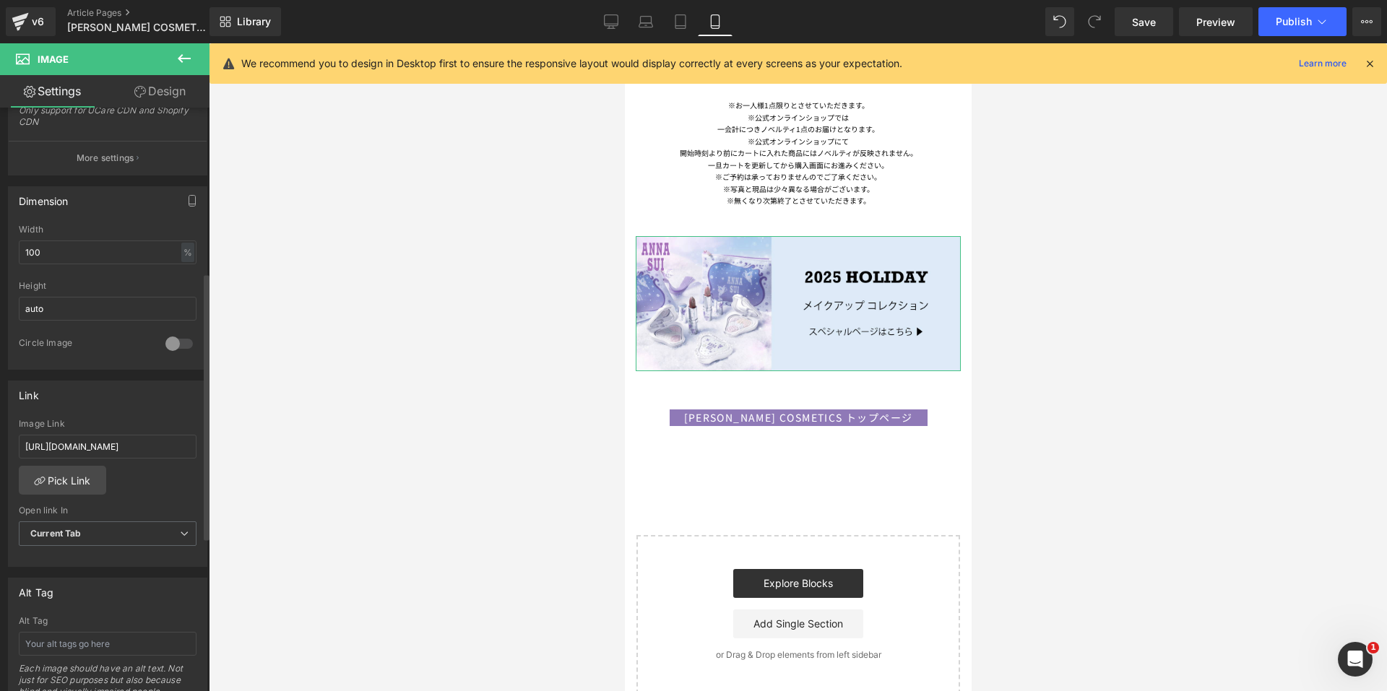
scroll to position [0, 0]
click at [604, 20] on icon at bounding box center [611, 21] width 14 height 14
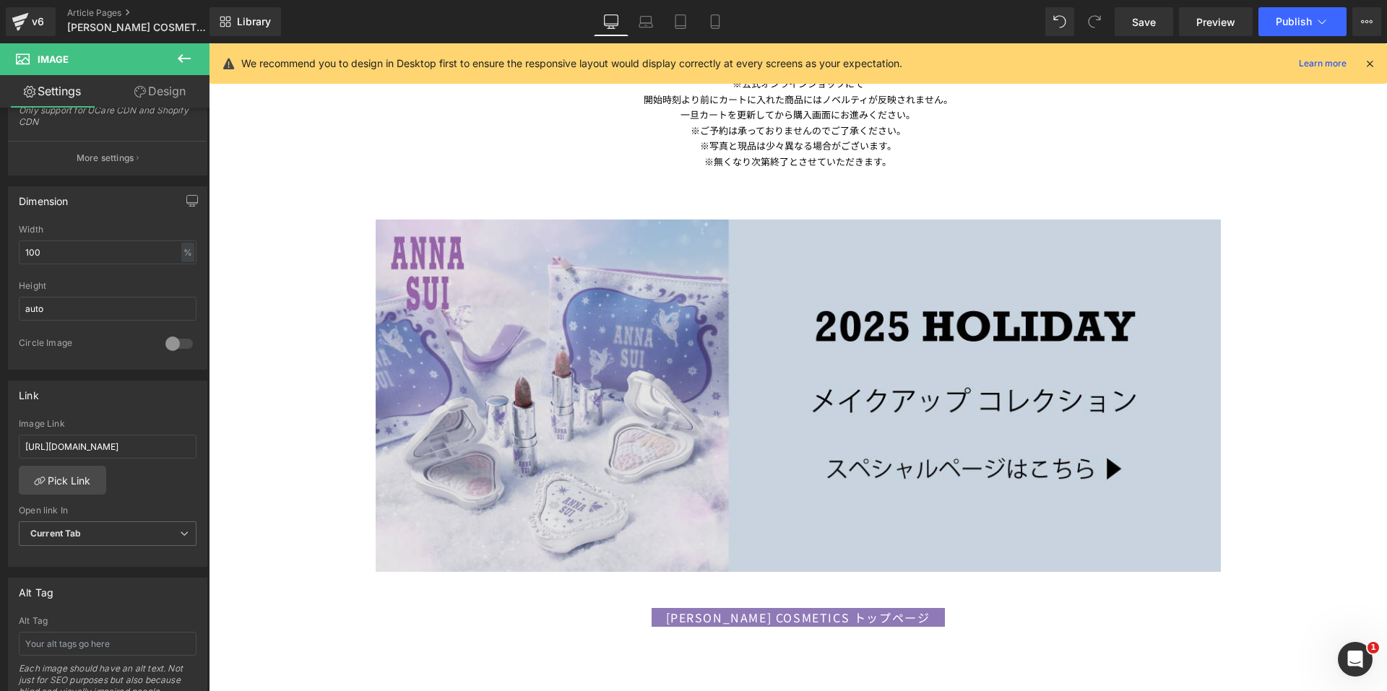
click at [811, 394] on div "Image" at bounding box center [798, 396] width 845 height 353
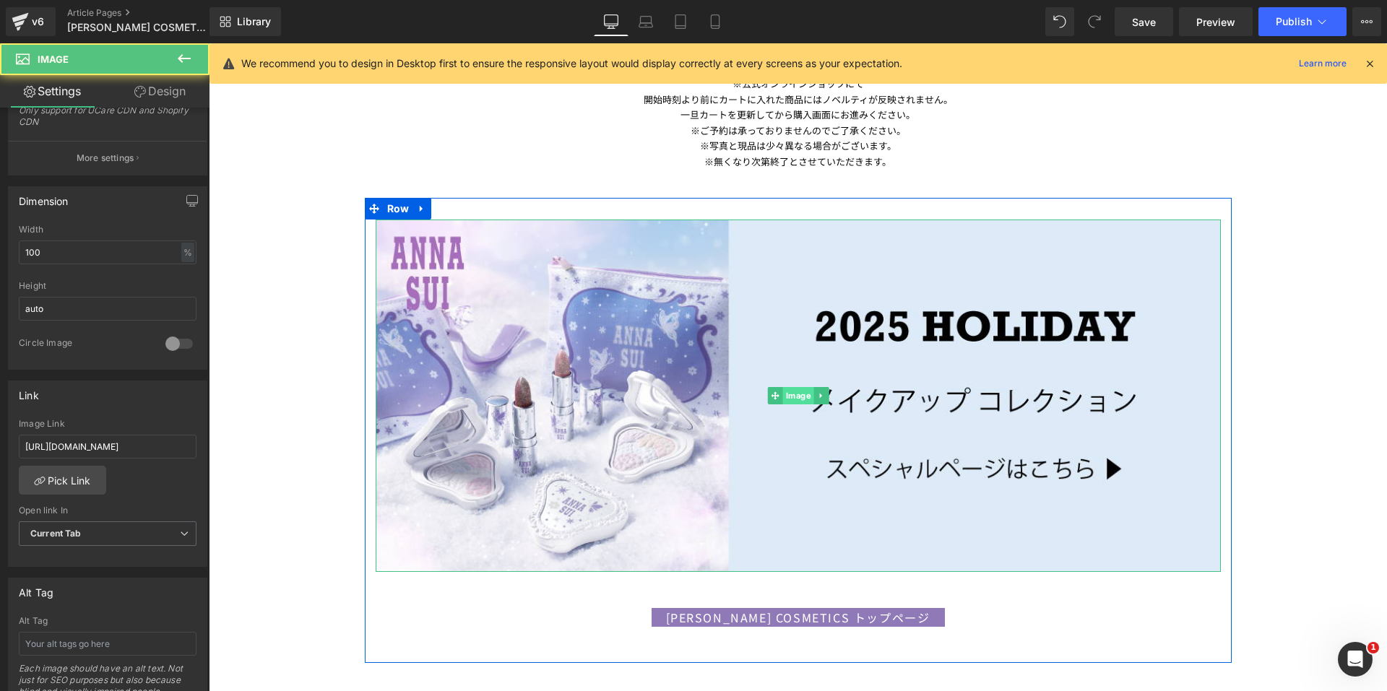
click at [791, 391] on span "Image" at bounding box center [797, 395] width 31 height 17
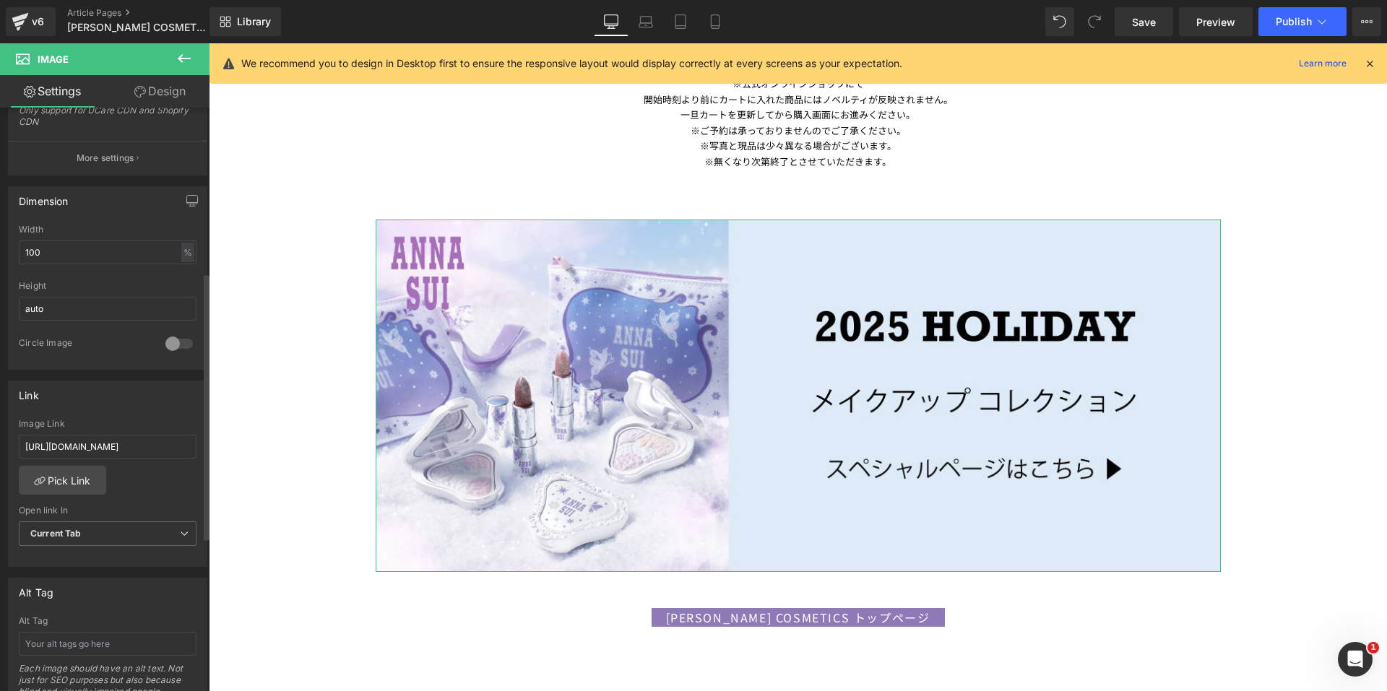
click at [145, 406] on div "Link" at bounding box center [108, 394] width 198 height 27
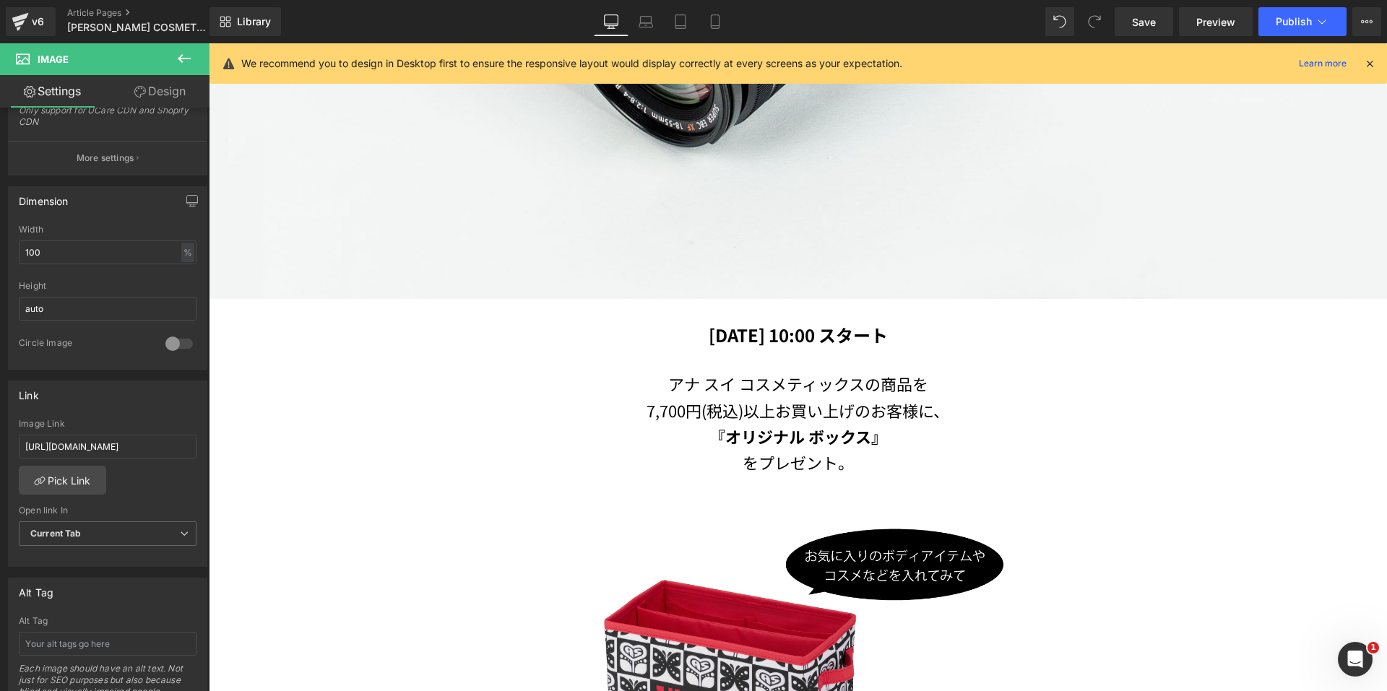
scroll to position [452, 0]
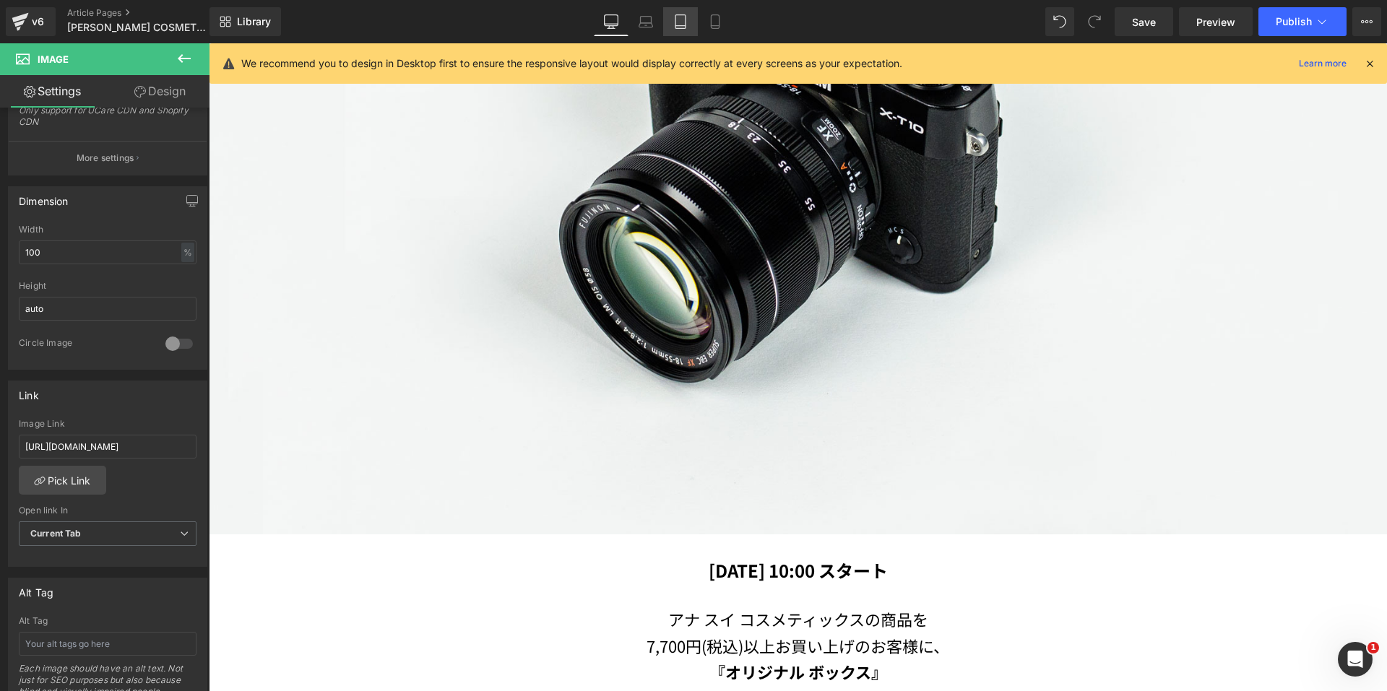
click at [679, 21] on icon at bounding box center [680, 21] width 14 height 14
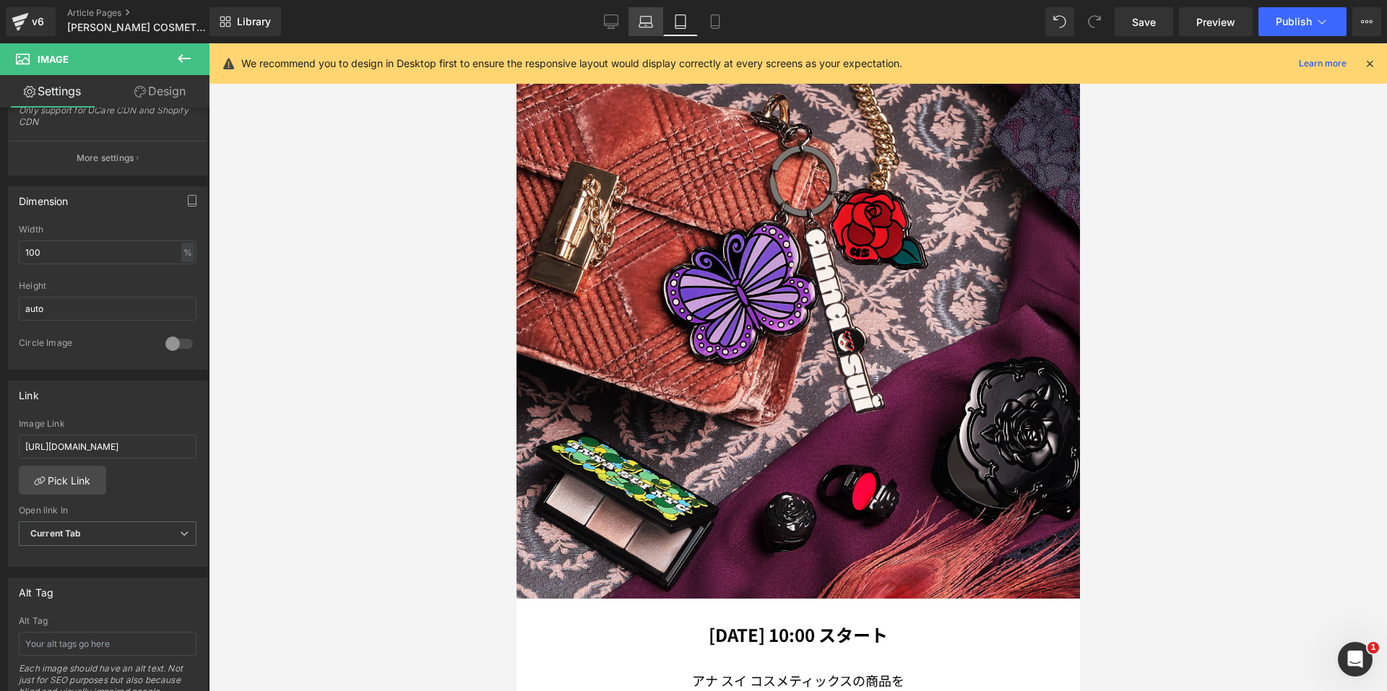
click at [647, 25] on icon at bounding box center [646, 25] width 2 height 0
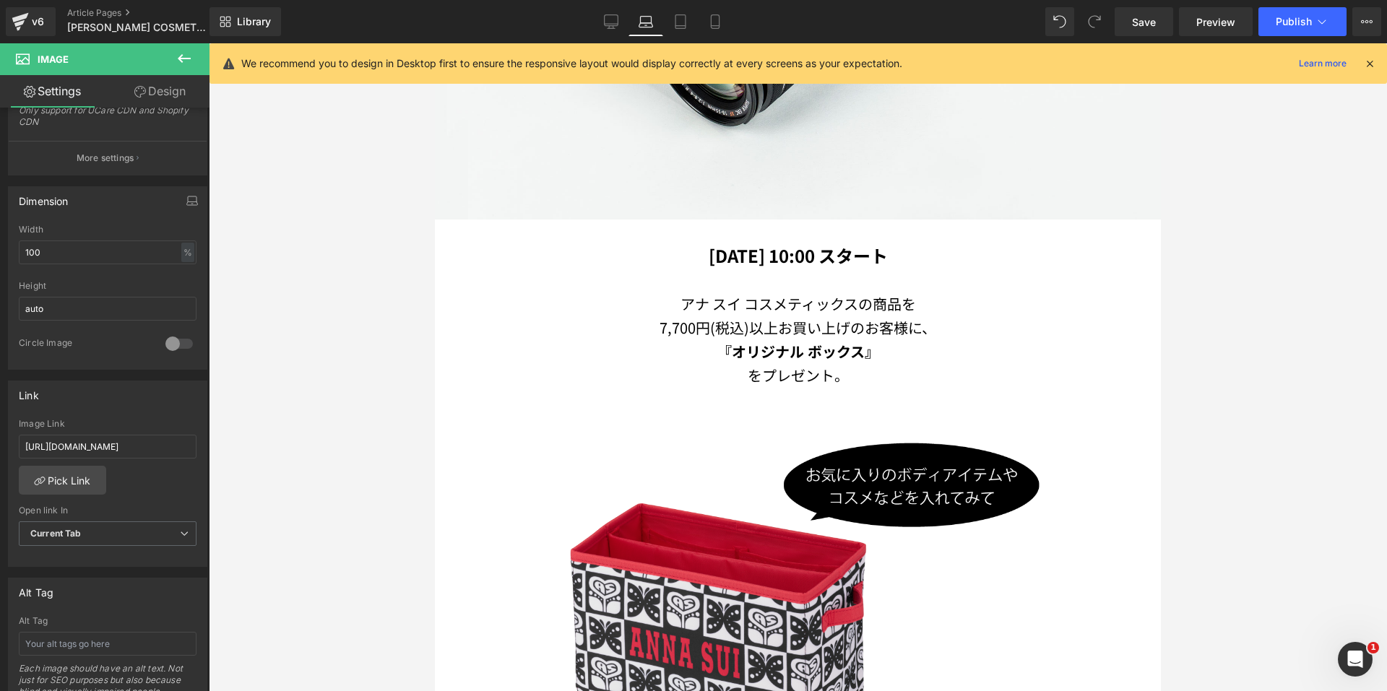
scroll to position [211, 0]
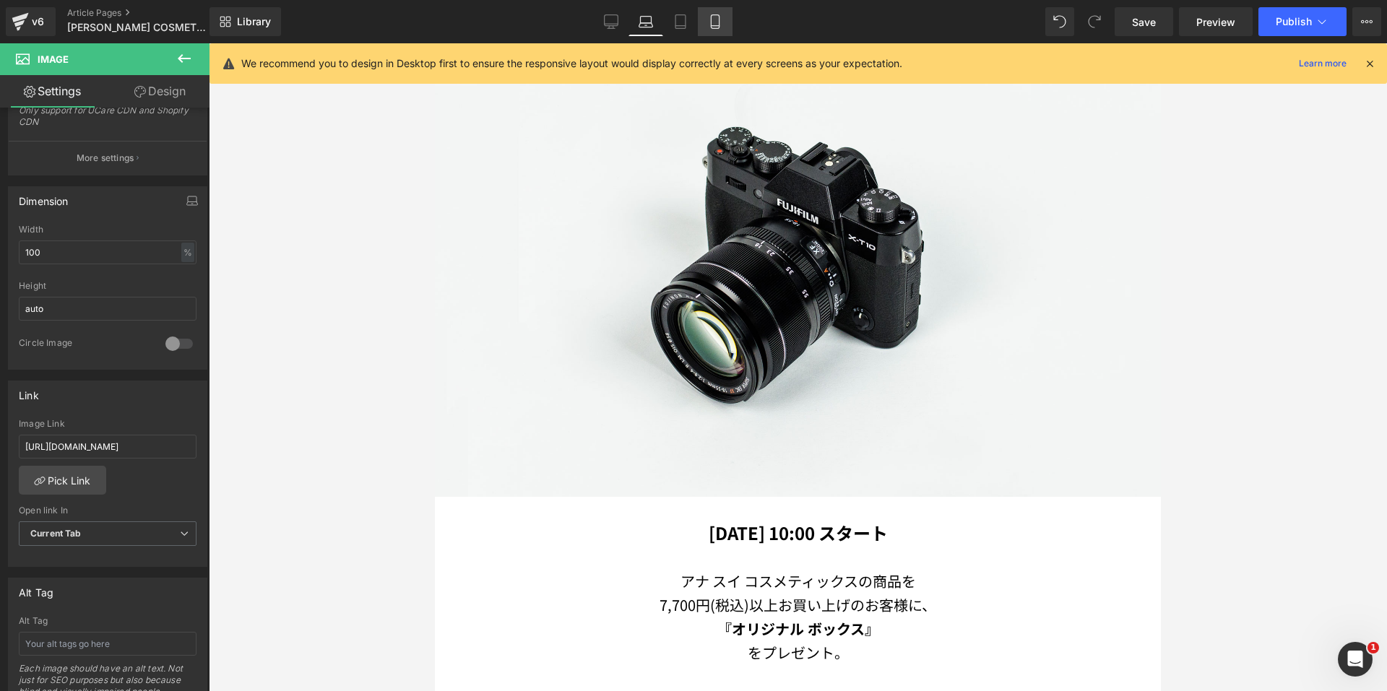
click at [713, 24] on icon at bounding box center [715, 21] width 14 height 14
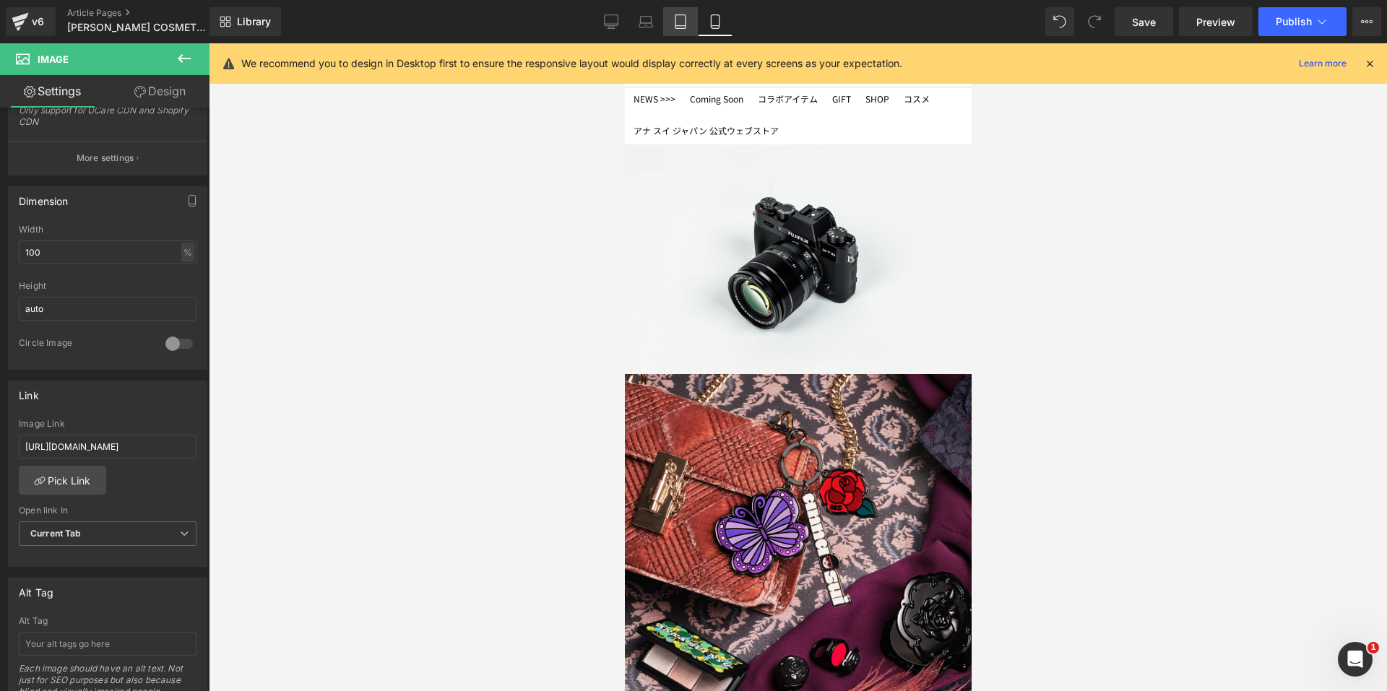
click at [674, 23] on icon at bounding box center [680, 21] width 14 height 14
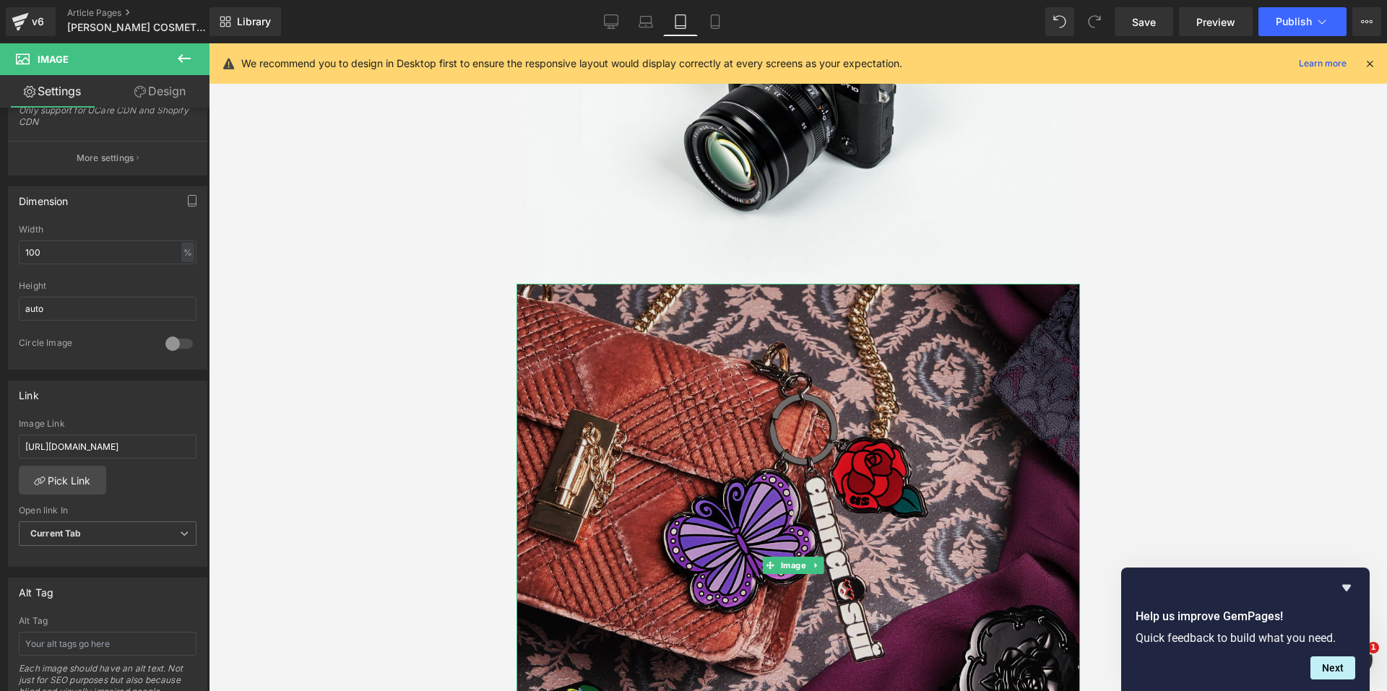
scroll to position [331, 0]
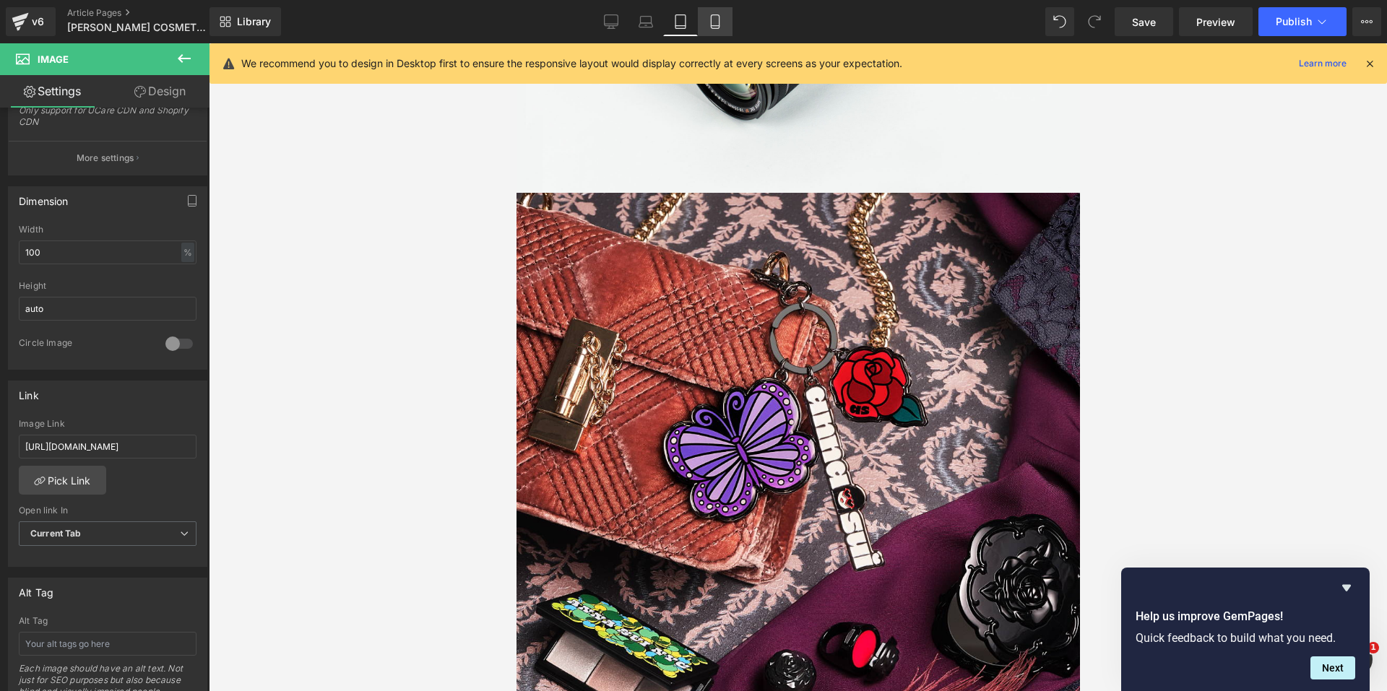
click at [717, 21] on icon at bounding box center [715, 21] width 14 height 14
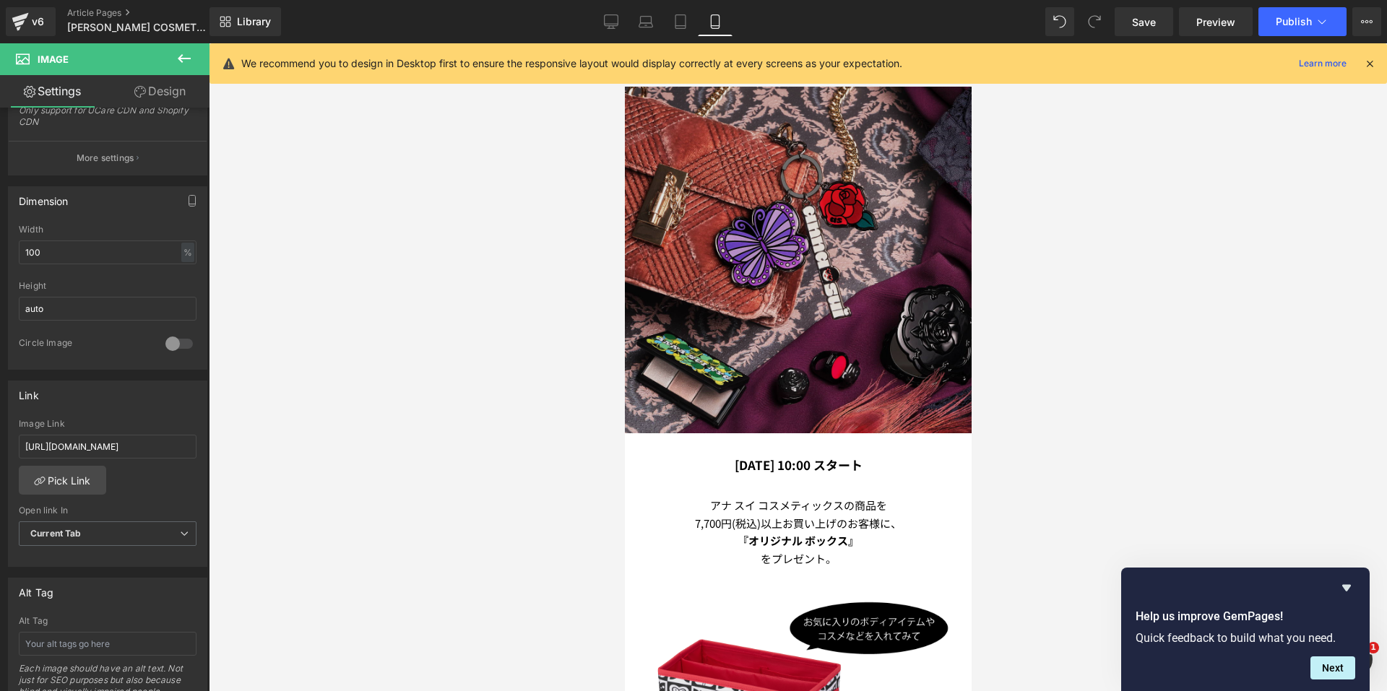
scroll to position [289, 0]
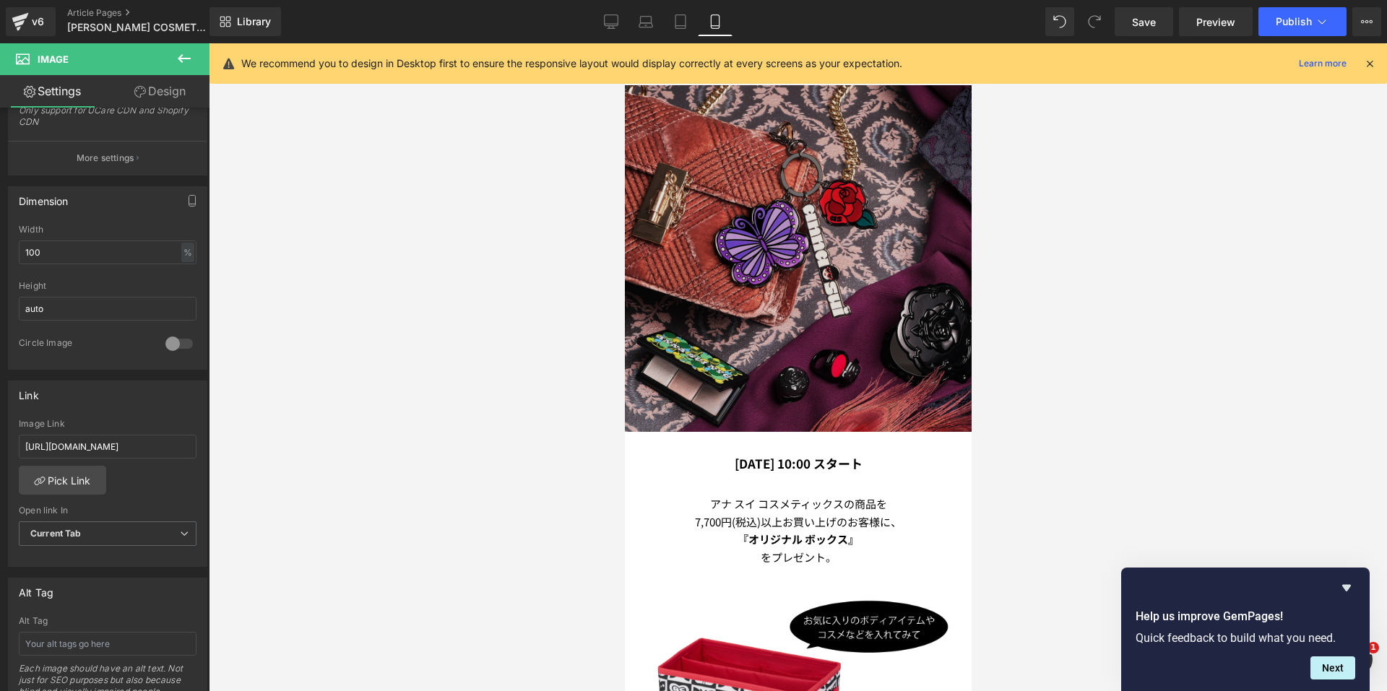
drag, startPoint x: 815, startPoint y: 251, endPoint x: 813, endPoint y: 220, distance: 31.1
click at [815, 251] on div "Image" at bounding box center [797, 258] width 347 height 347
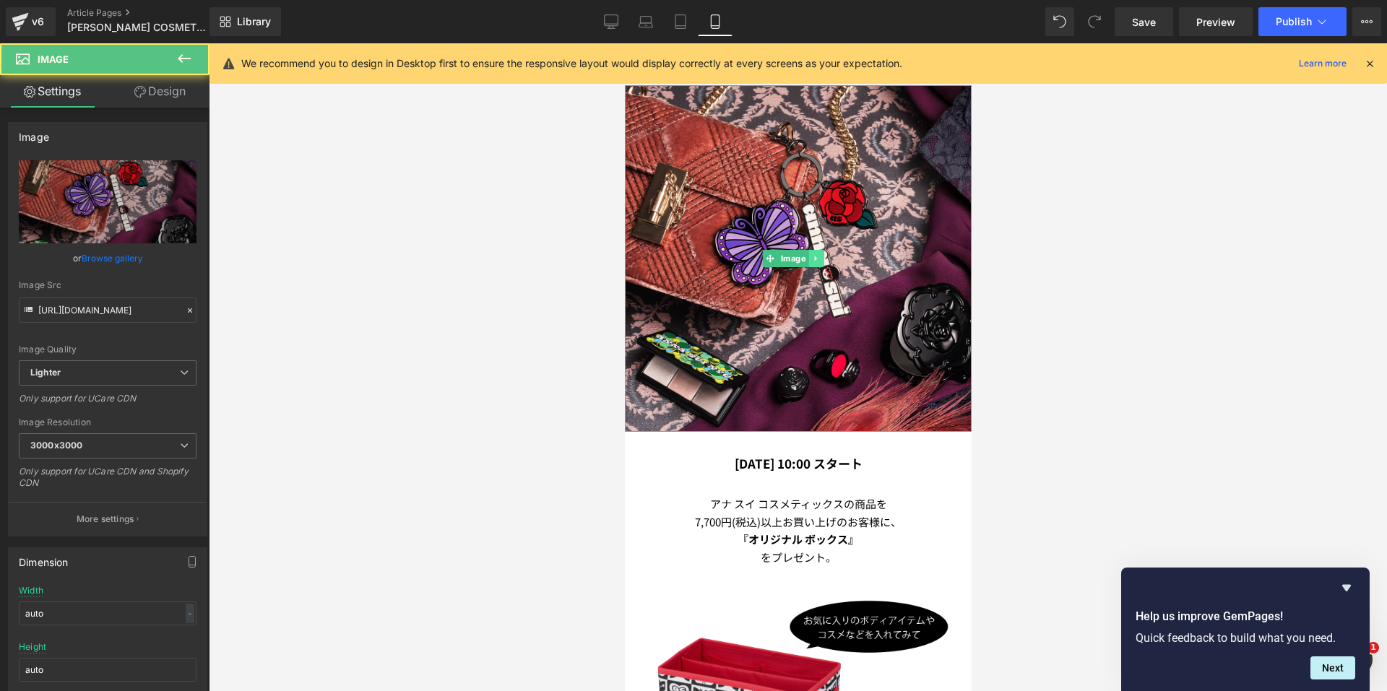
click at [816, 254] on icon at bounding box center [815, 258] width 8 height 9
click at [819, 254] on icon at bounding box center [823, 258] width 8 height 8
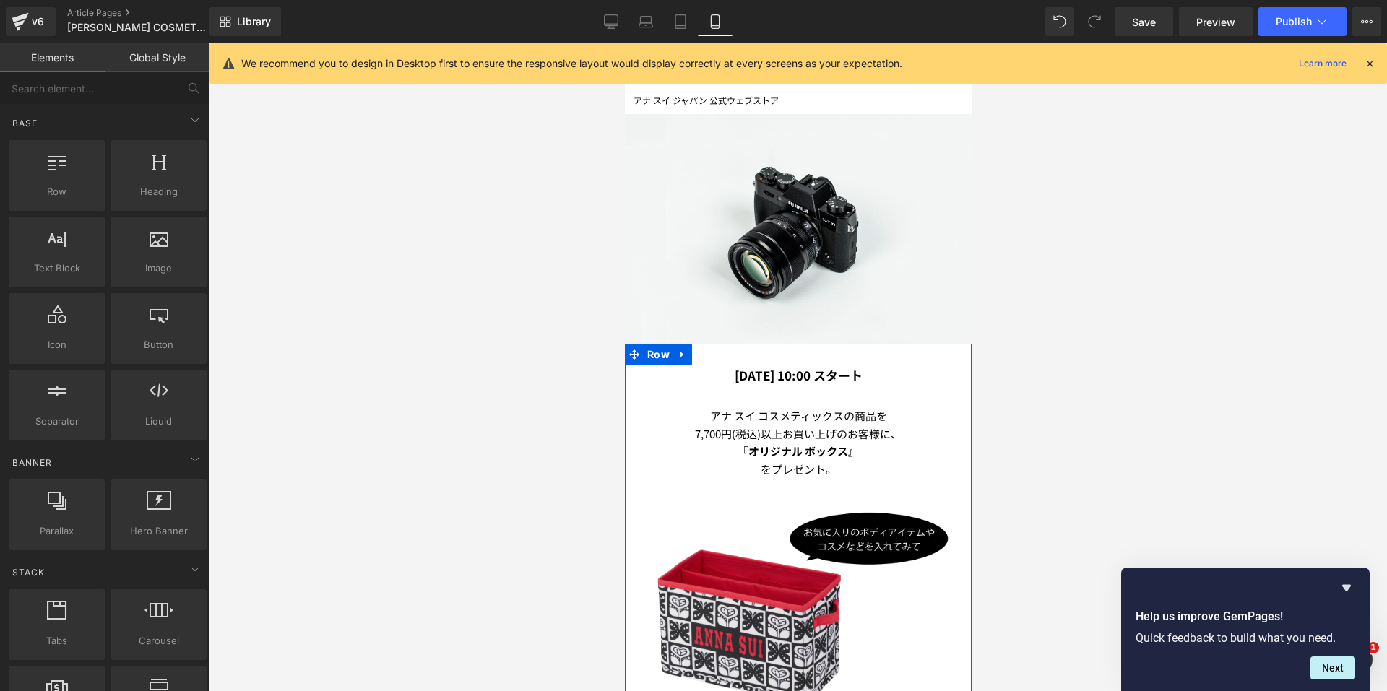
scroll to position [0, 0]
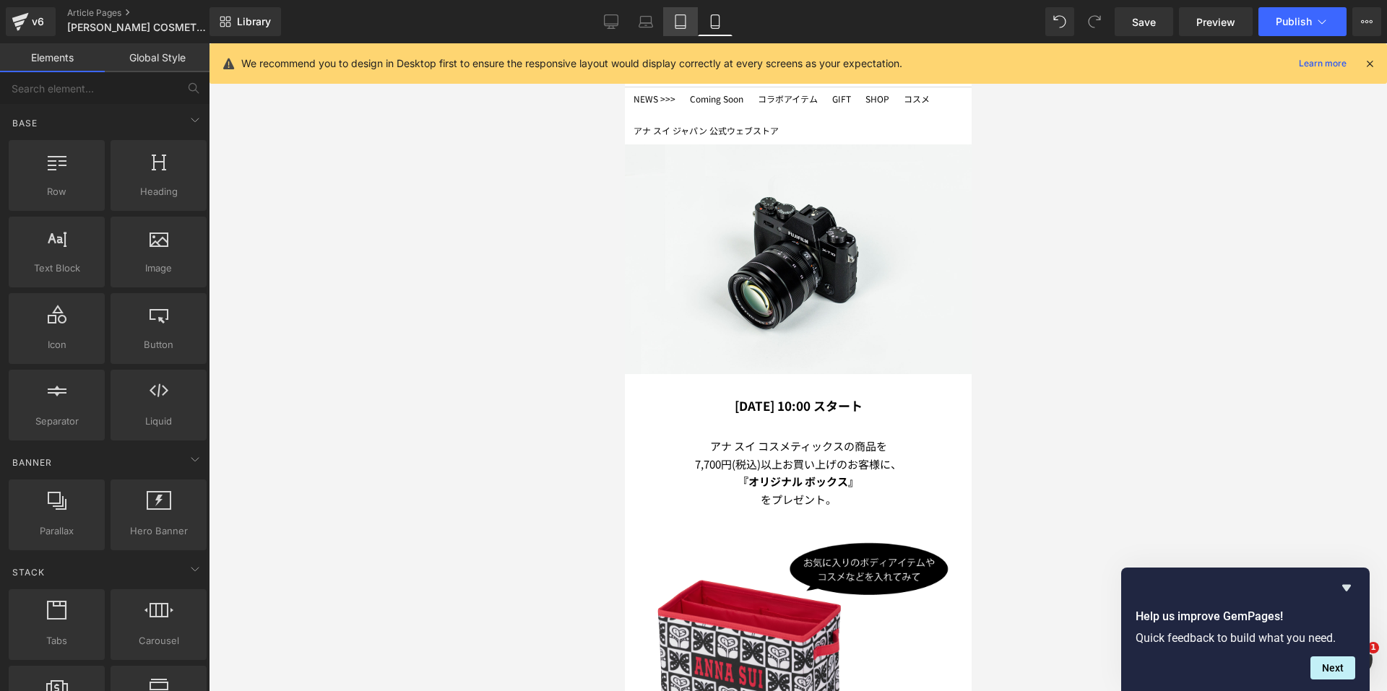
click at [683, 24] on icon at bounding box center [680, 21] width 14 height 14
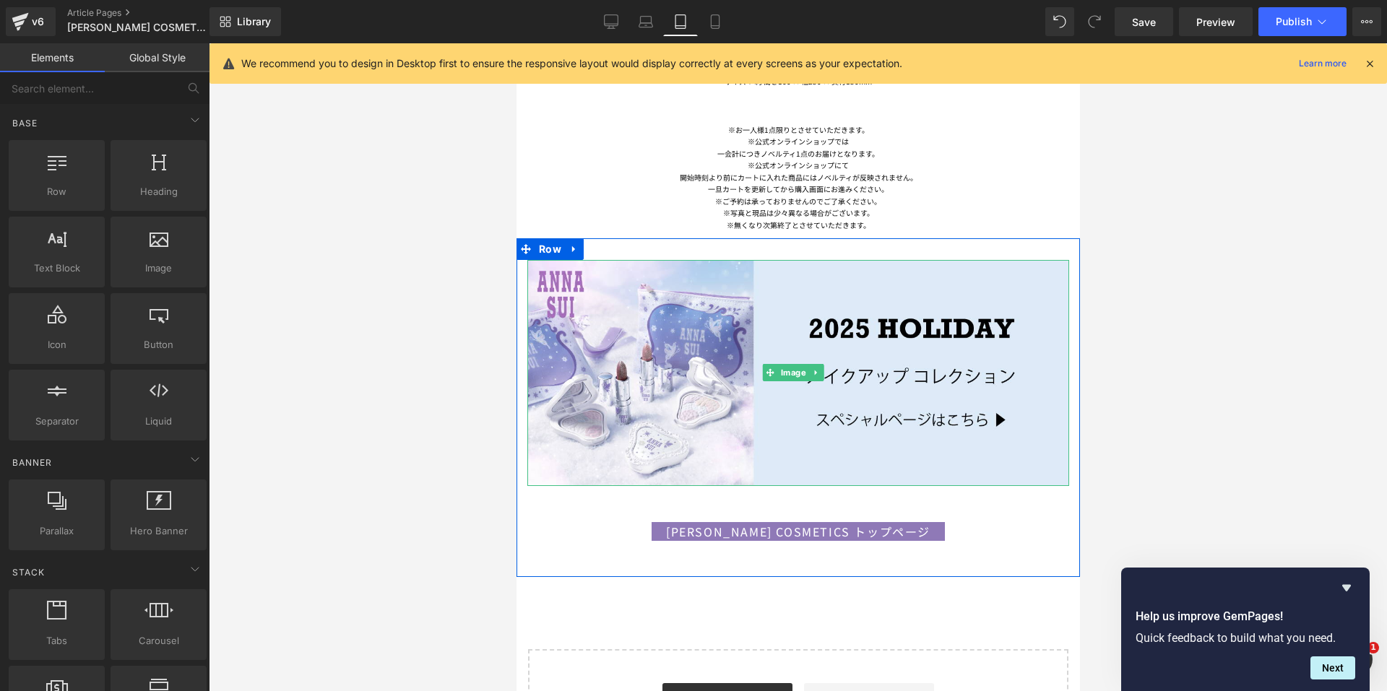
scroll to position [902, 0]
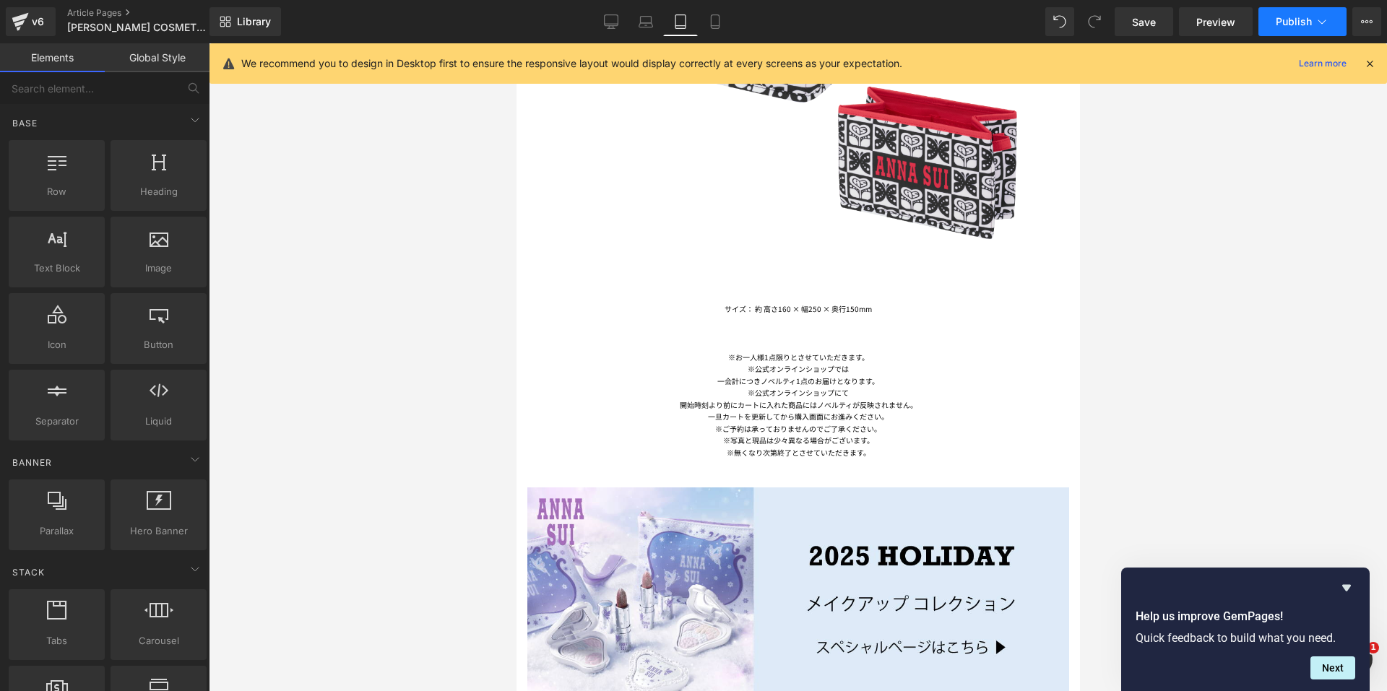
click at [1300, 14] on button "Publish" at bounding box center [1303, 21] width 88 height 29
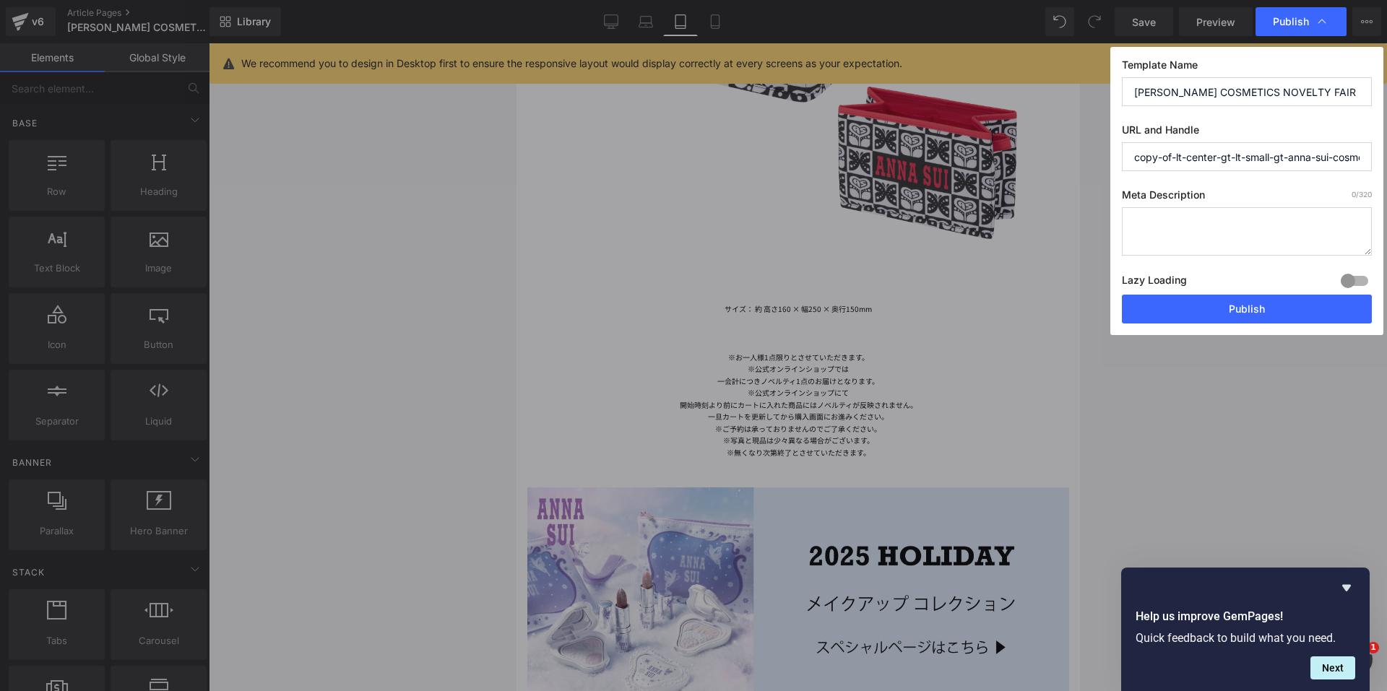
drag, startPoint x: 1134, startPoint y: 311, endPoint x: 1118, endPoint y: 229, distance: 84.0
click at [1135, 311] on button "Publish" at bounding box center [1247, 309] width 250 height 29
